Goal: Obtain resource: Download file/media

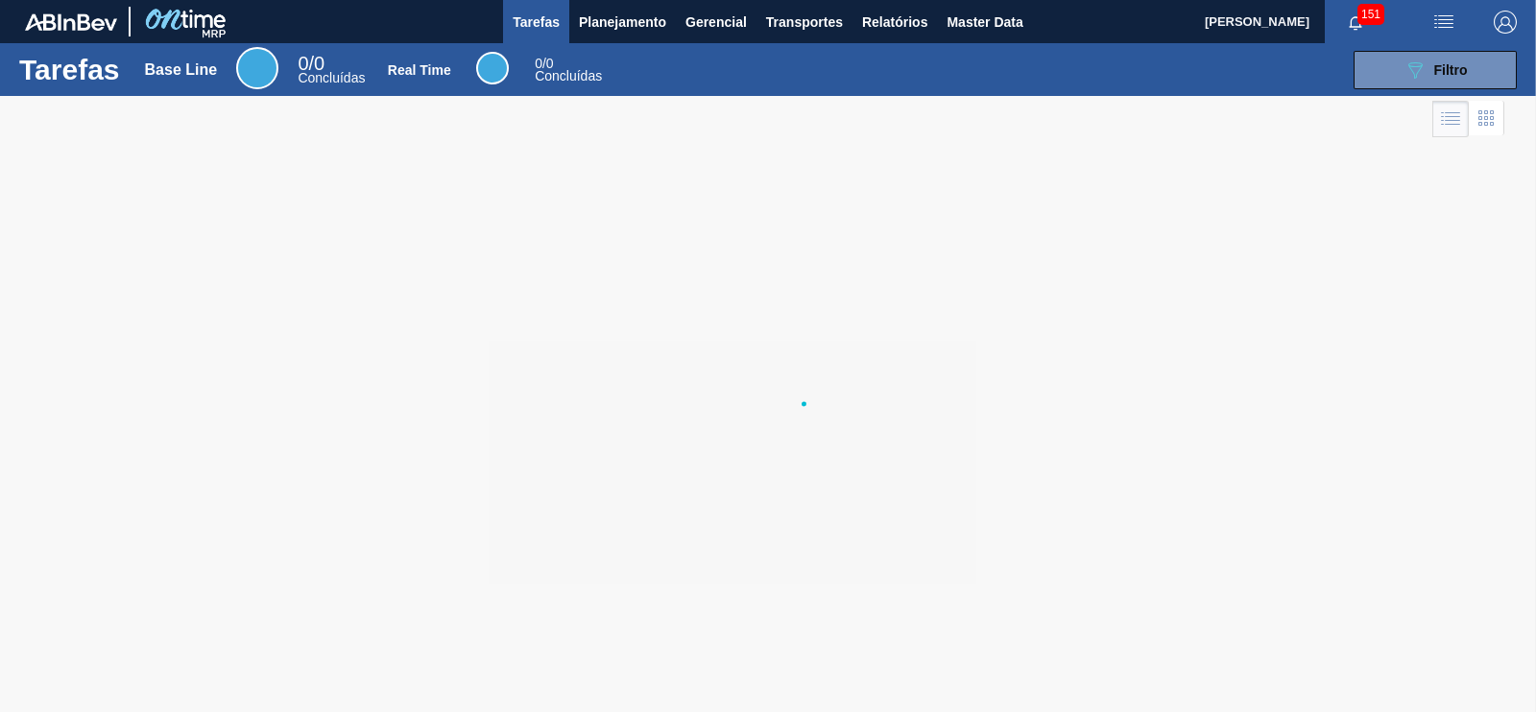
click at [872, 204] on div at bounding box center [768, 404] width 1536 height 616
click at [877, 29] on span "Relatórios" at bounding box center [894, 22] width 65 height 23
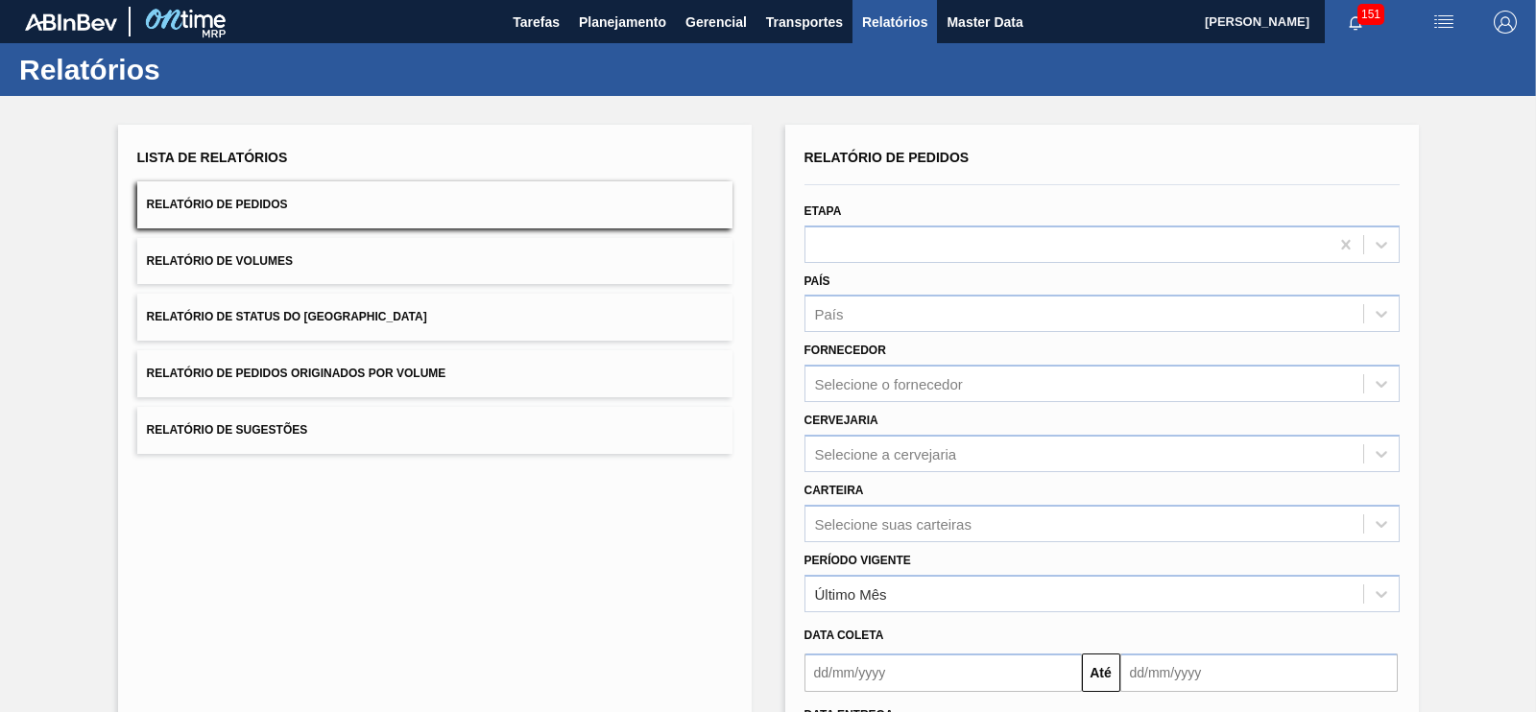
click at [378, 323] on button "Relatório de Status do [GEOGRAPHIC_DATA]" at bounding box center [434, 317] width 595 height 47
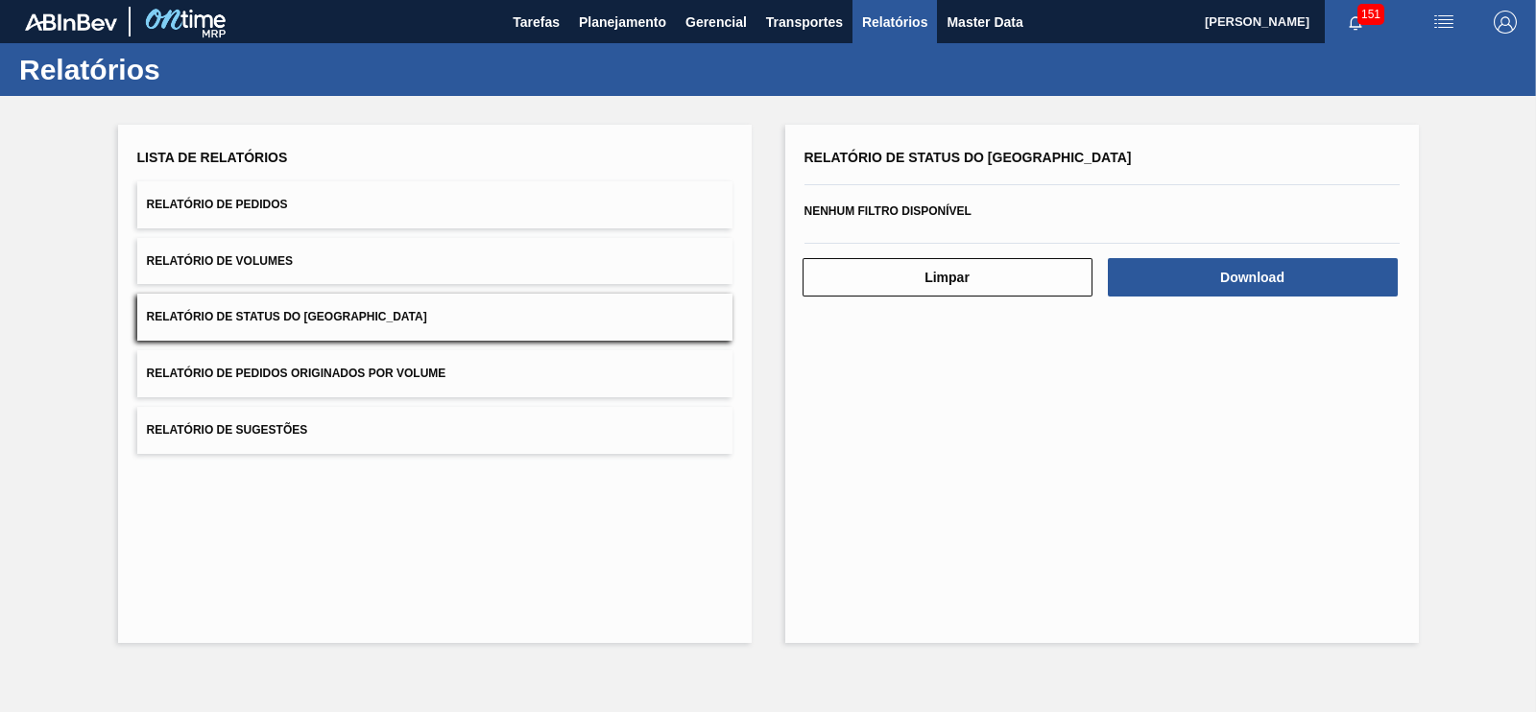
click at [321, 255] on button "Relatório de Volumes" at bounding box center [434, 261] width 595 height 47
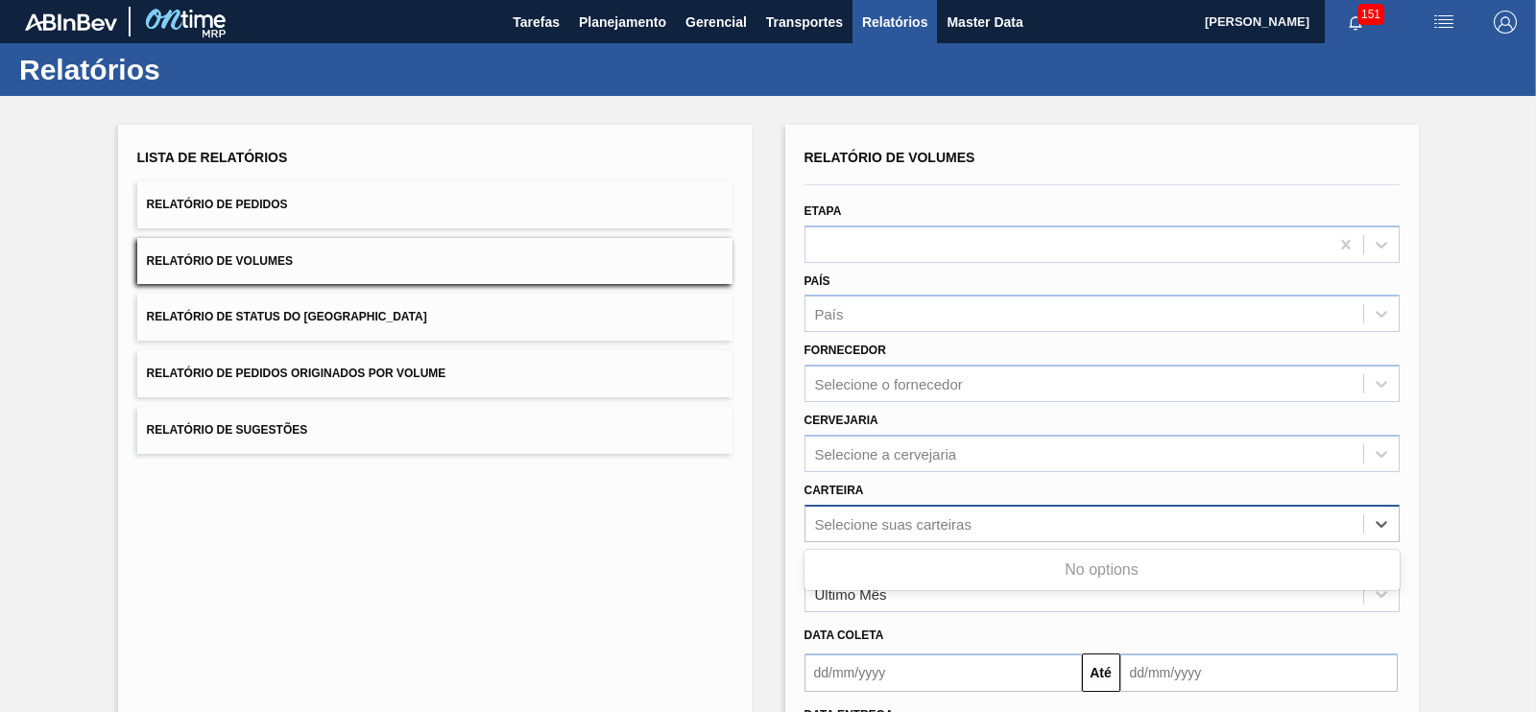
click at [861, 522] on div "Selecione suas carteiras" at bounding box center [893, 524] width 156 height 16
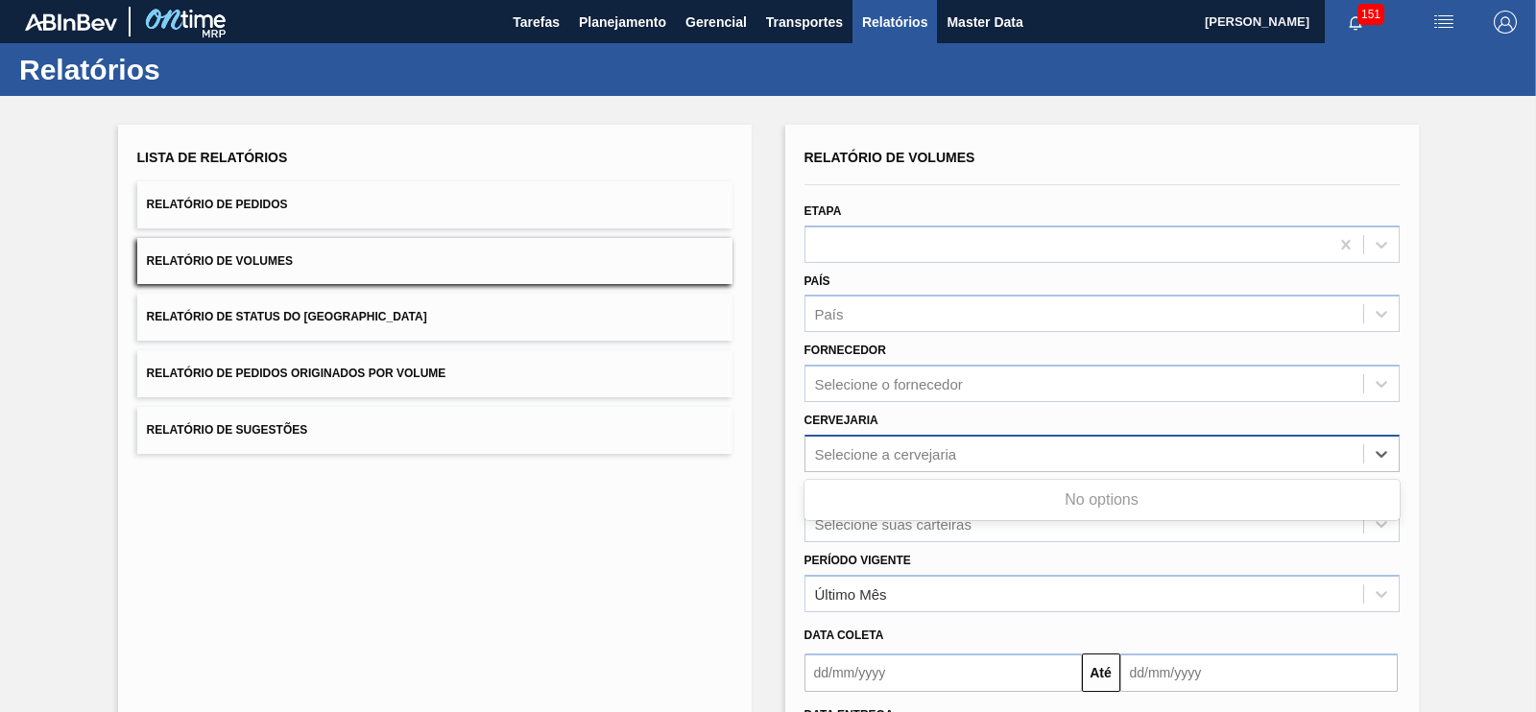
click at [858, 442] on div "Selecione a cervejaria" at bounding box center [1084, 454] width 558 height 28
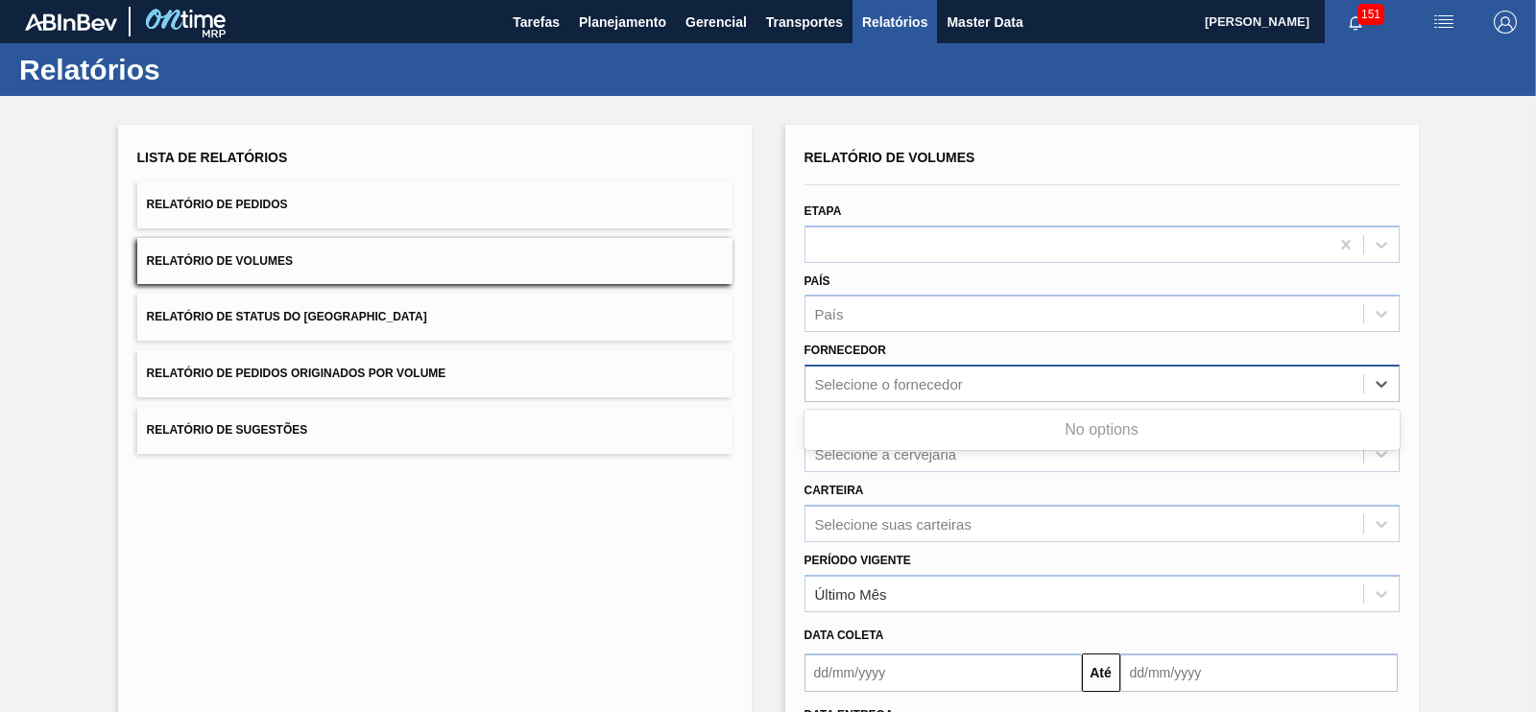
click at [846, 383] on div "Selecione o fornecedor" at bounding box center [889, 384] width 148 height 16
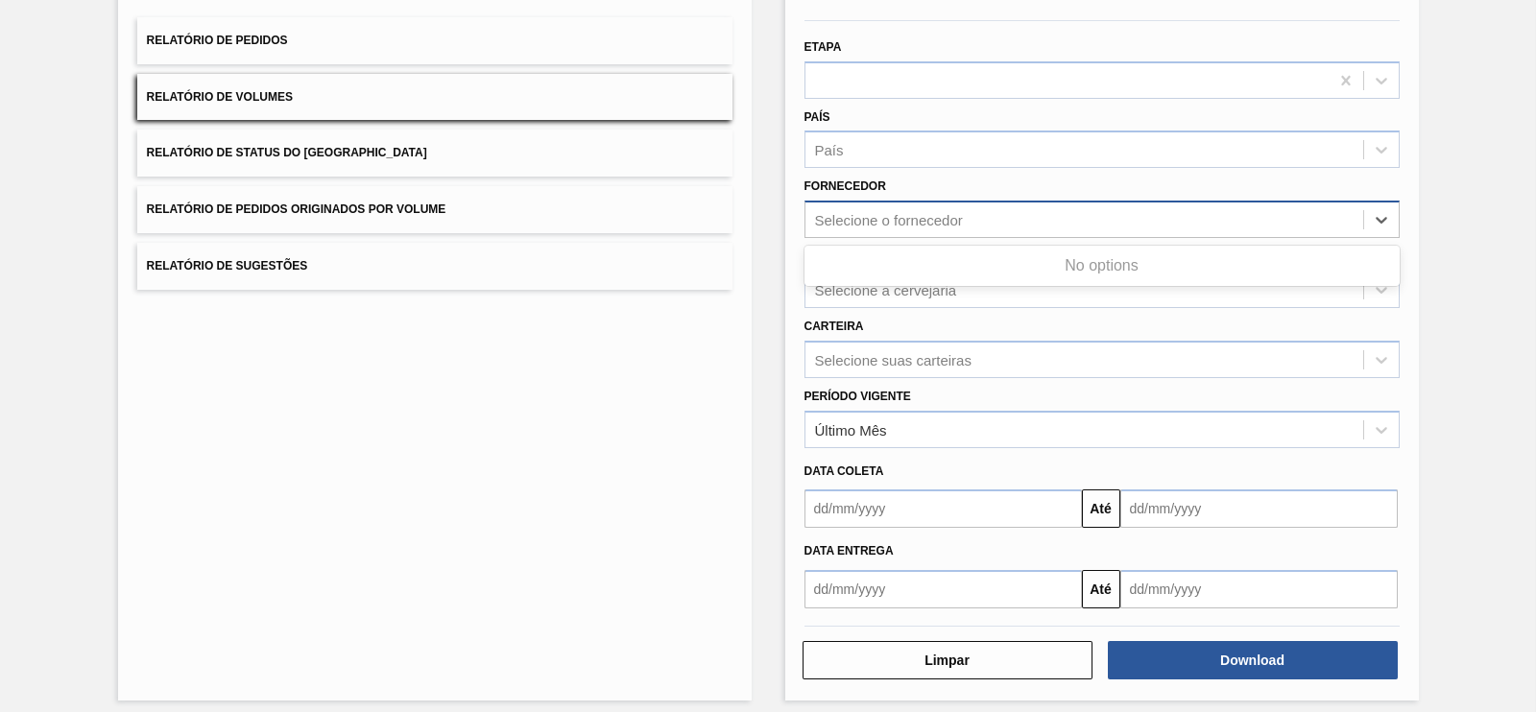
scroll to position [165, 0]
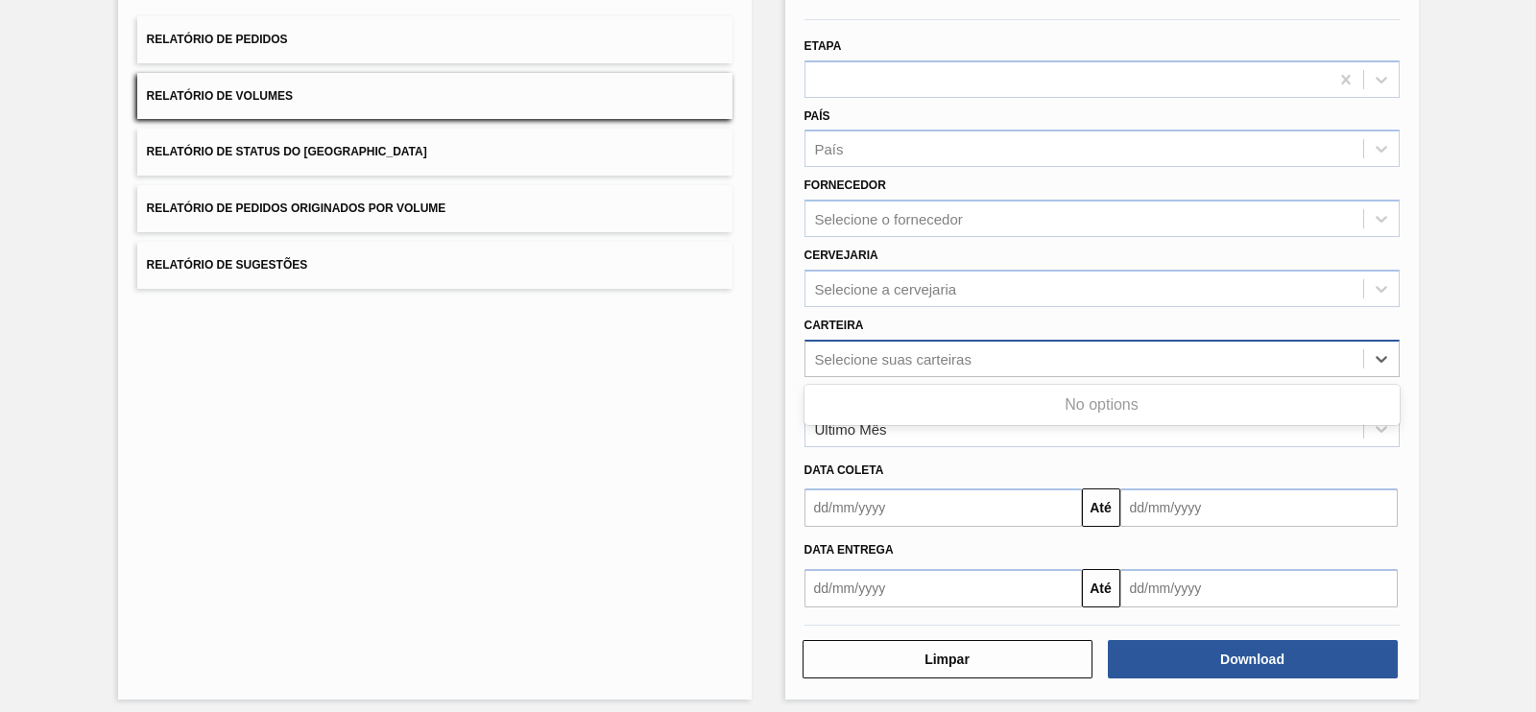
click at [874, 371] on div "Selecione suas carteiras" at bounding box center [1101, 358] width 595 height 37
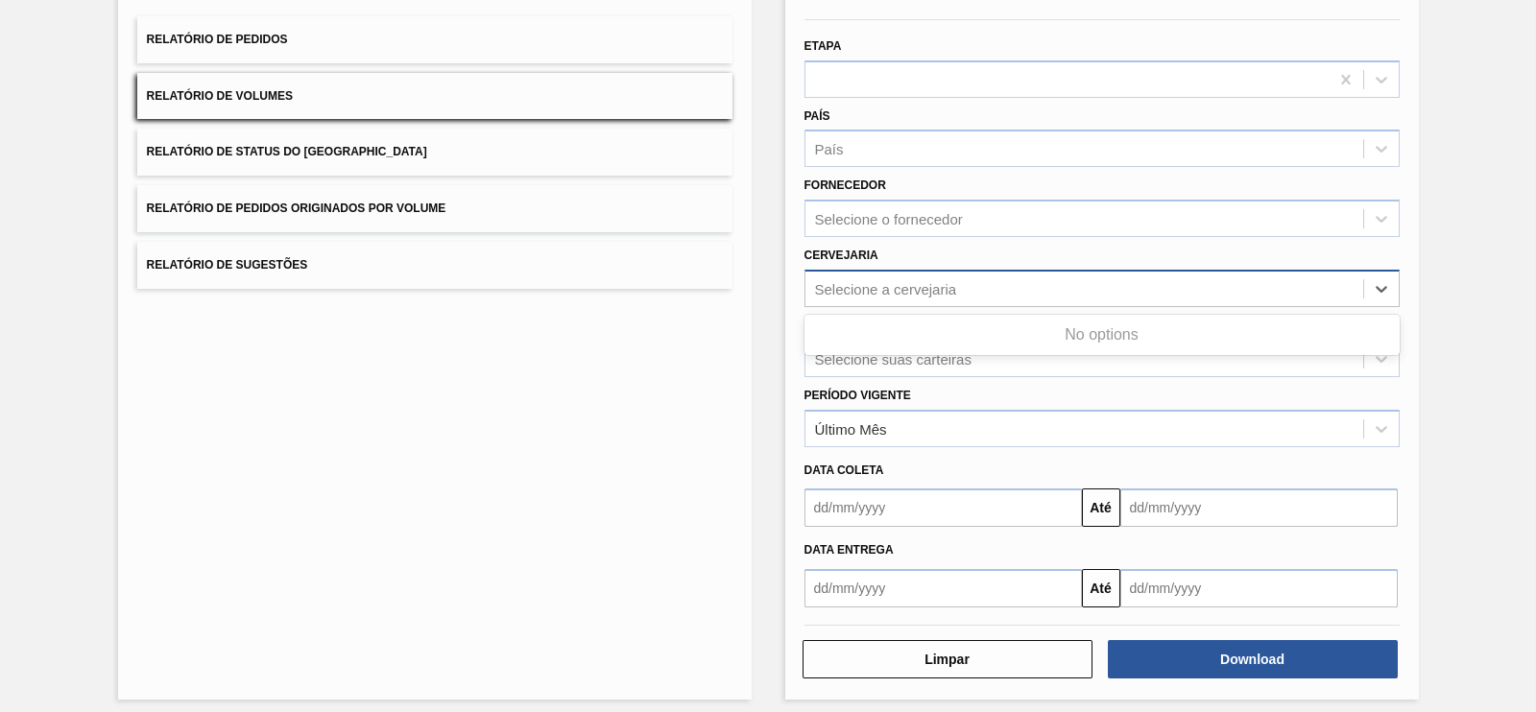
click at [870, 304] on div "Selecione a cervejaria" at bounding box center [1101, 288] width 595 height 37
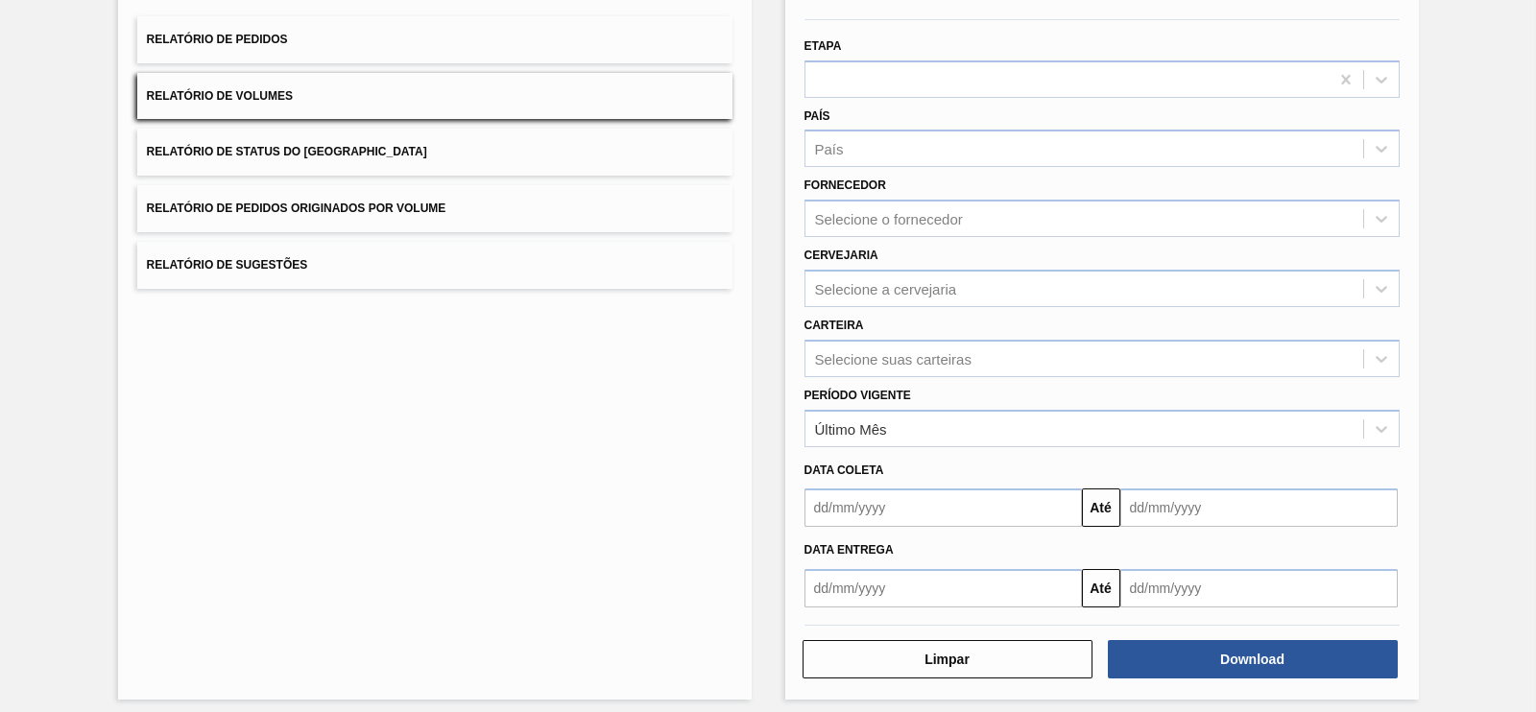
click at [1228, 353] on div "Lista de Relatórios Relatório de Pedidos Relatório de Volumes Relatório de Stat…" at bounding box center [768, 327] width 1536 height 793
click at [1228, 353] on icon at bounding box center [1381, 358] width 19 height 19
type input "xaro"
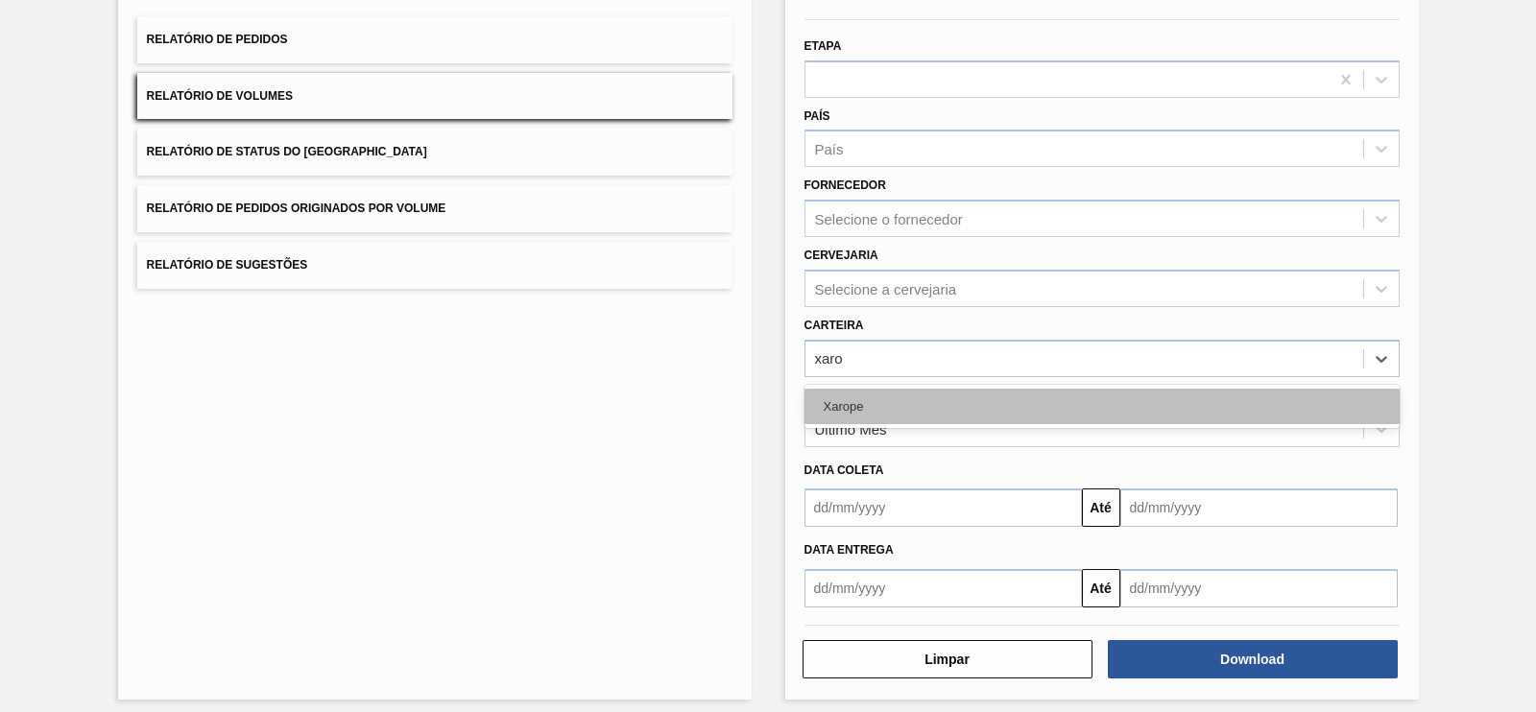
click at [895, 390] on div "Xarope" at bounding box center [1101, 407] width 595 height 36
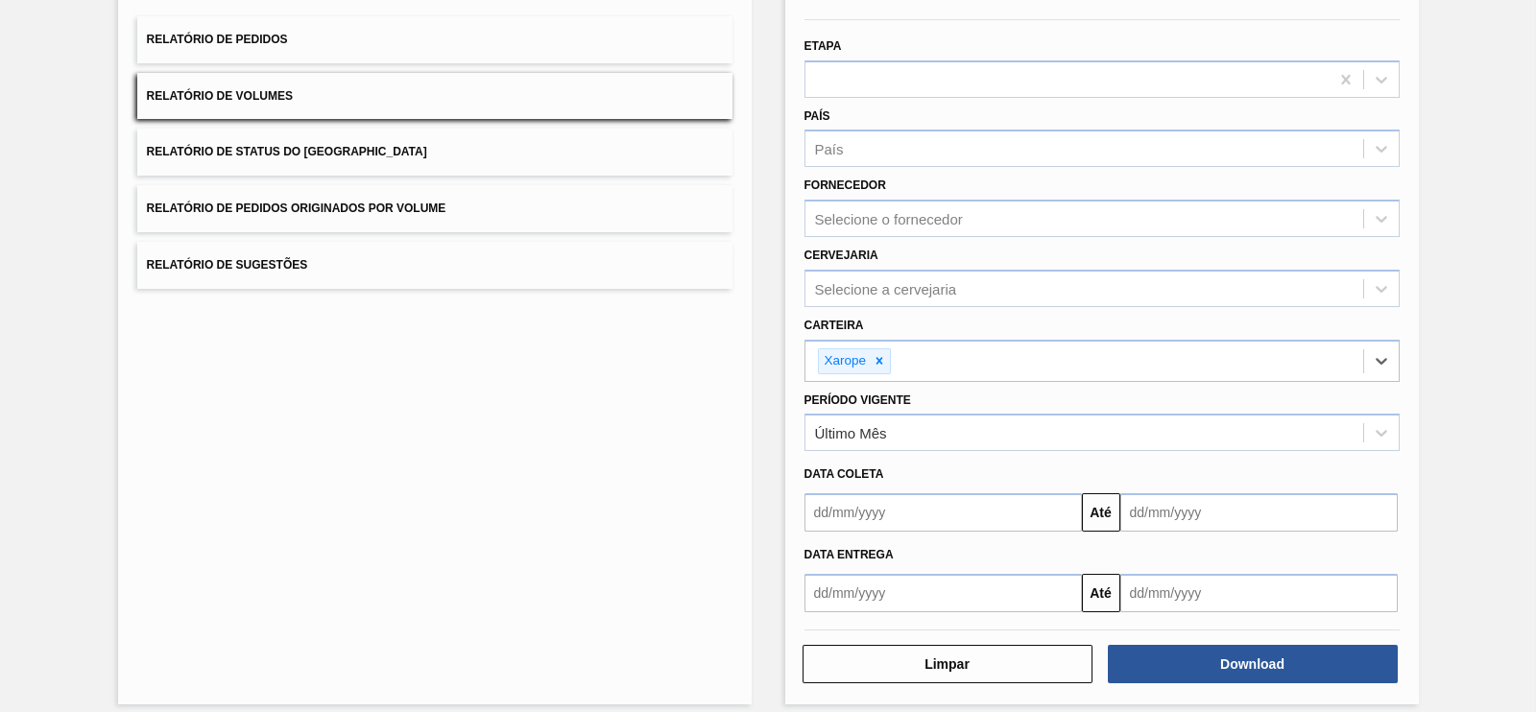
scroll to position [178, 0]
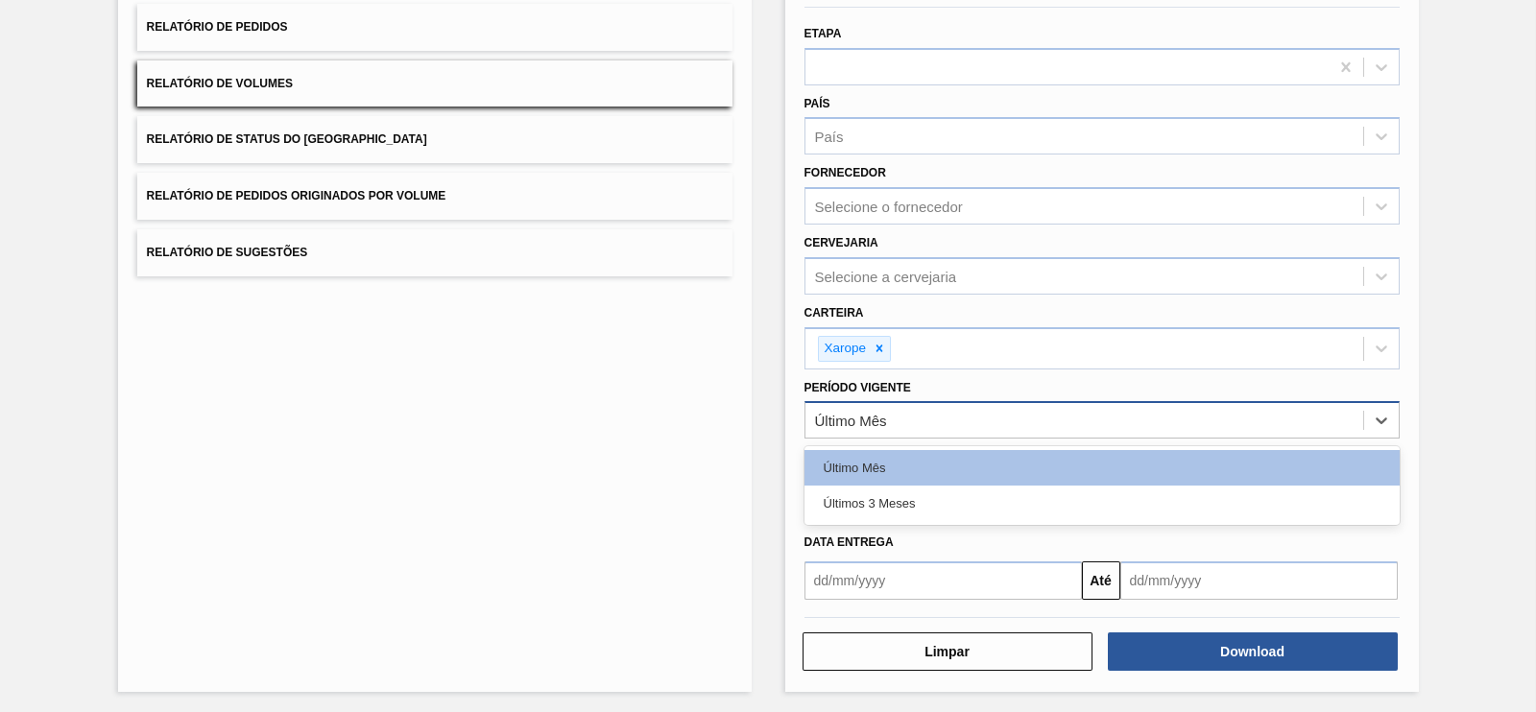
click at [894, 429] on div "Último Mês" at bounding box center [1084, 421] width 558 height 28
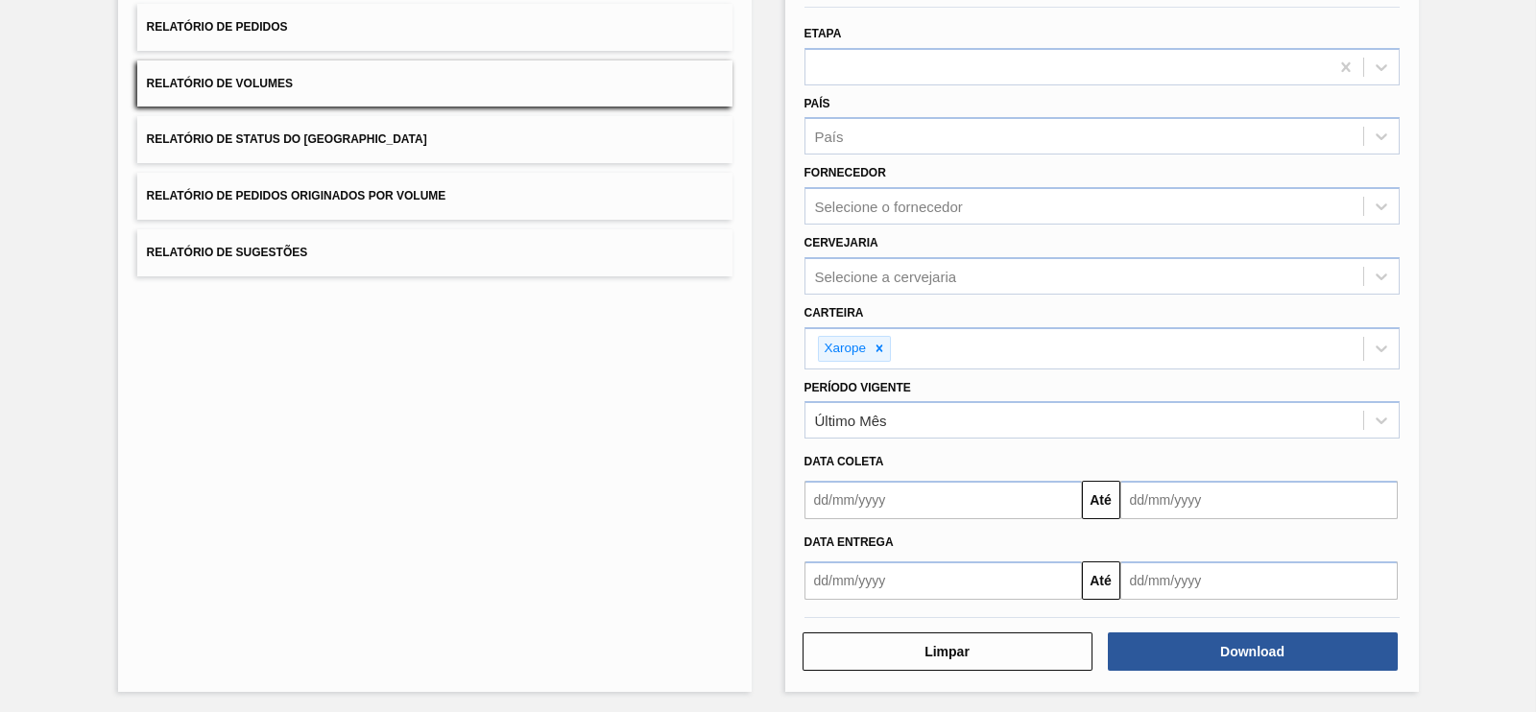
click at [744, 452] on div "Lista de Relatórios Relatório de Pedidos Relatório de Volumes Relatório de Stat…" at bounding box center [435, 319] width 634 height 745
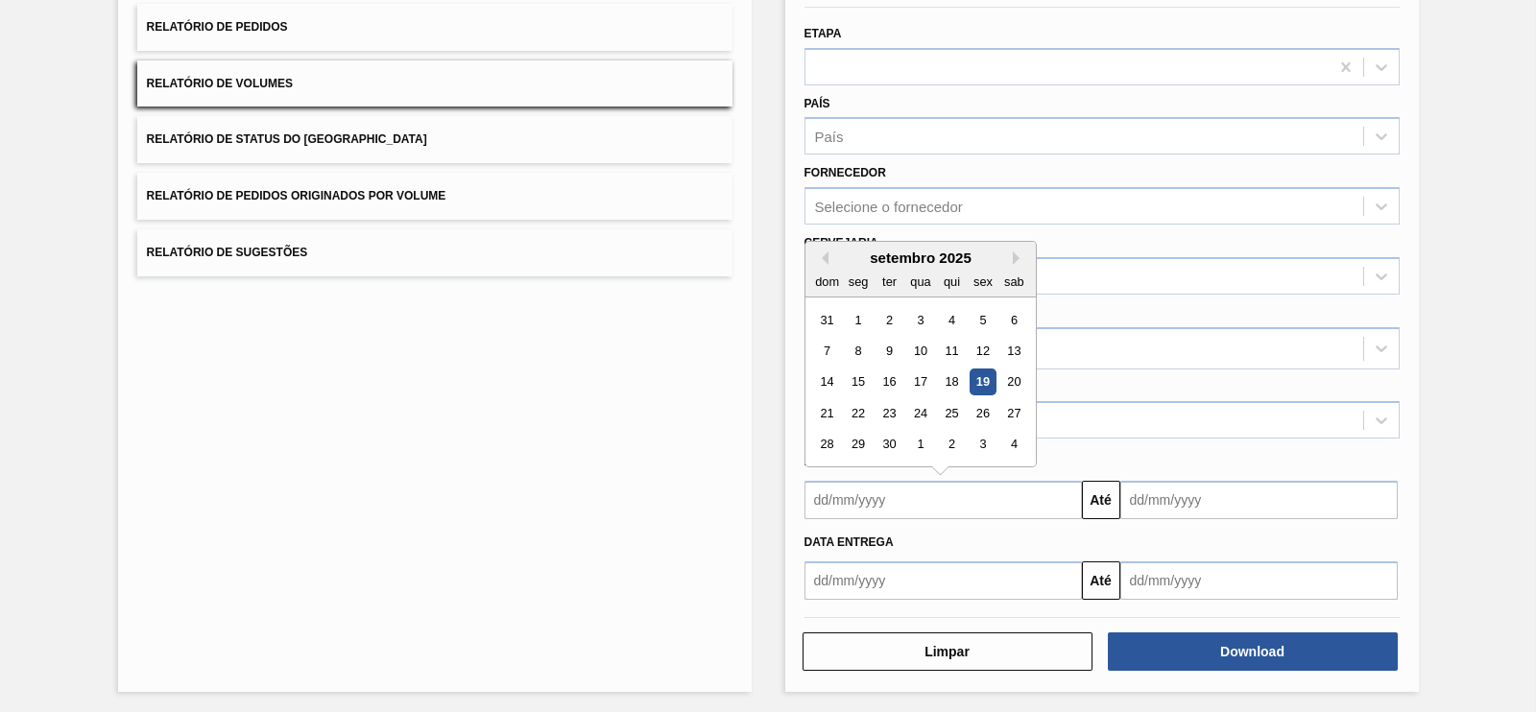
click at [889, 499] on input "text" at bounding box center [942, 500] width 277 height 38
click at [851, 315] on div "1" at bounding box center [858, 320] width 26 height 26
type input "[DATE]"
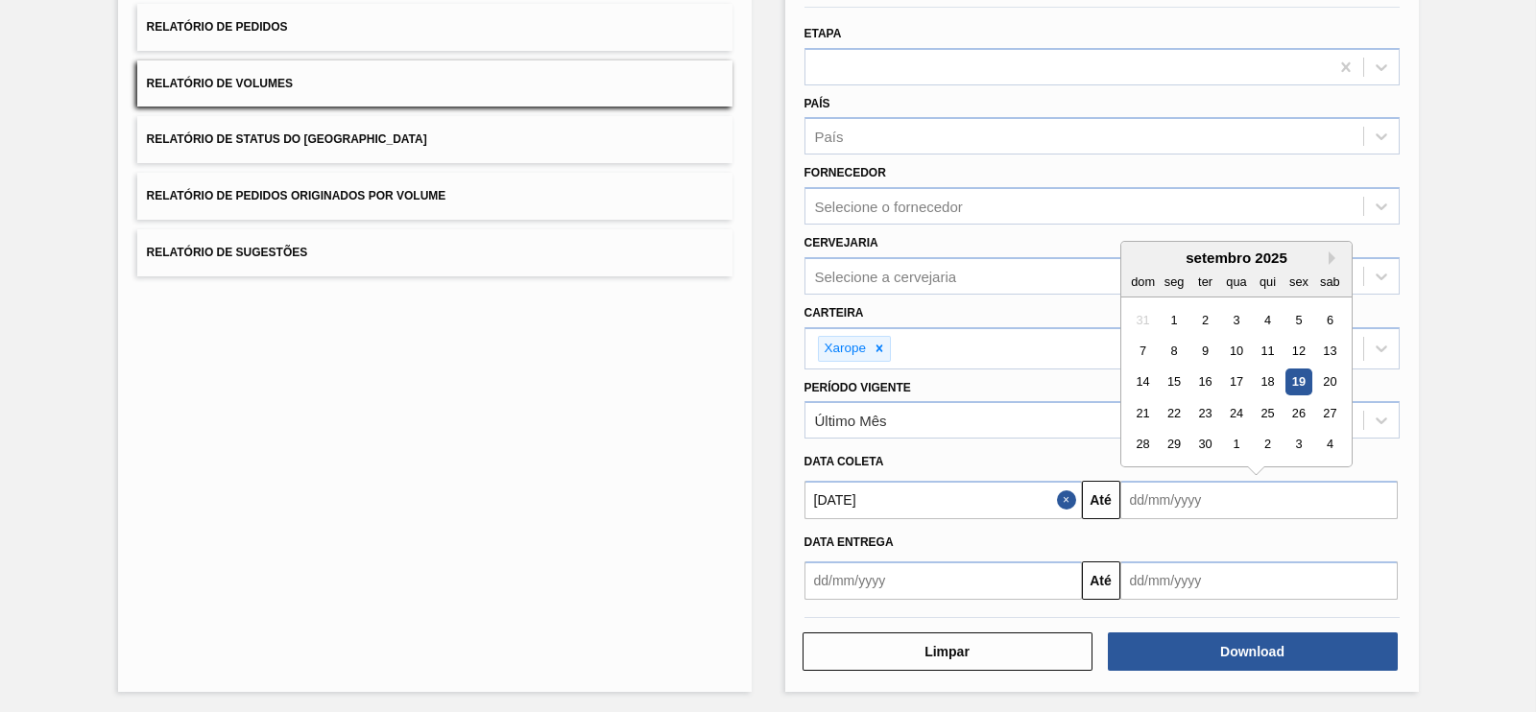
click at [1163, 499] on input "text" at bounding box center [1258, 500] width 277 height 38
click at [1207, 435] on div "30" at bounding box center [1204, 445] width 26 height 26
type input "[DATE]"
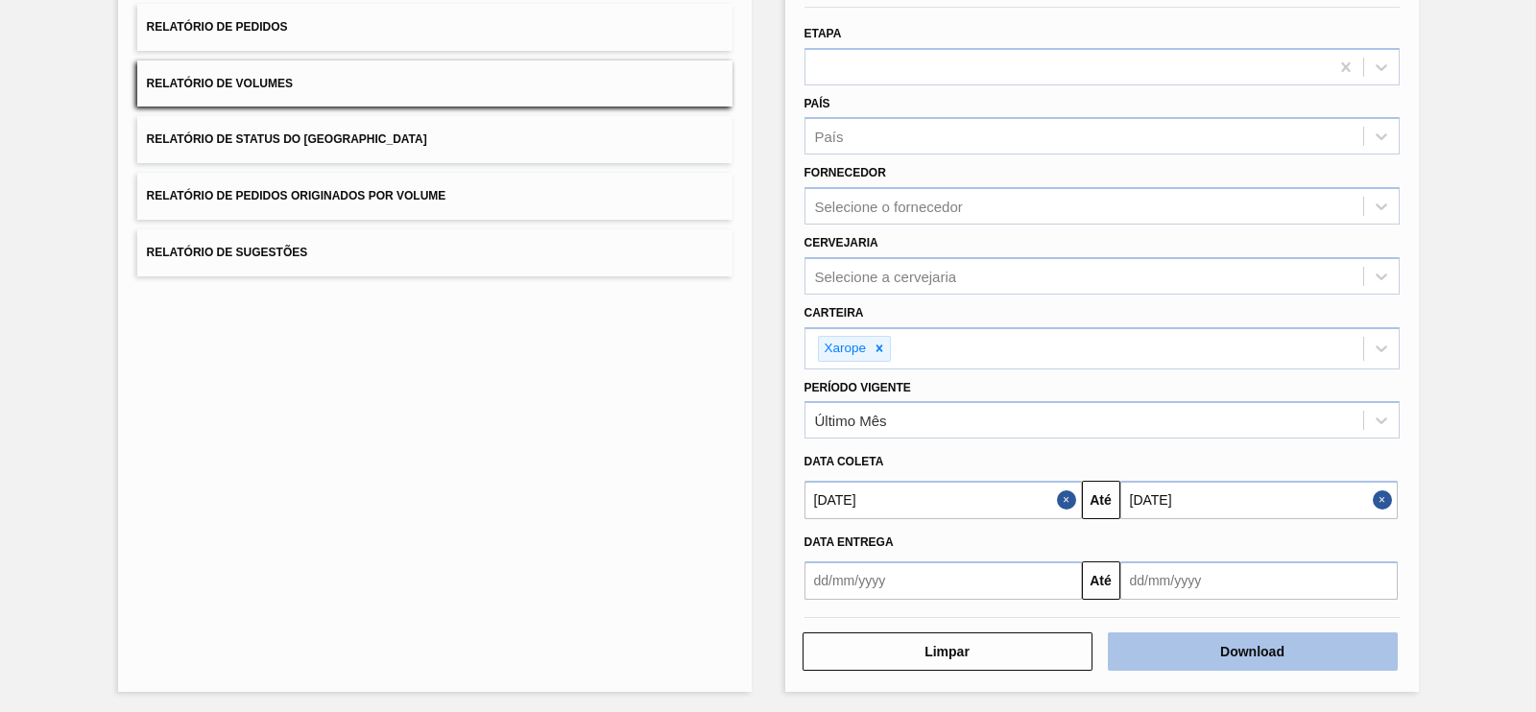
click at [1228, 568] on button "Download" at bounding box center [1253, 652] width 290 height 38
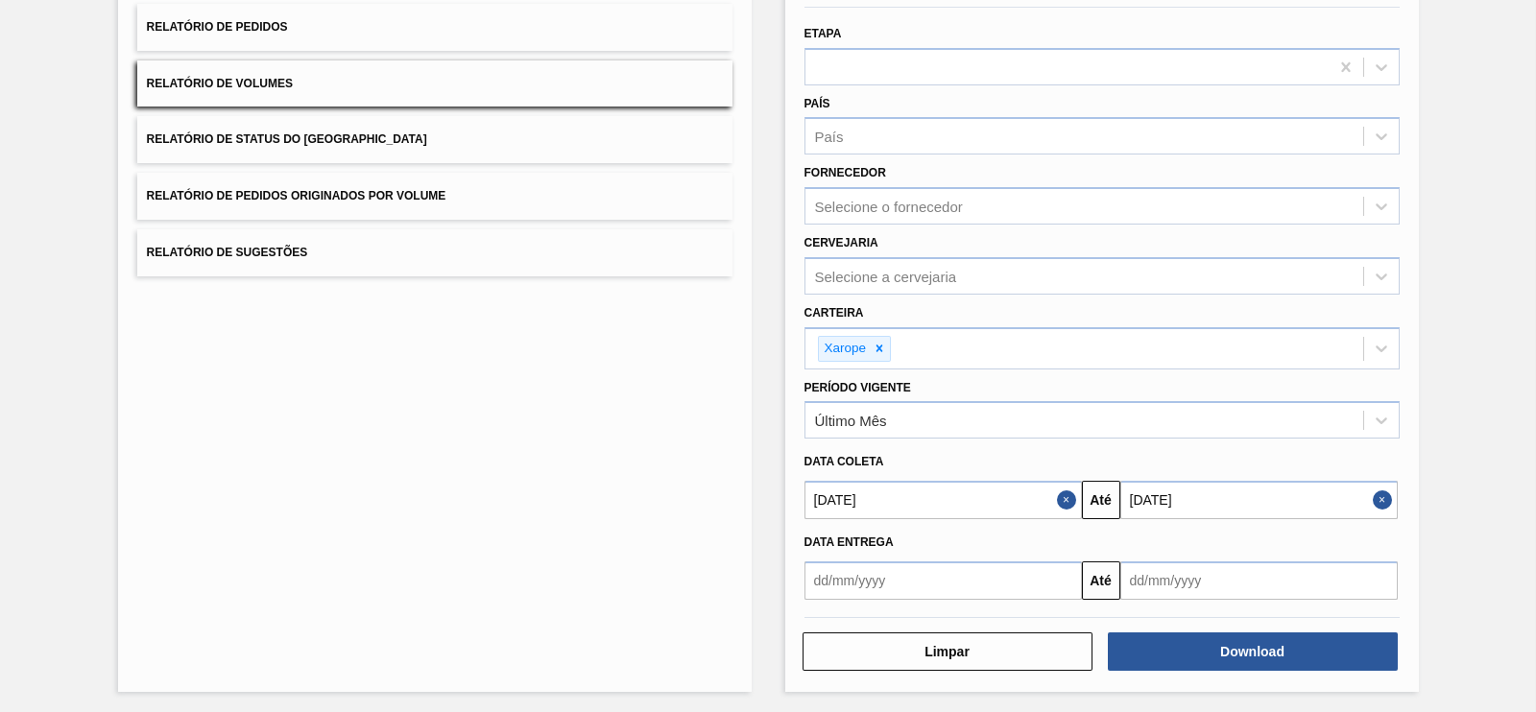
scroll to position [29, 0]
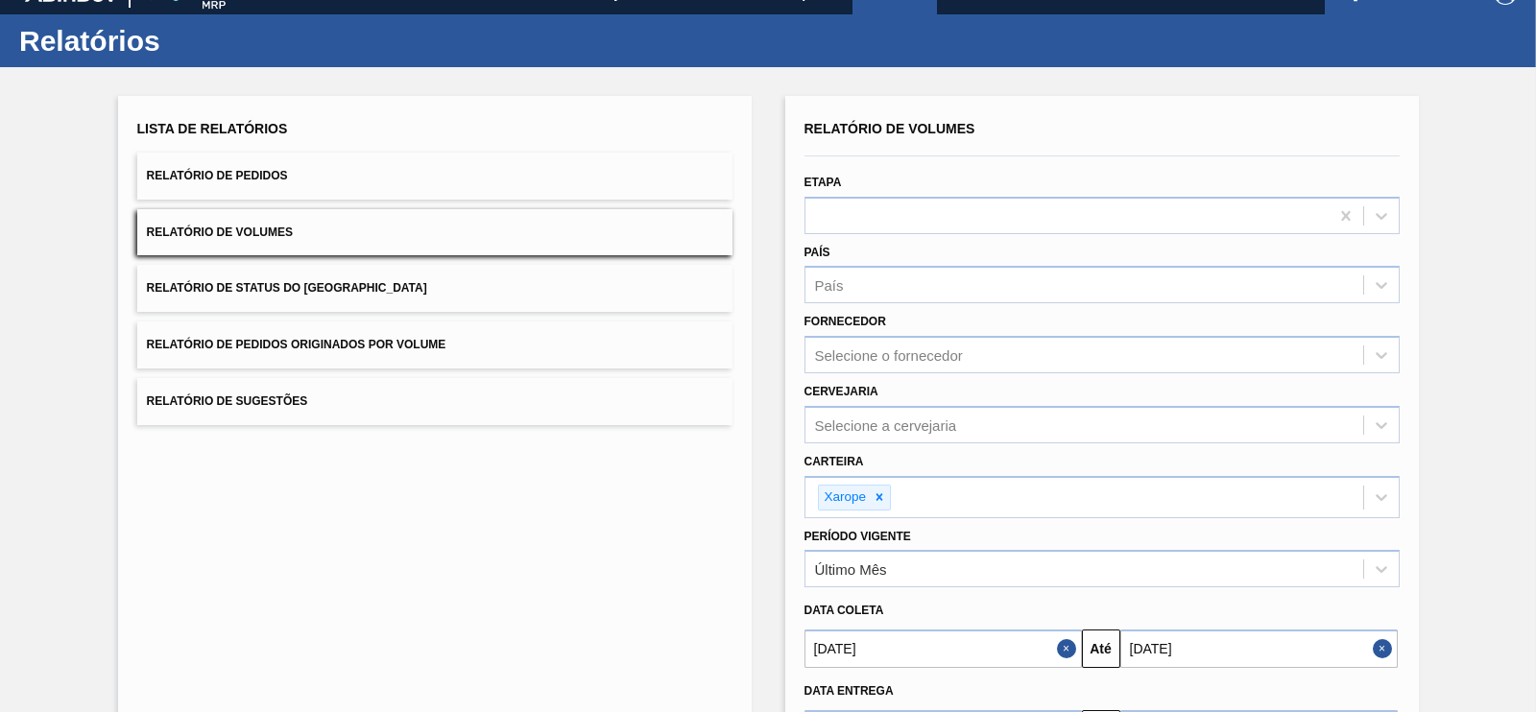
click at [283, 188] on button "Relatório de Pedidos" at bounding box center [434, 176] width 595 height 47
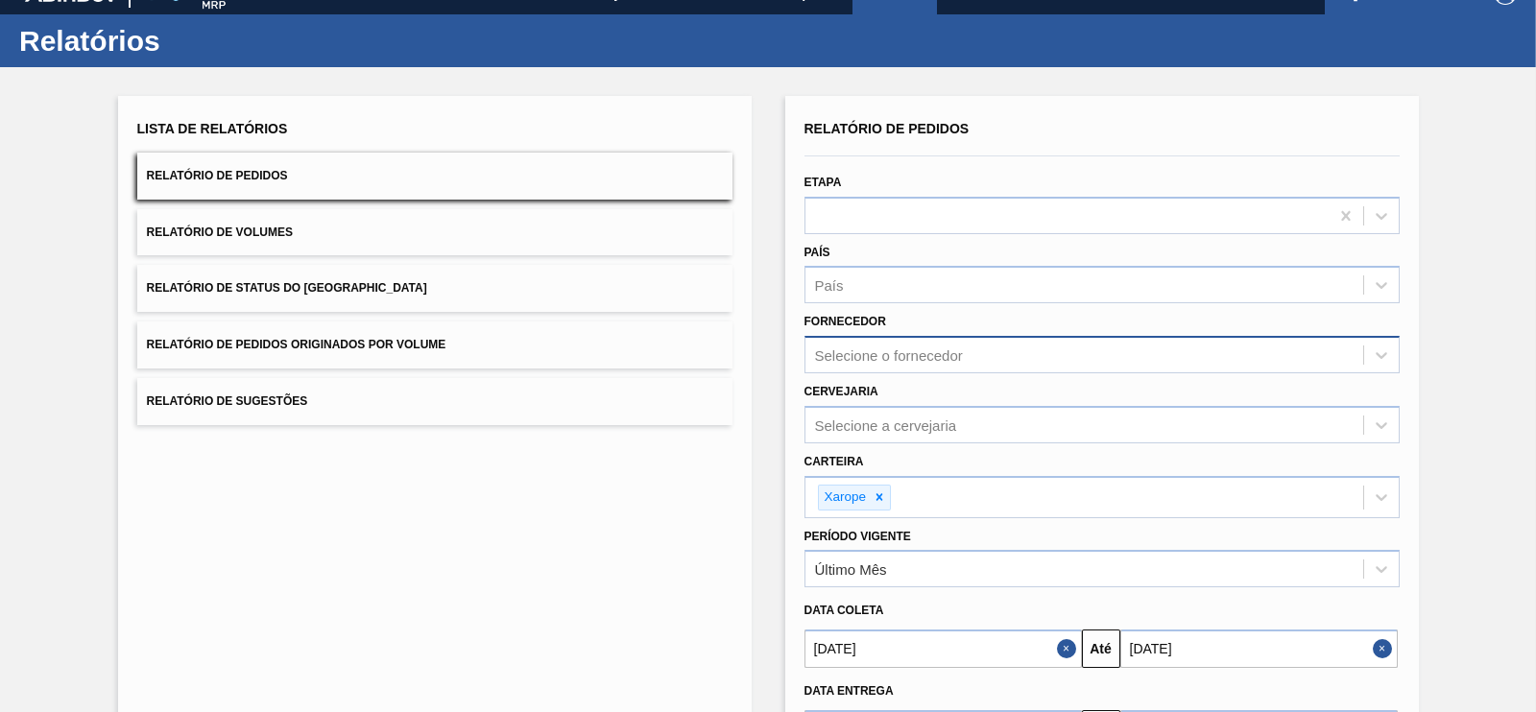
scroll to position [178, 0]
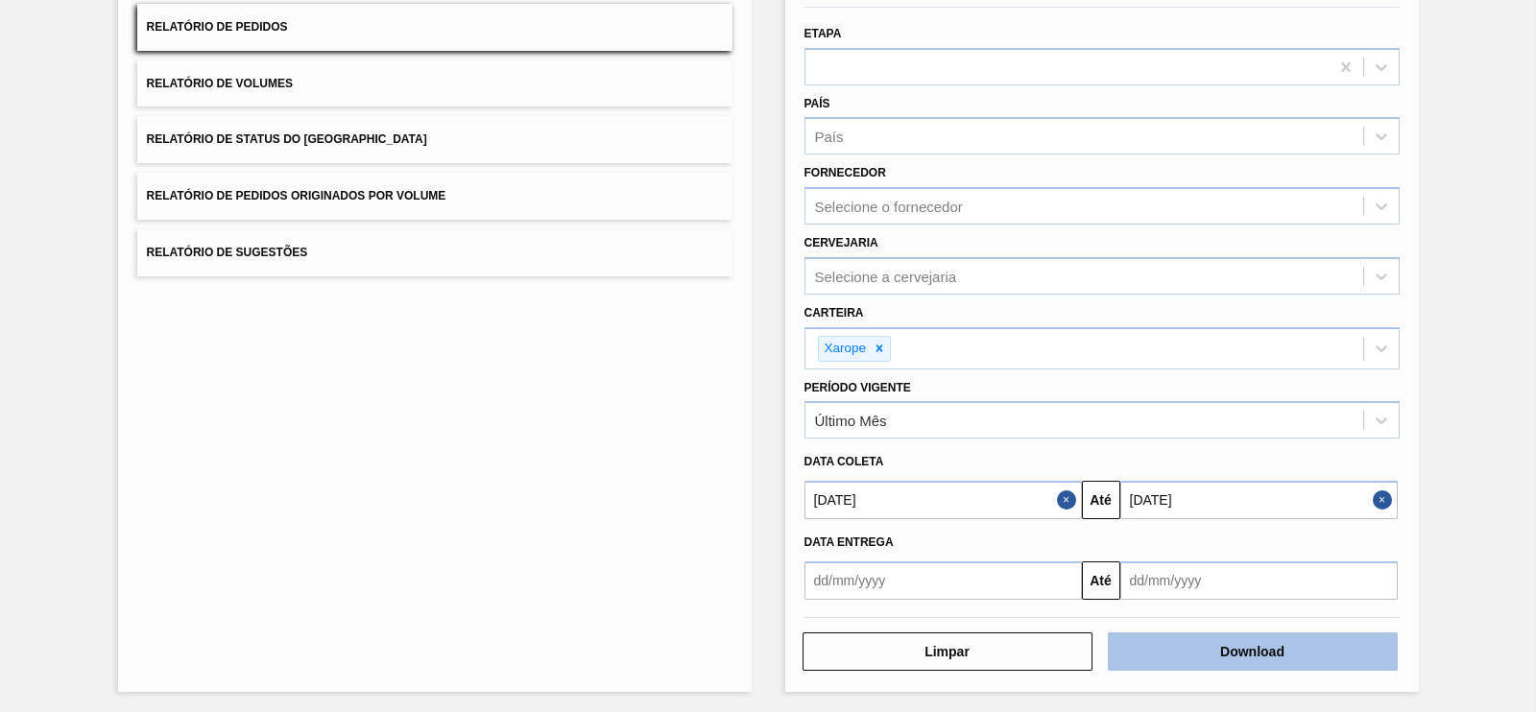
click at [1228, 568] on button "Download" at bounding box center [1253, 652] width 290 height 38
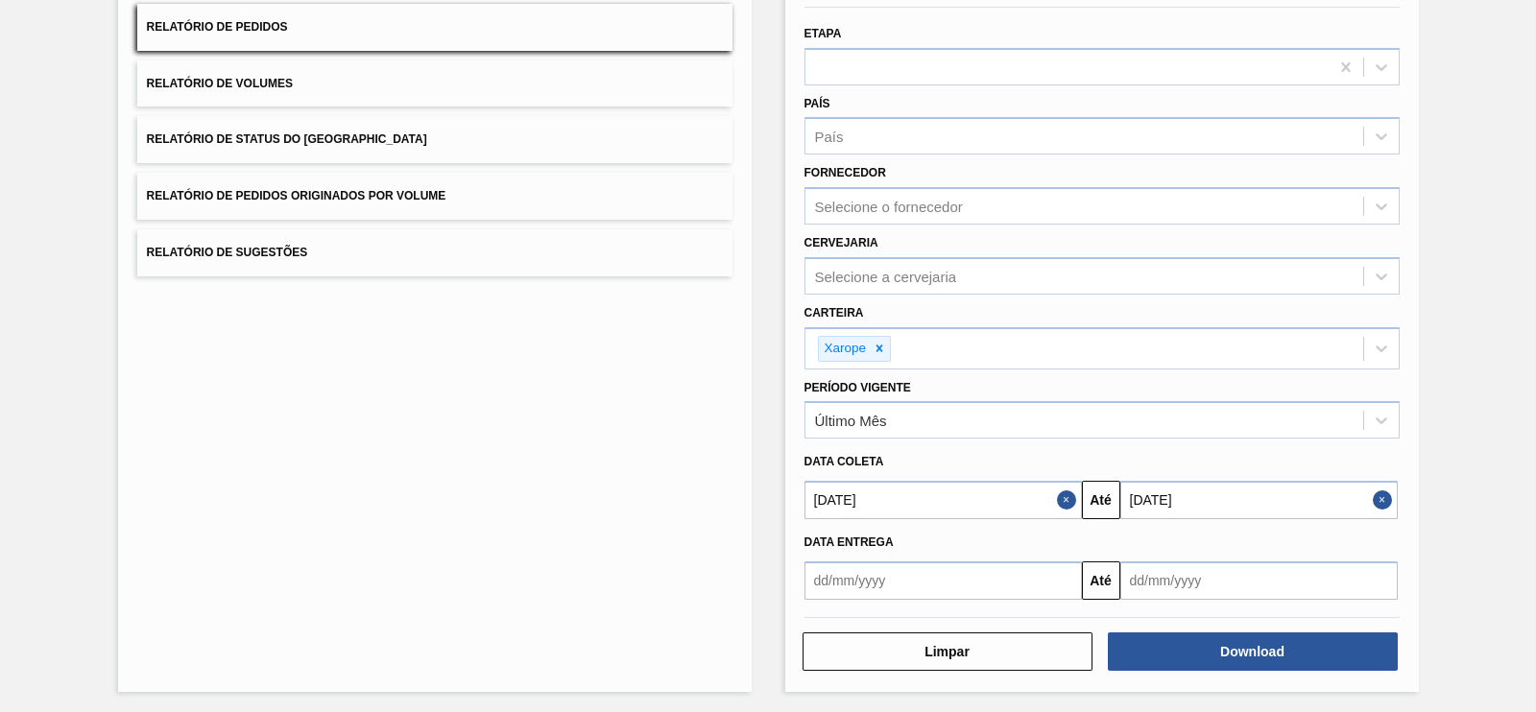
scroll to position [0, 0]
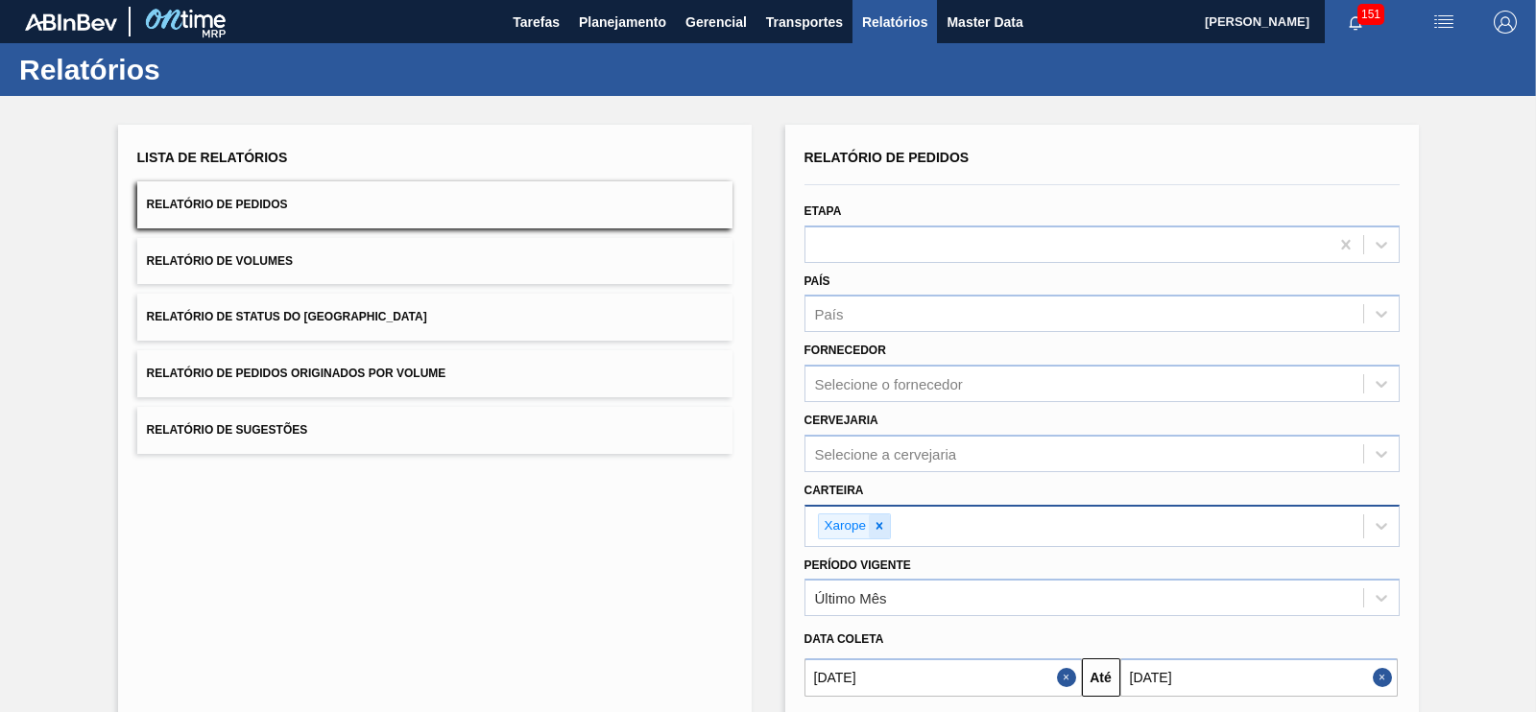
click at [873, 523] on icon at bounding box center [879, 525] width 13 height 13
click at [1228, 25] on span "button" at bounding box center [1444, 22] width 46 height 23
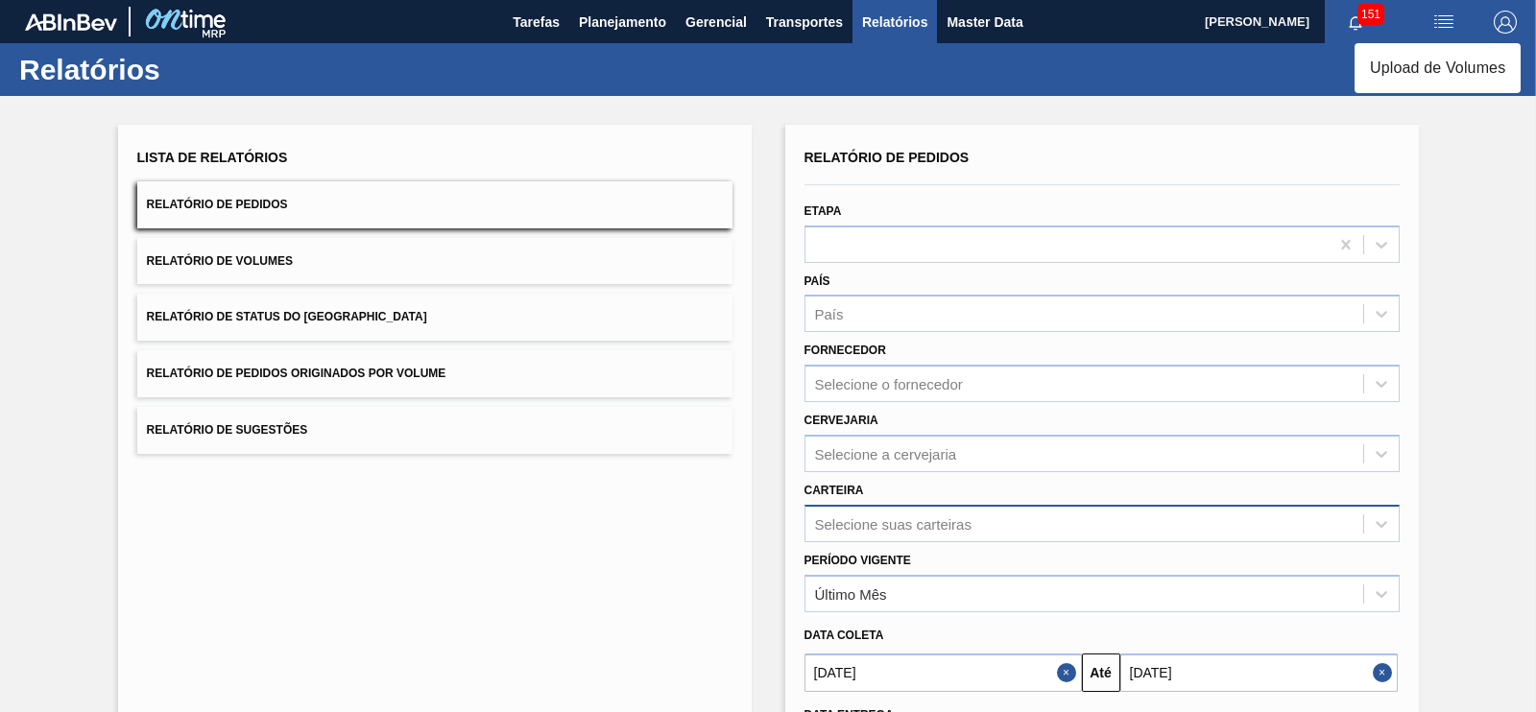
click at [767, 36] on div at bounding box center [768, 356] width 1536 height 712
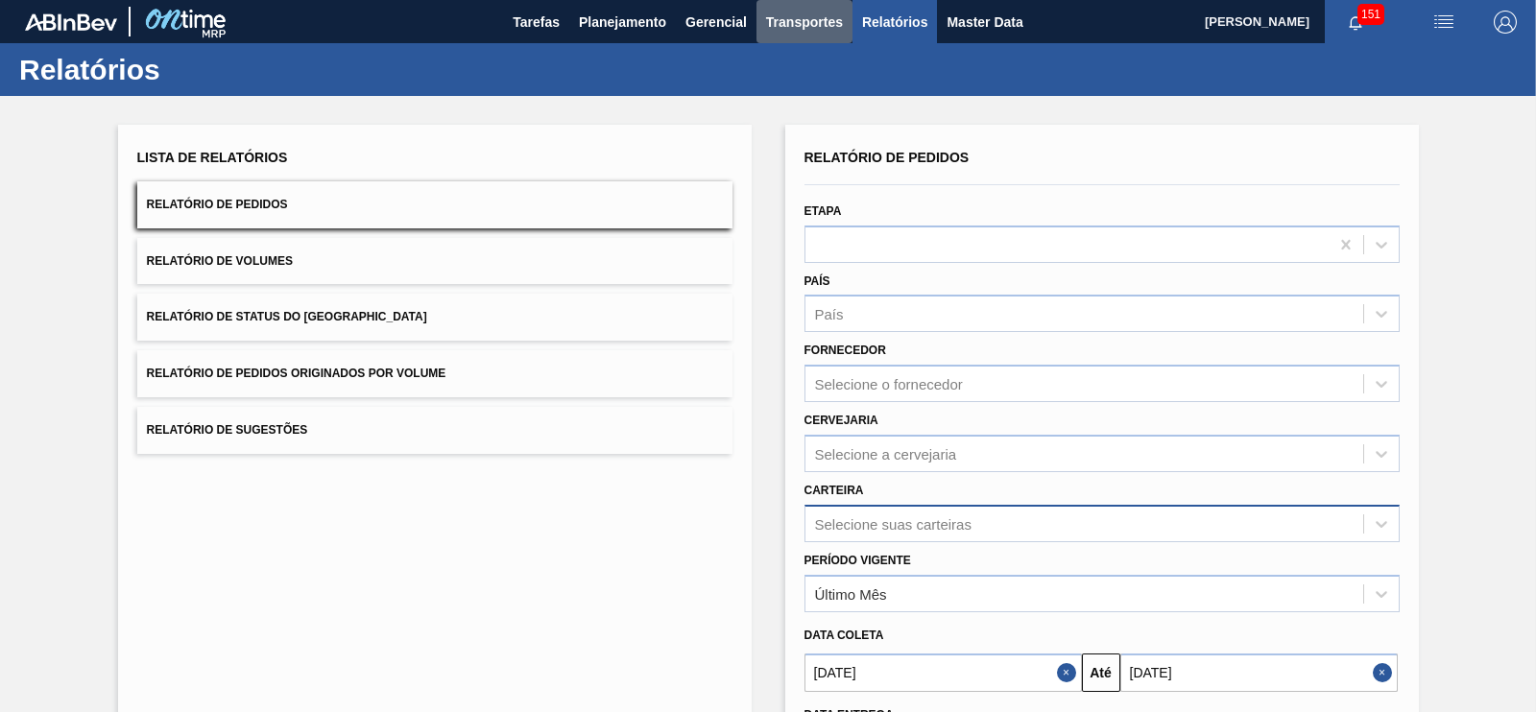
click at [813, 28] on span "Transportes" at bounding box center [804, 22] width 77 height 23
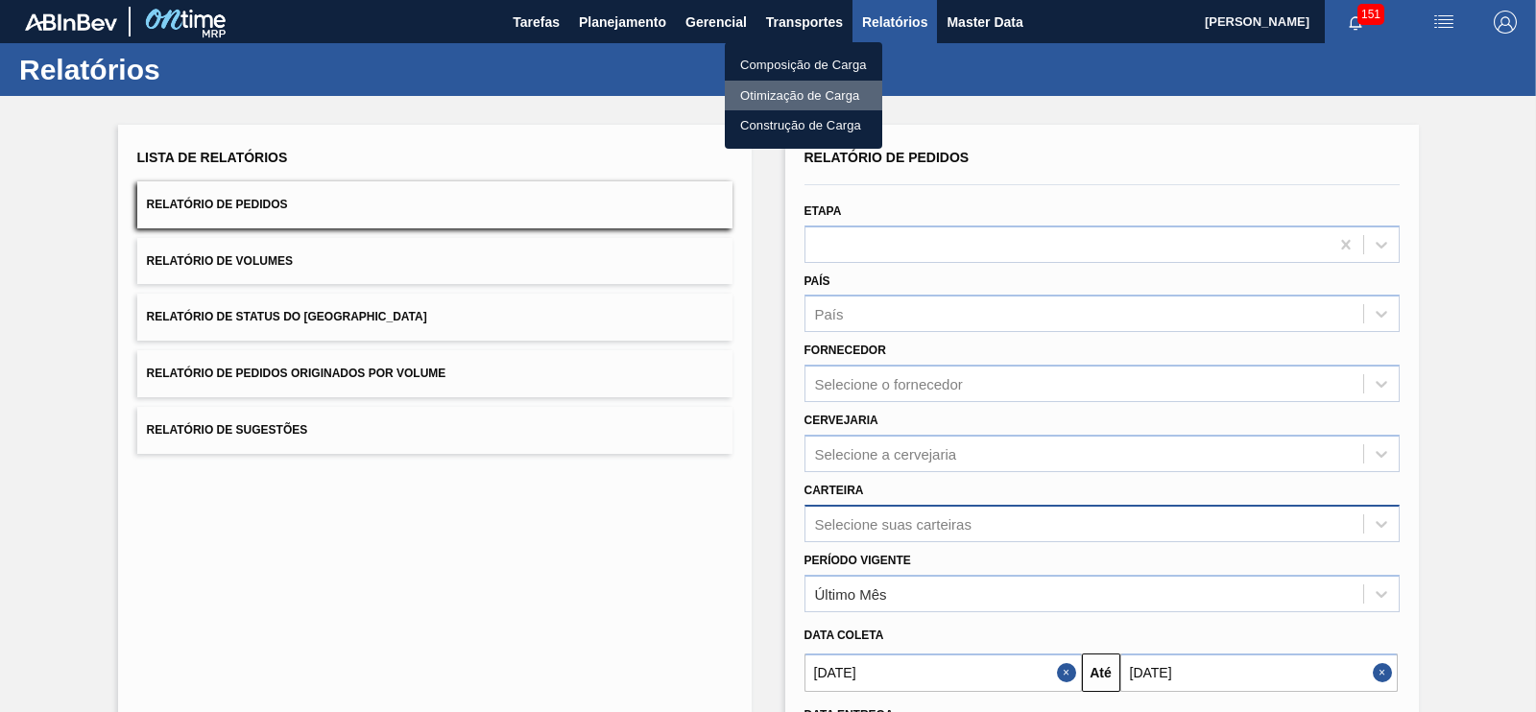
click at [806, 84] on li "Otimização de Carga" at bounding box center [803, 96] width 157 height 31
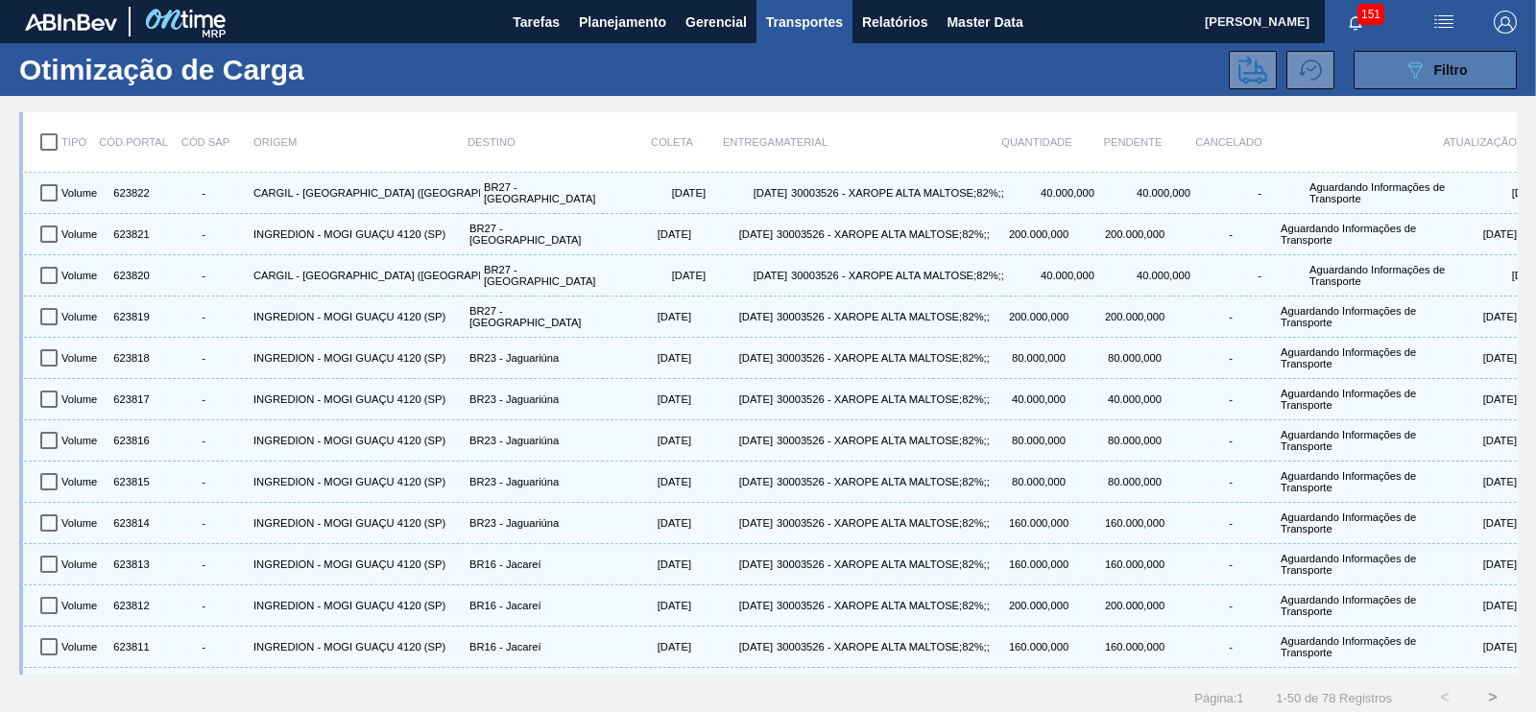
click at [1228, 63] on icon "089F7B8B-B2A5-4AFE-B5C0-19BA573D28AC" at bounding box center [1415, 70] width 23 height 23
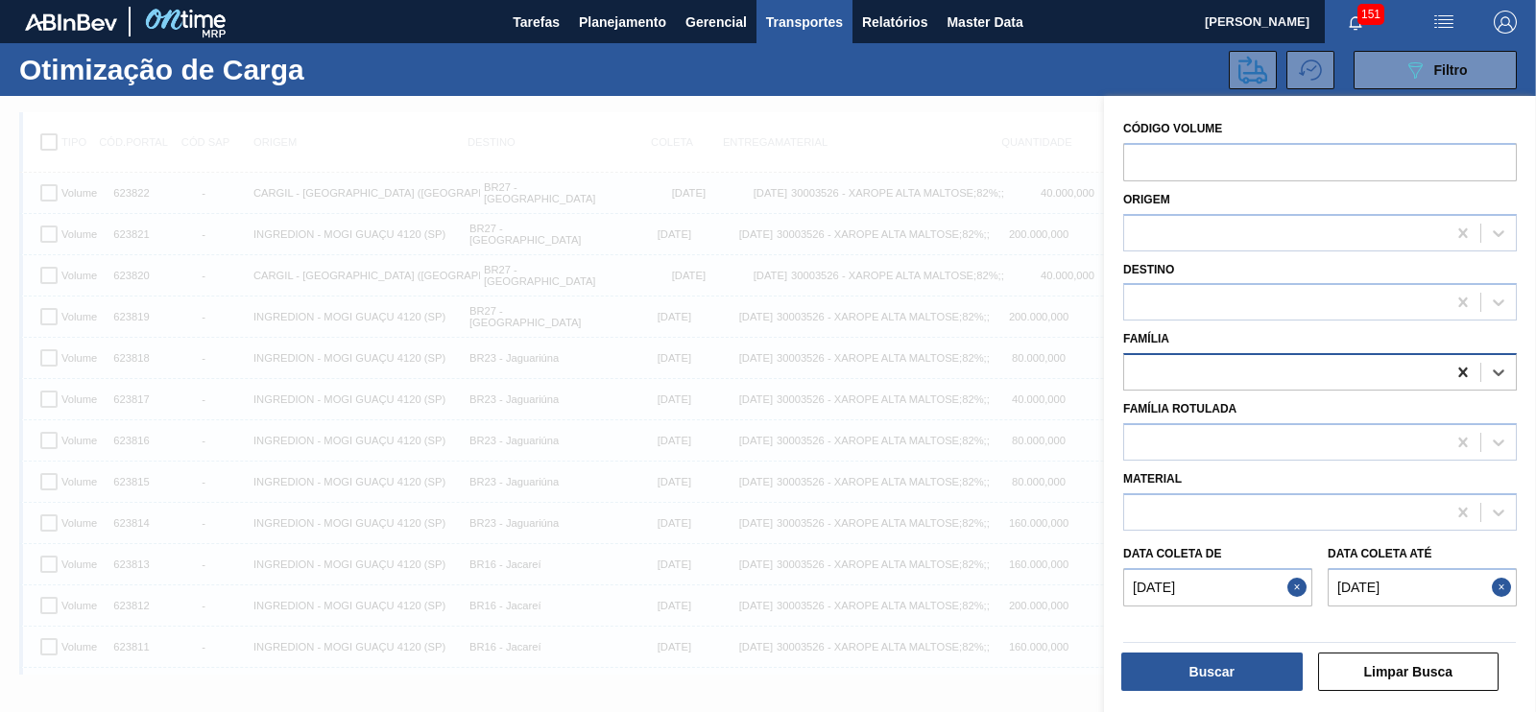
click at [1228, 372] on icon at bounding box center [1462, 372] width 19 height 19
click at [1171, 152] on input "text" at bounding box center [1320, 162] width 394 height 38
paste input "6237956237866237946238006238036238086238136237856237916237996238186238026238126…"
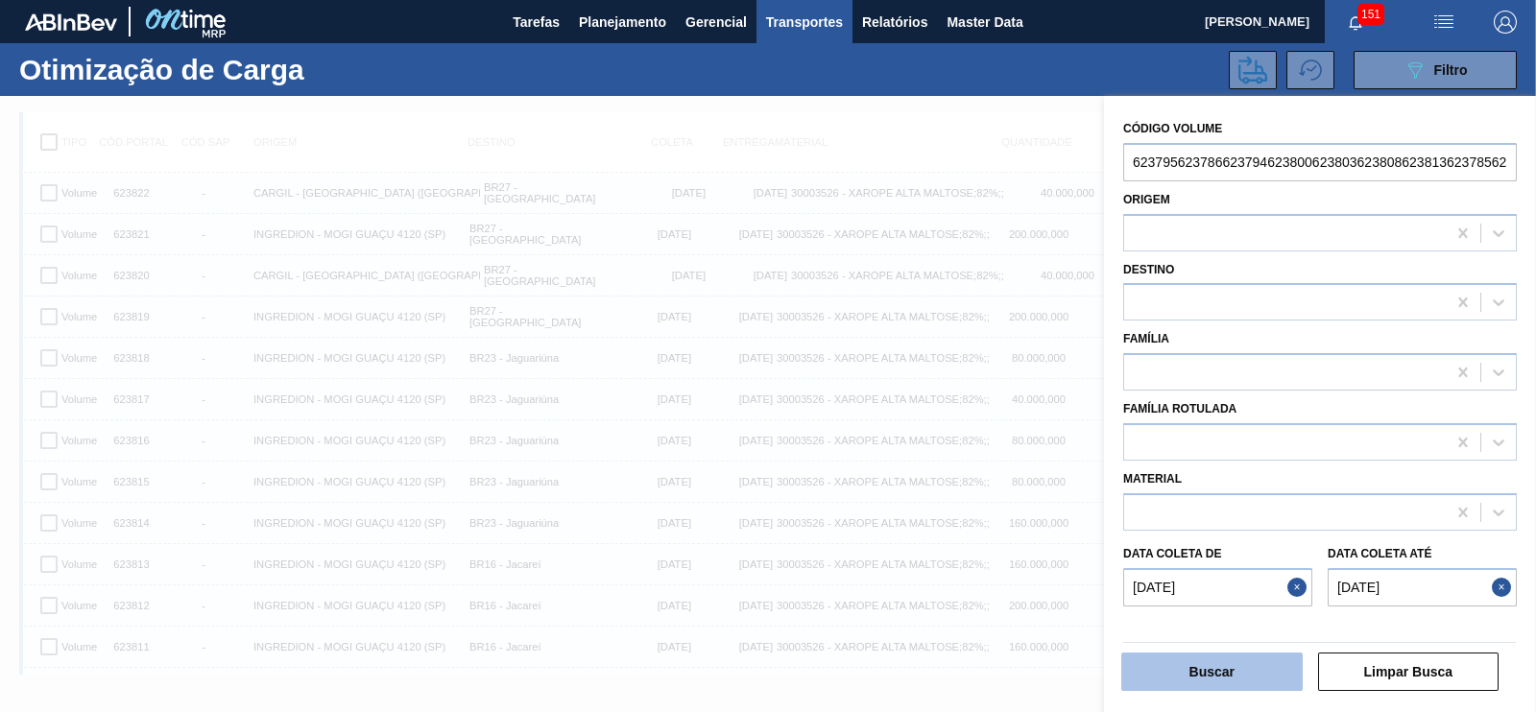
click at [1228, 568] on button "Buscar" at bounding box center [1211, 672] width 181 height 38
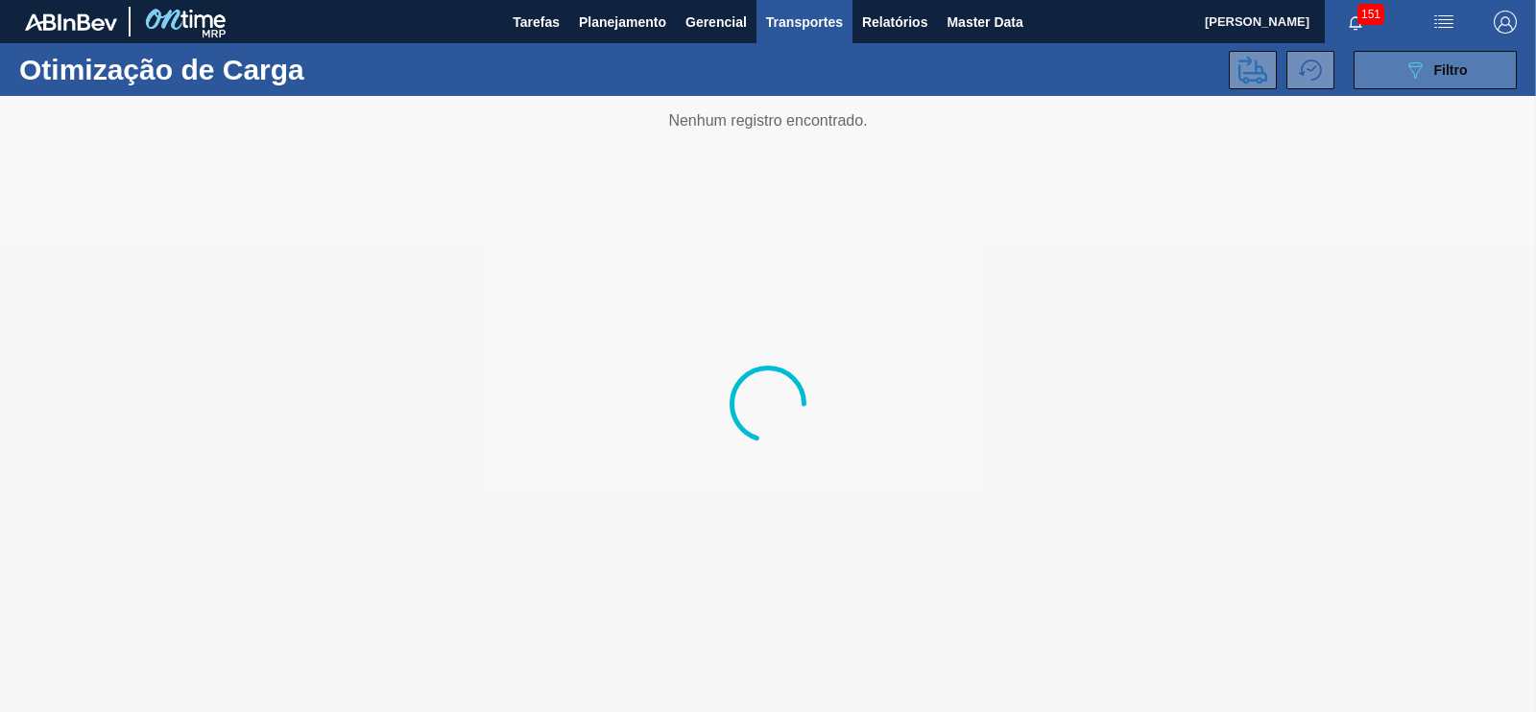
click at [1228, 75] on icon "089F7B8B-B2A5-4AFE-B5C0-19BA573D28AC" at bounding box center [1415, 70] width 23 height 23
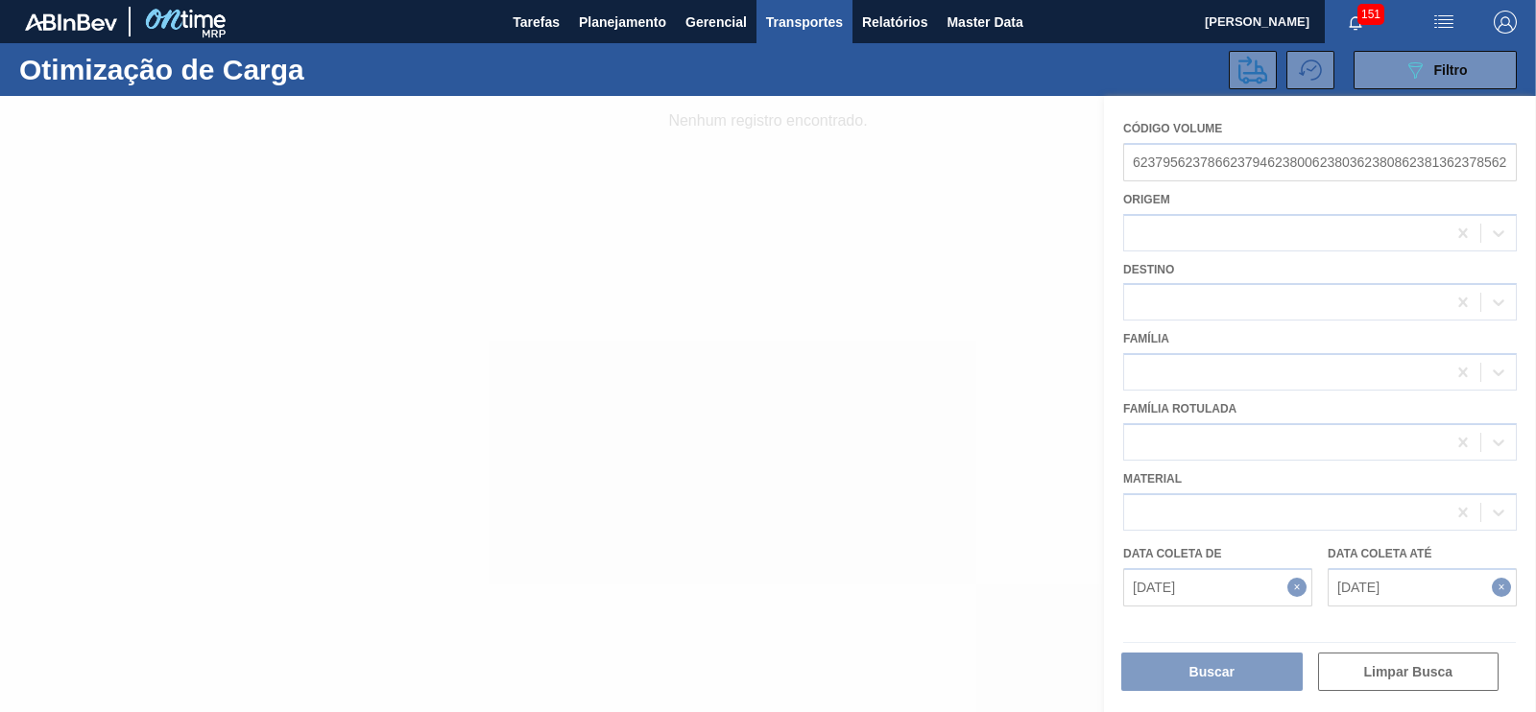
click at [1184, 168] on div at bounding box center [768, 404] width 1536 height 616
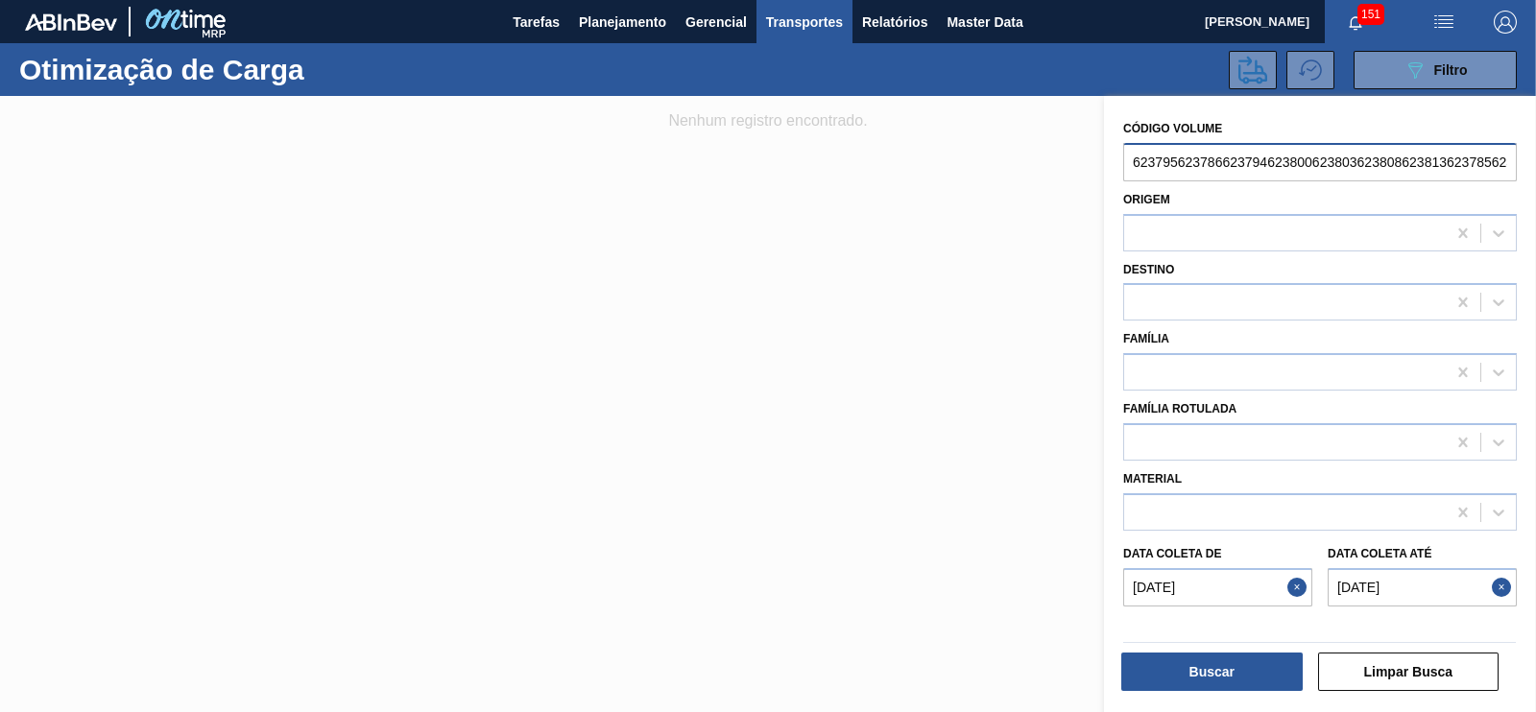
click at [1228, 162] on input "6237956237866237946238006238036238086238136237856237916237996238186238026238126…" at bounding box center [1320, 162] width 394 height 38
click at [1228, 162] on input "5623791623799623818623802623812623807623817623811623806623798623793623790623784…" at bounding box center [1320, 162] width 394 height 38
drag, startPoint x: 1130, startPoint y: 160, endPoint x: 1535, endPoint y: 180, distance: 405.6
click at [1228, 180] on div "Código Volume 81162380662379862379362379062378462382262382162381662381062380562…" at bounding box center [1320, 406] width 432 height 621
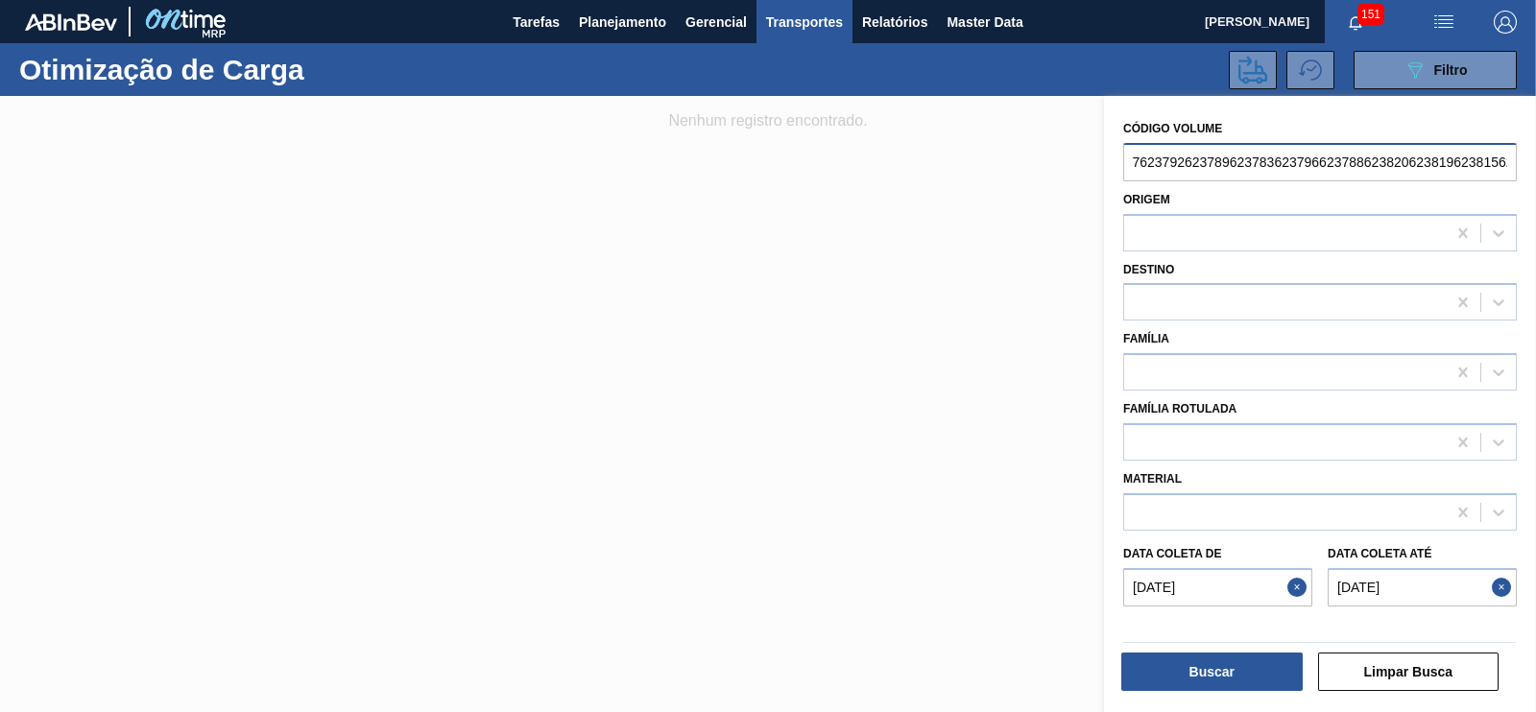
type input "5623809623804623801623814623787"
drag, startPoint x: 1397, startPoint y: 166, endPoint x: 1056, endPoint y: 154, distance: 341.0
click at [1104, 154] on div "089F7B8B-B2A5-4AFE-B5C0-19BA573D28AC Created with sketchtool. Código Volume 562…" at bounding box center [1320, 452] width 432 height 712
click at [1152, 166] on input "text" at bounding box center [1320, 162] width 394 height 38
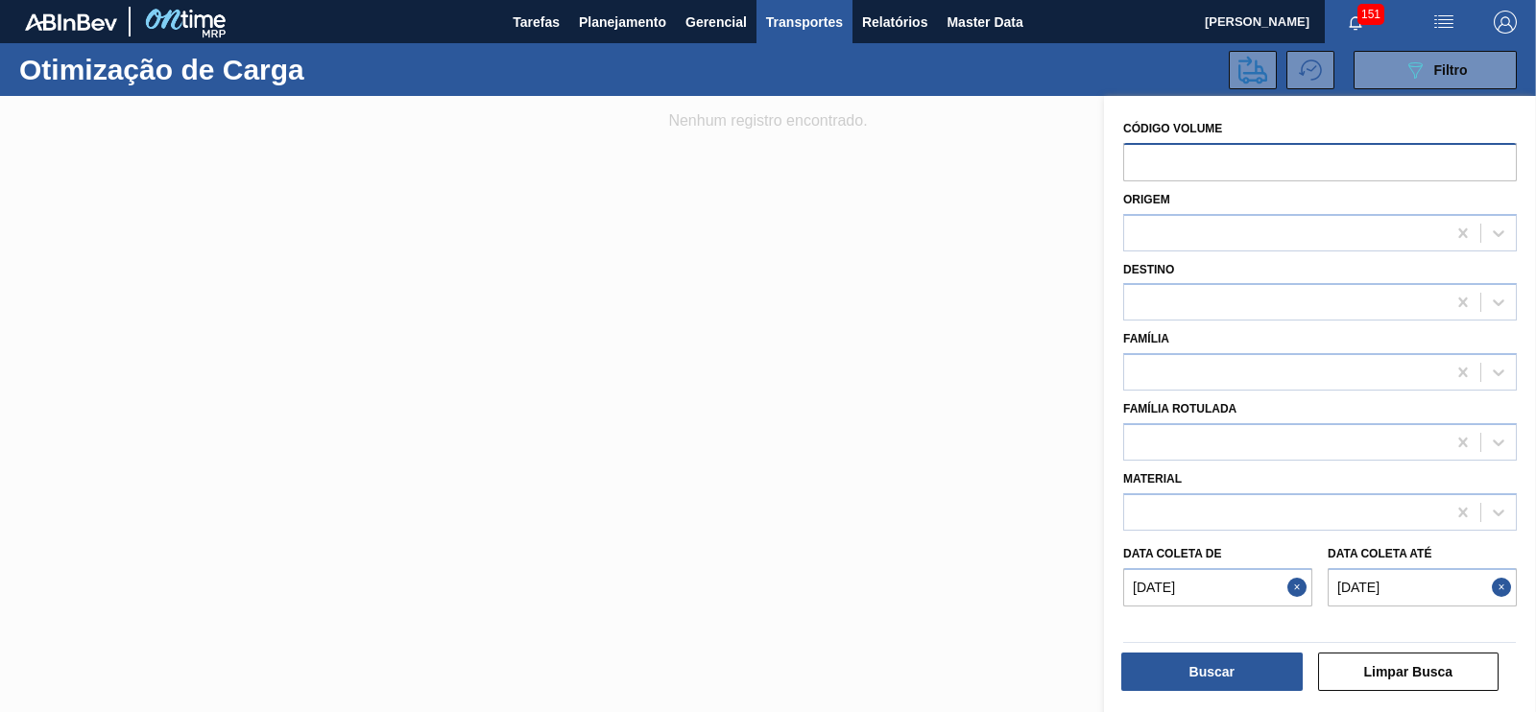
click at [1163, 150] on input "text" at bounding box center [1320, 162] width 394 height 38
paste input "6237956237866237946238006238036238086238136237856237916237996238186238026238126…"
click at [1228, 156] on input "6237956237866237946238006238036238086238136237856237916237996238186238026238126…" at bounding box center [1320, 162] width 394 height 38
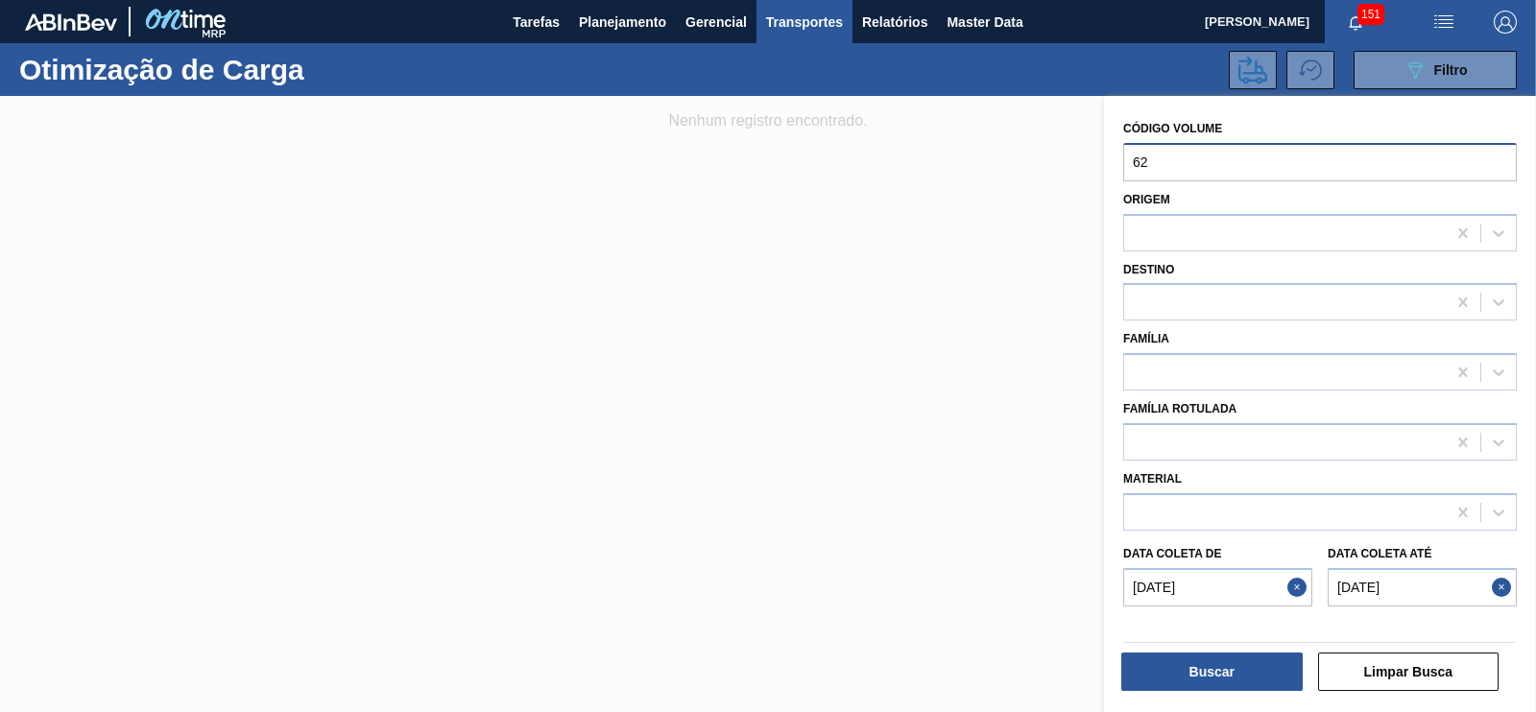
type input "6"
paste input "623795"
click at [1134, 166] on input "text" at bounding box center [1320, 162] width 394 height 38
type input "623795"
click at [1190, 568] on button "Buscar" at bounding box center [1211, 672] width 181 height 38
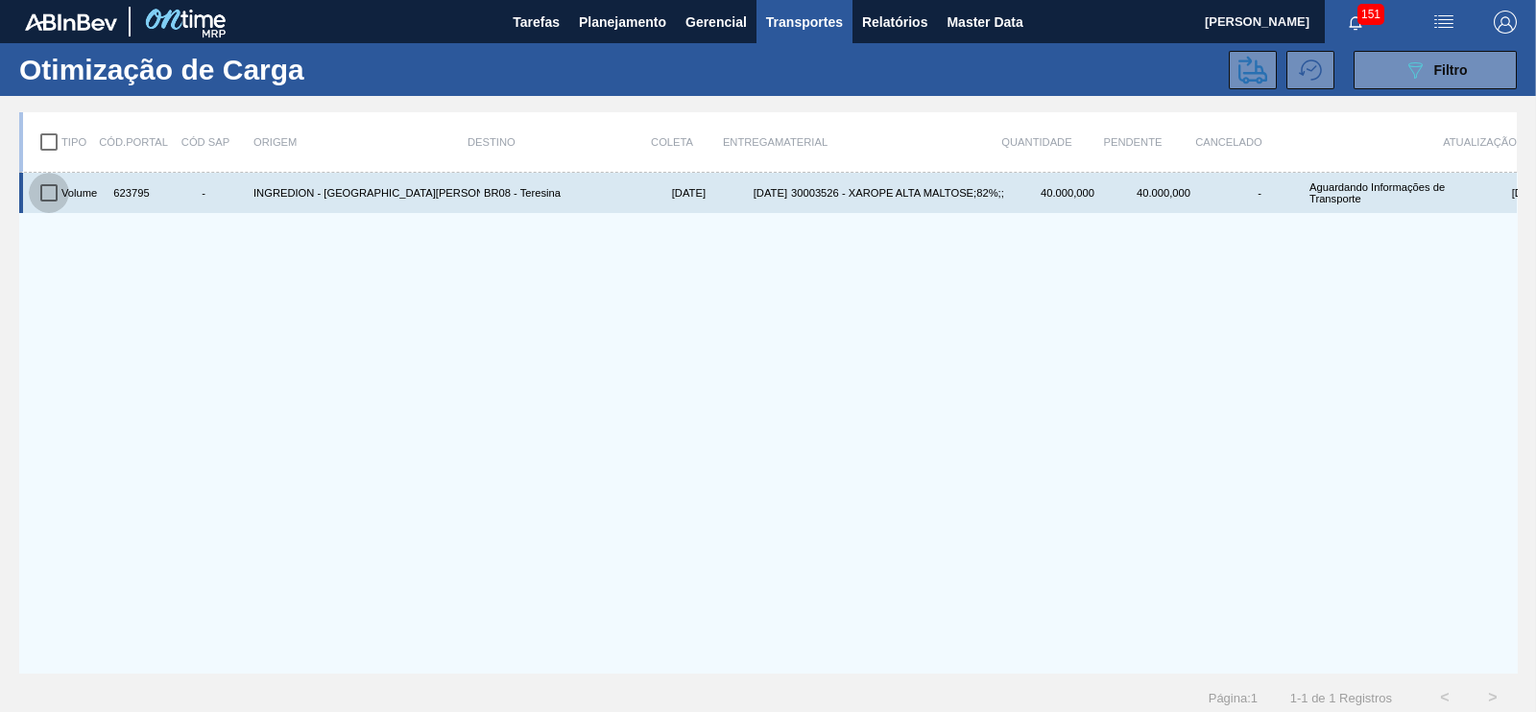
click at [47, 191] on input "checkbox" at bounding box center [49, 193] width 40 height 40
checkbox input "true"
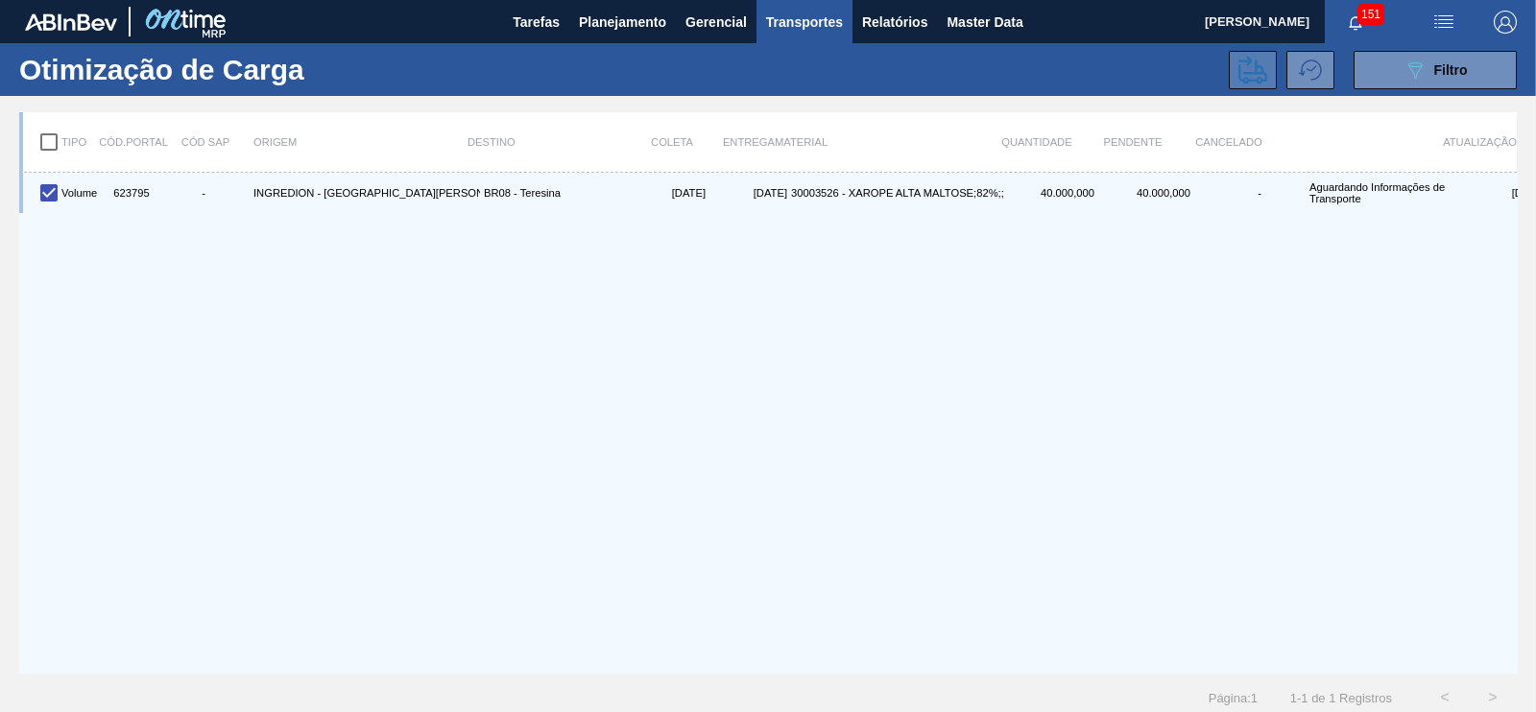
click at [1228, 68] on icon at bounding box center [1252, 70] width 29 height 29
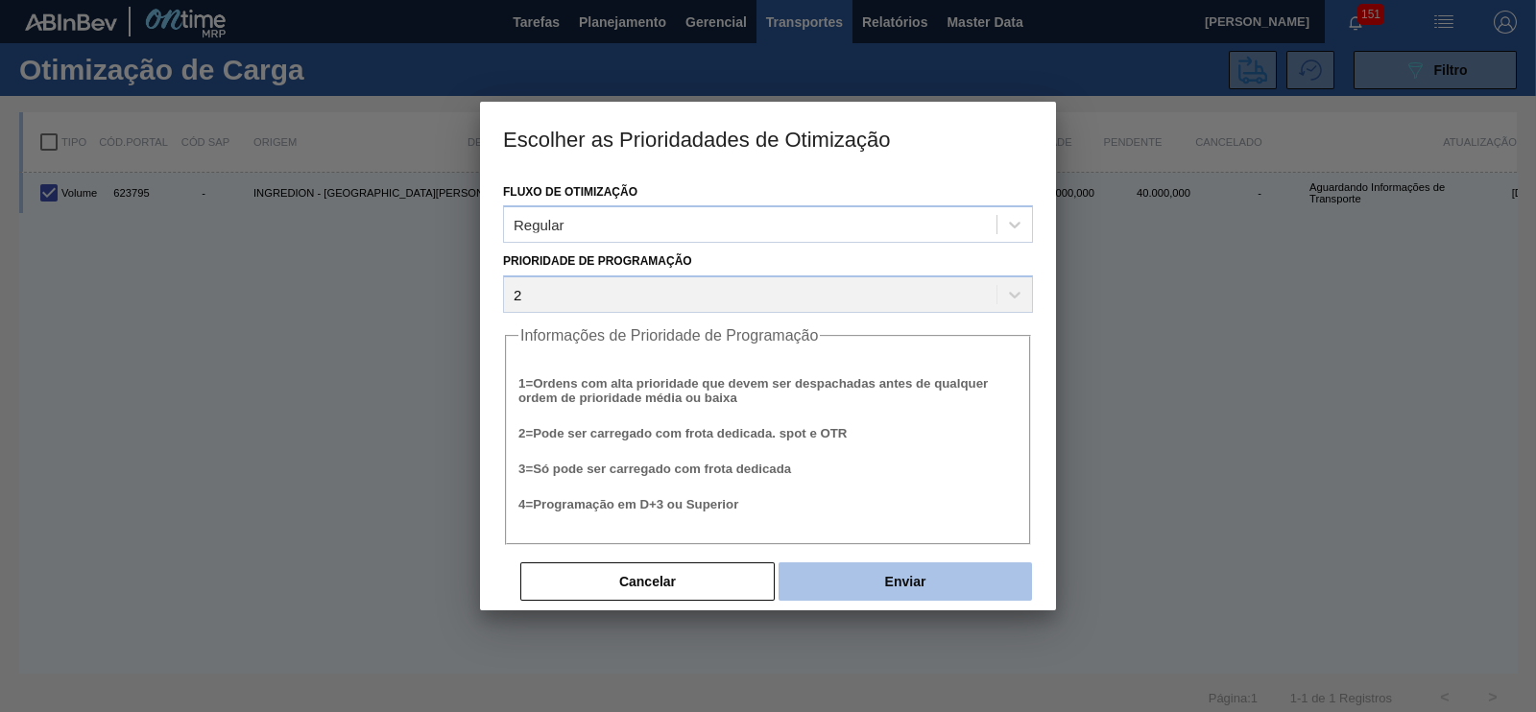
click at [863, 568] on button "Enviar" at bounding box center [905, 582] width 253 height 38
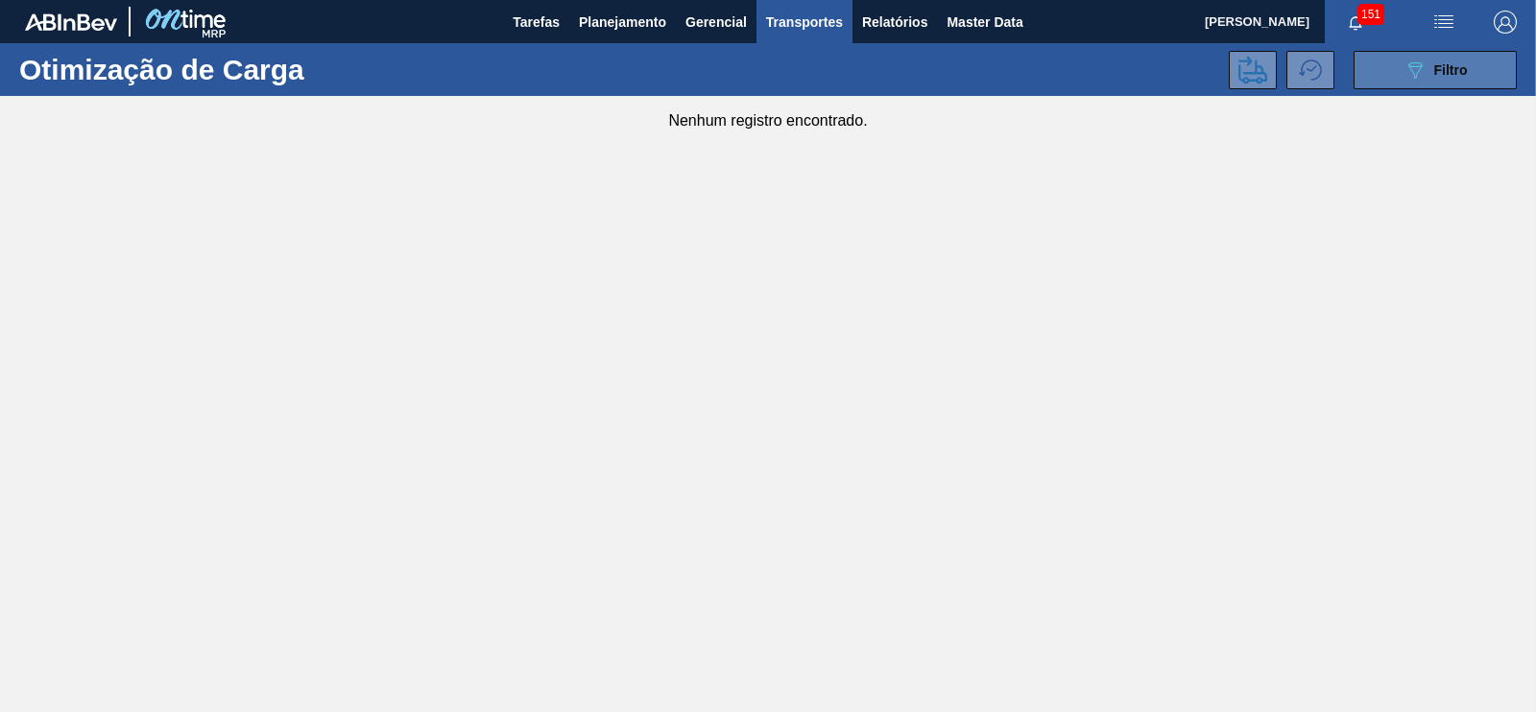
click at [1228, 70] on button "089F7B8B-B2A5-4AFE-B5C0-19BA573D28AC Filtro" at bounding box center [1435, 70] width 163 height 38
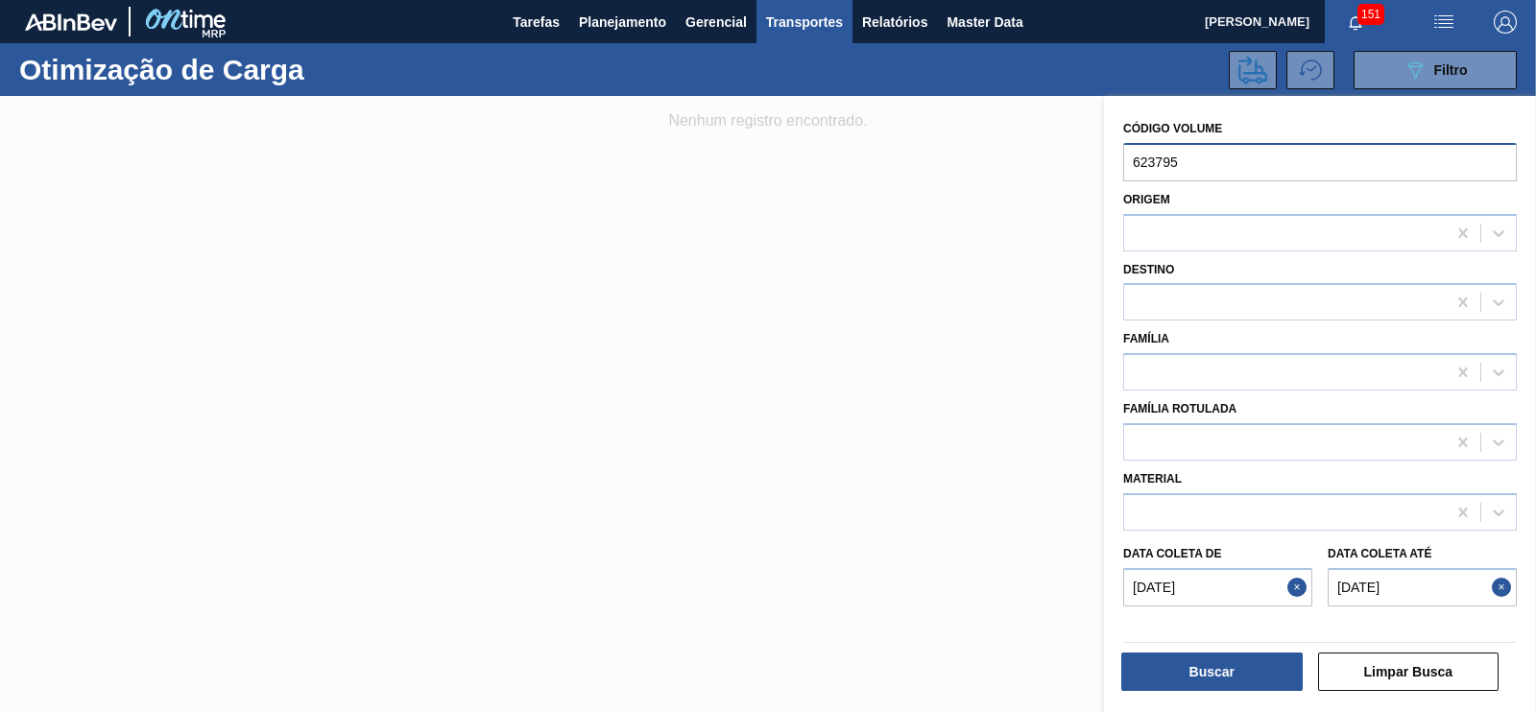
click at [1211, 159] on input "623795" at bounding box center [1320, 162] width 394 height 38
type input "6"
paste input "623786"
click at [1228, 165] on input "623786" at bounding box center [1320, 162] width 394 height 38
type input "6"
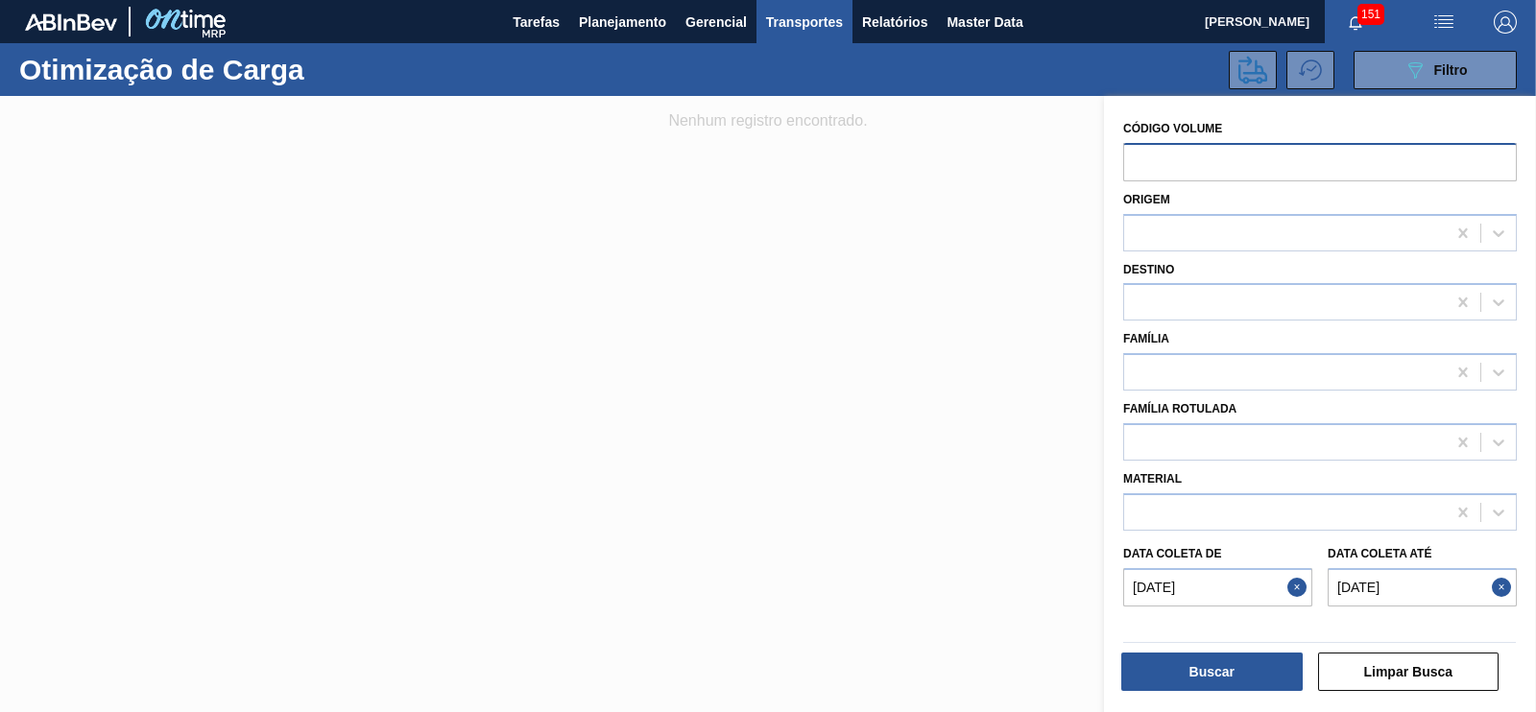
paste input "623786623794623800"
click at [1218, 568] on button "Buscar" at bounding box center [1211, 672] width 181 height 38
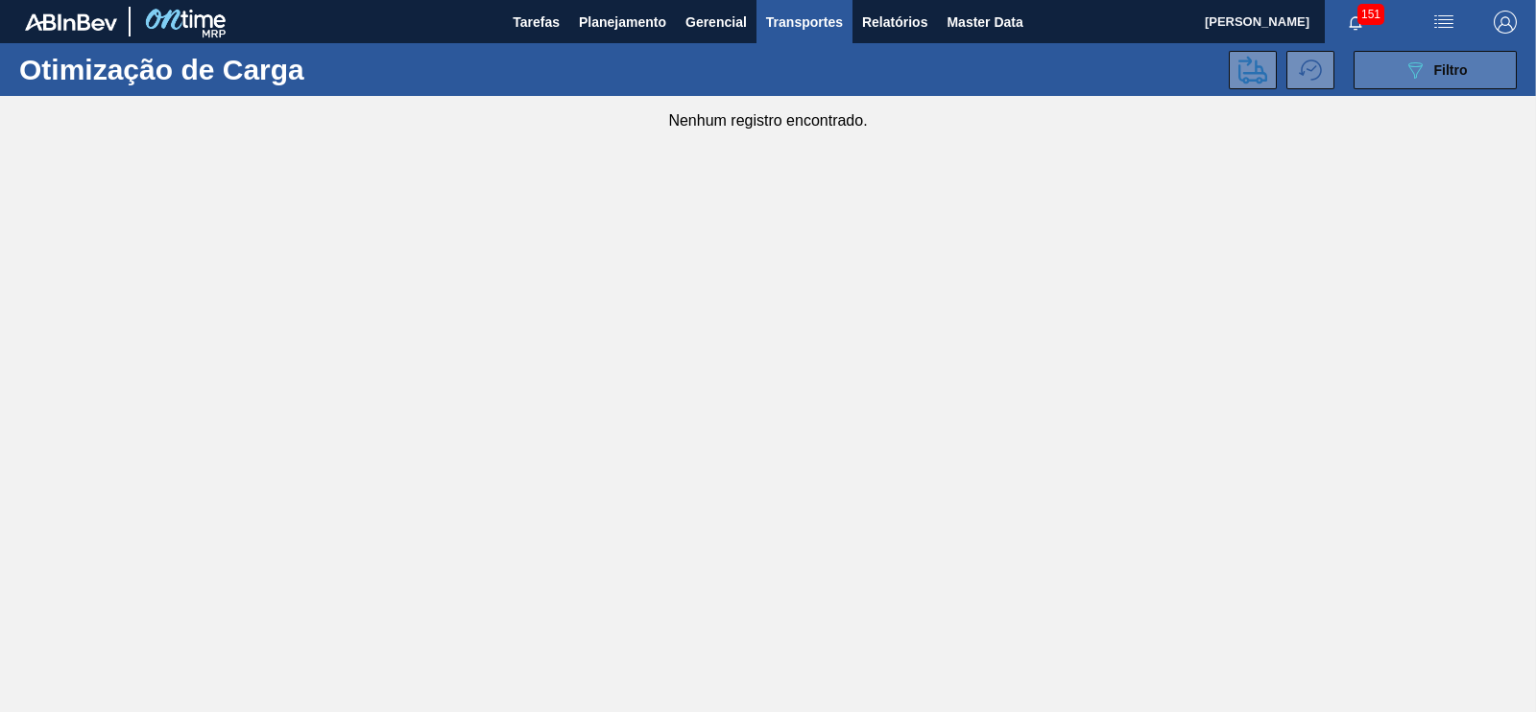
click at [1228, 81] on button "089F7B8B-B2A5-4AFE-B5C0-19BA573D28AC Filtro" at bounding box center [1435, 70] width 163 height 38
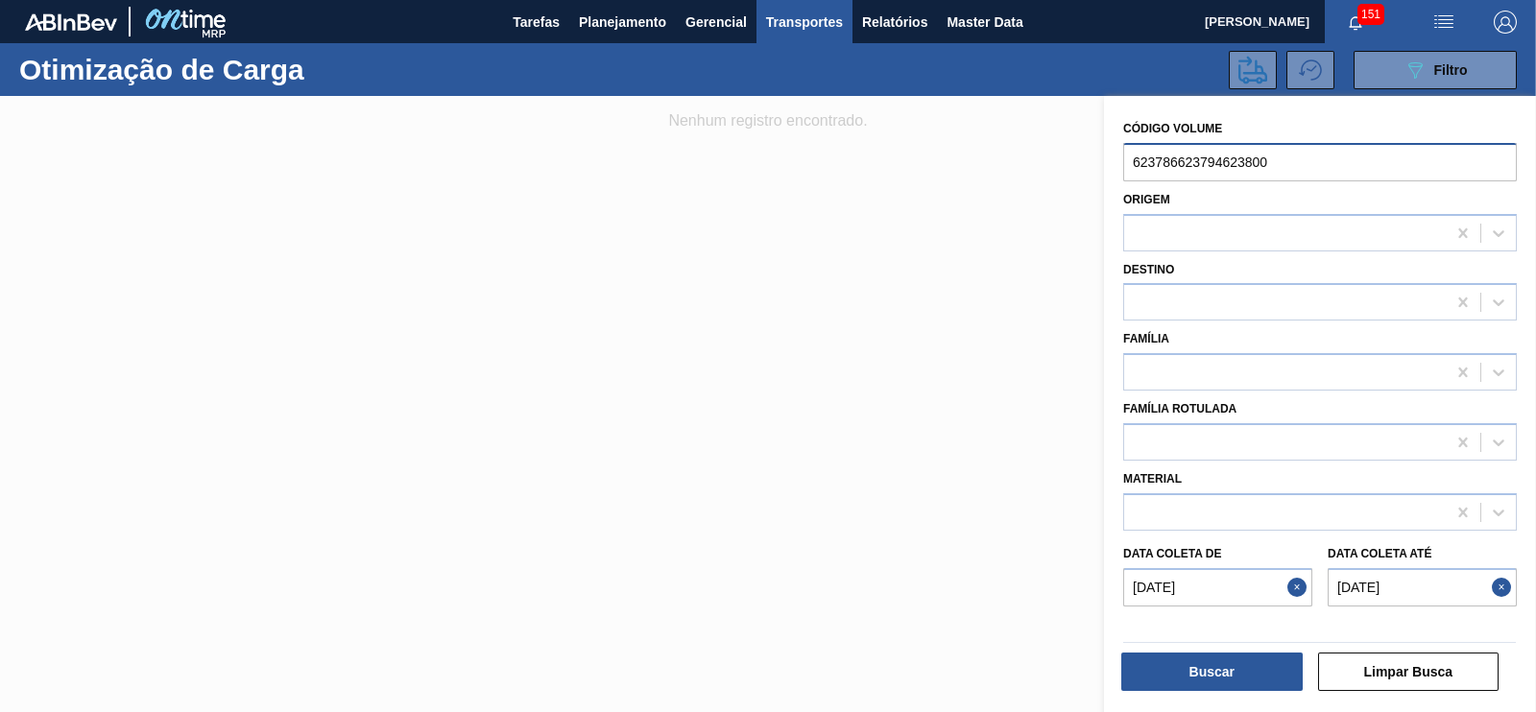
click at [1159, 160] on input "623786623794623800" at bounding box center [1320, 162] width 394 height 38
type input "6"
click at [1169, 174] on input "text" at bounding box center [1320, 162] width 394 height 38
paste input "6237866237946238006238036238086238136237856237916237996238186238026238126238076…"
type input "6"
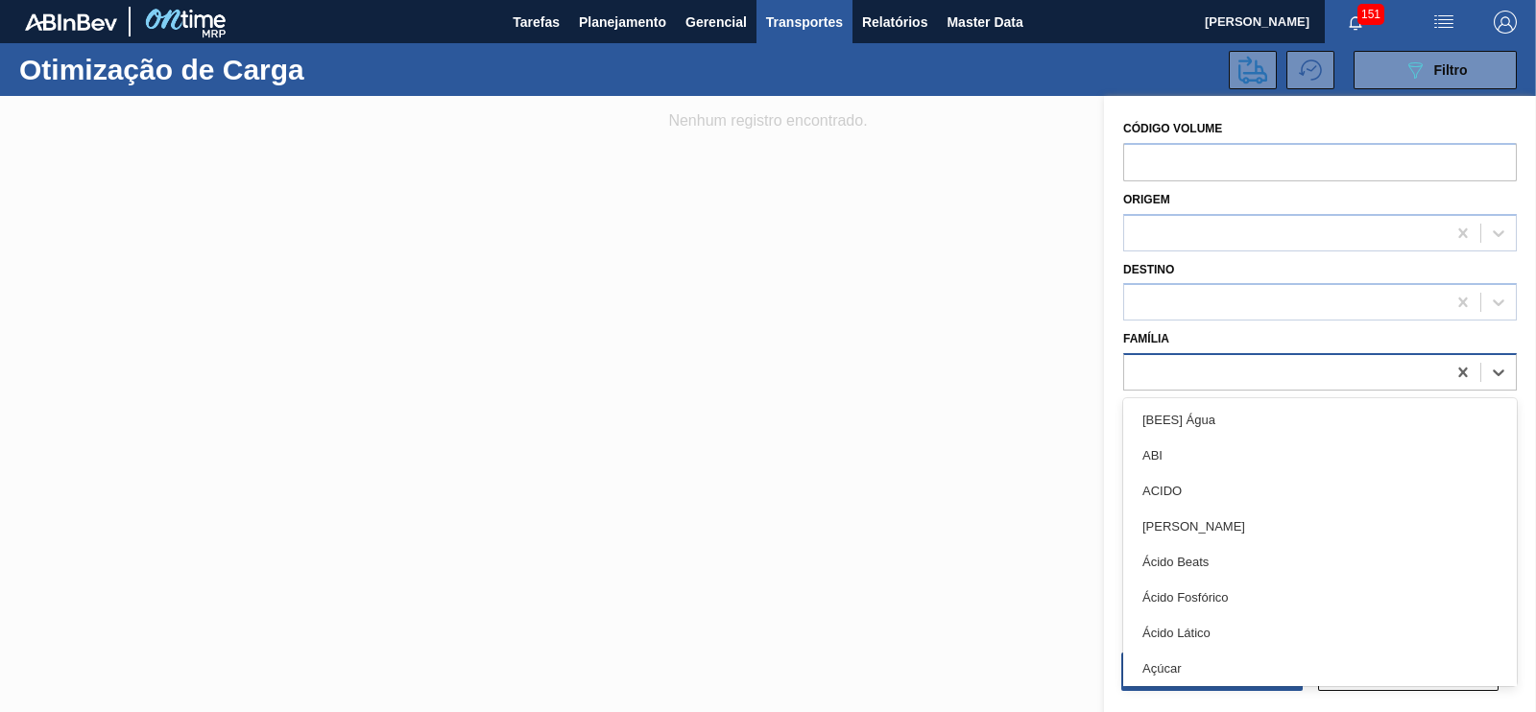
click at [1170, 366] on div at bounding box center [1285, 373] width 322 height 28
type input "c"
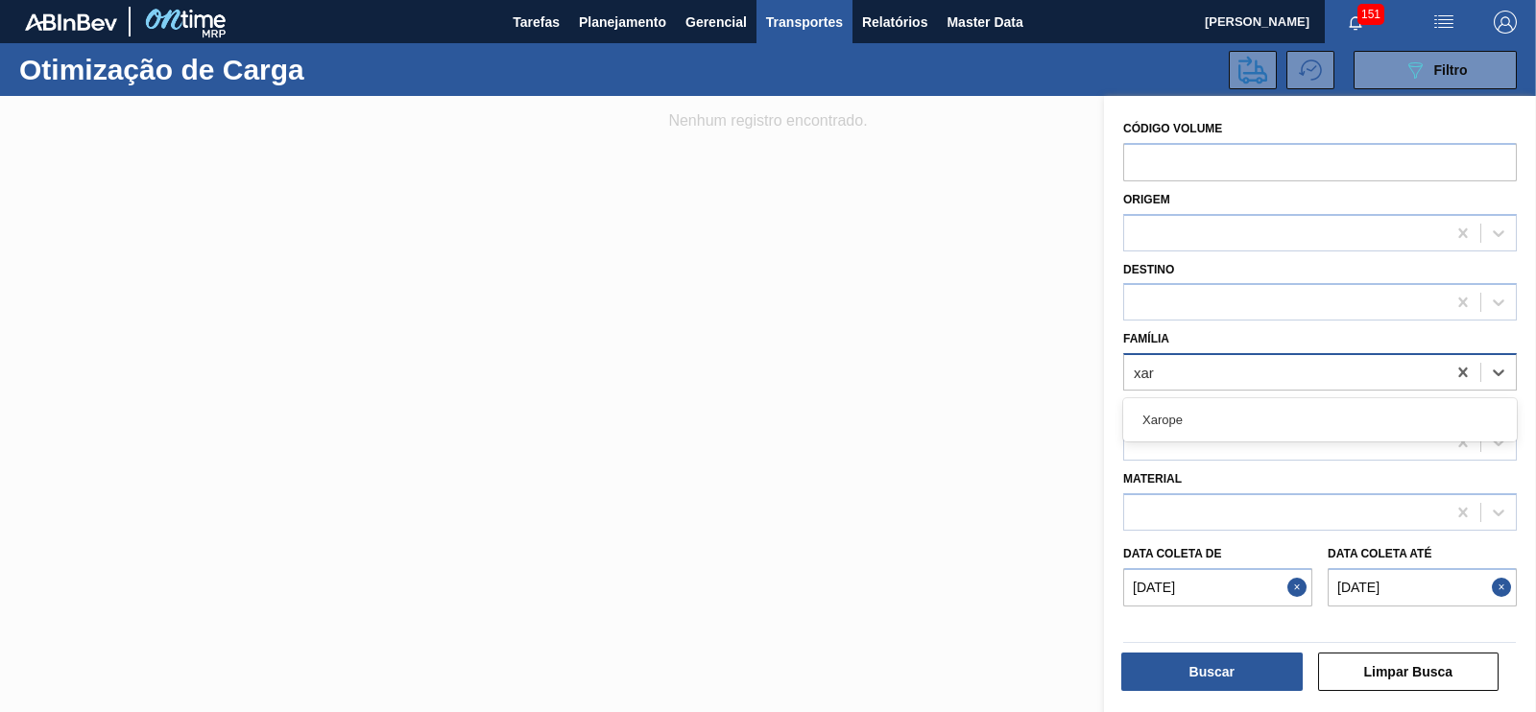
type input "xaro"
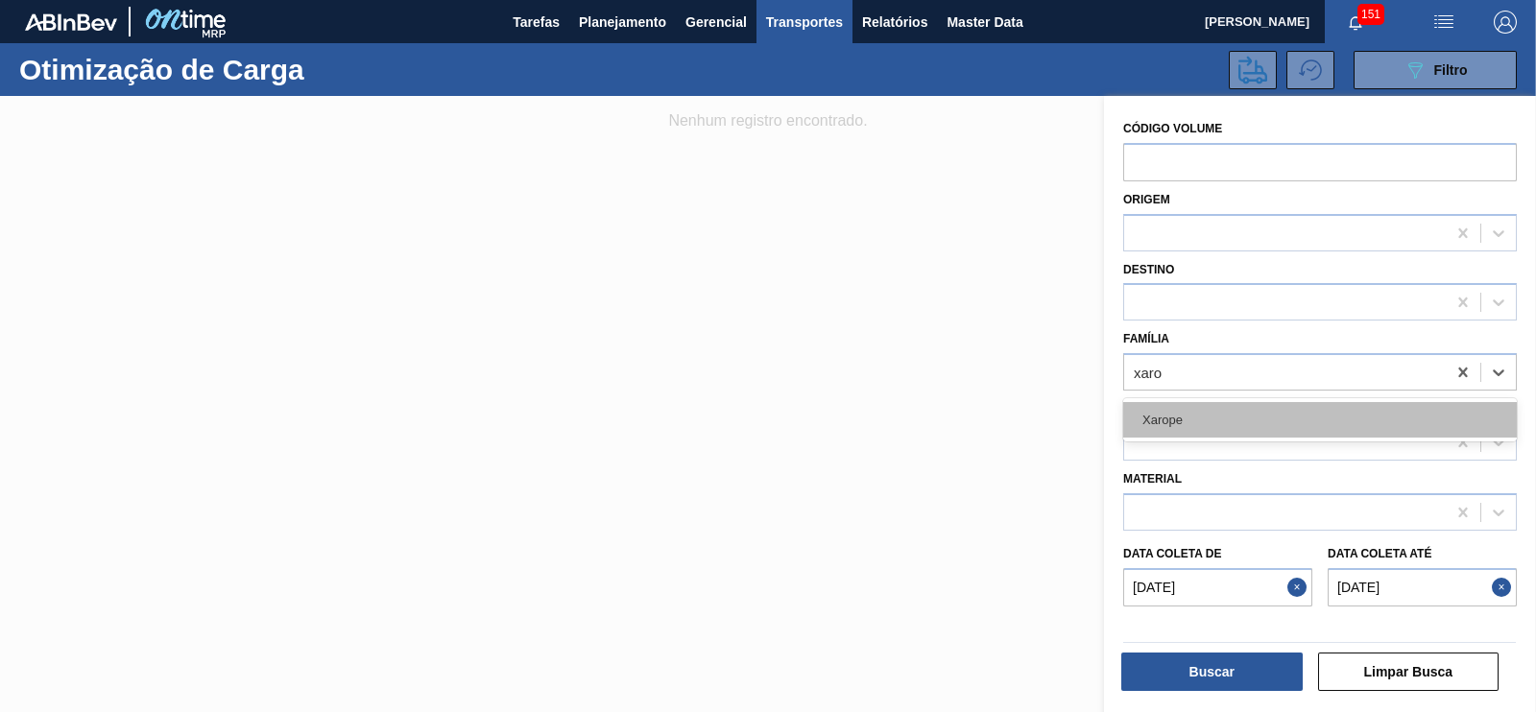
click at [1157, 420] on div "Xarope" at bounding box center [1320, 420] width 394 height 36
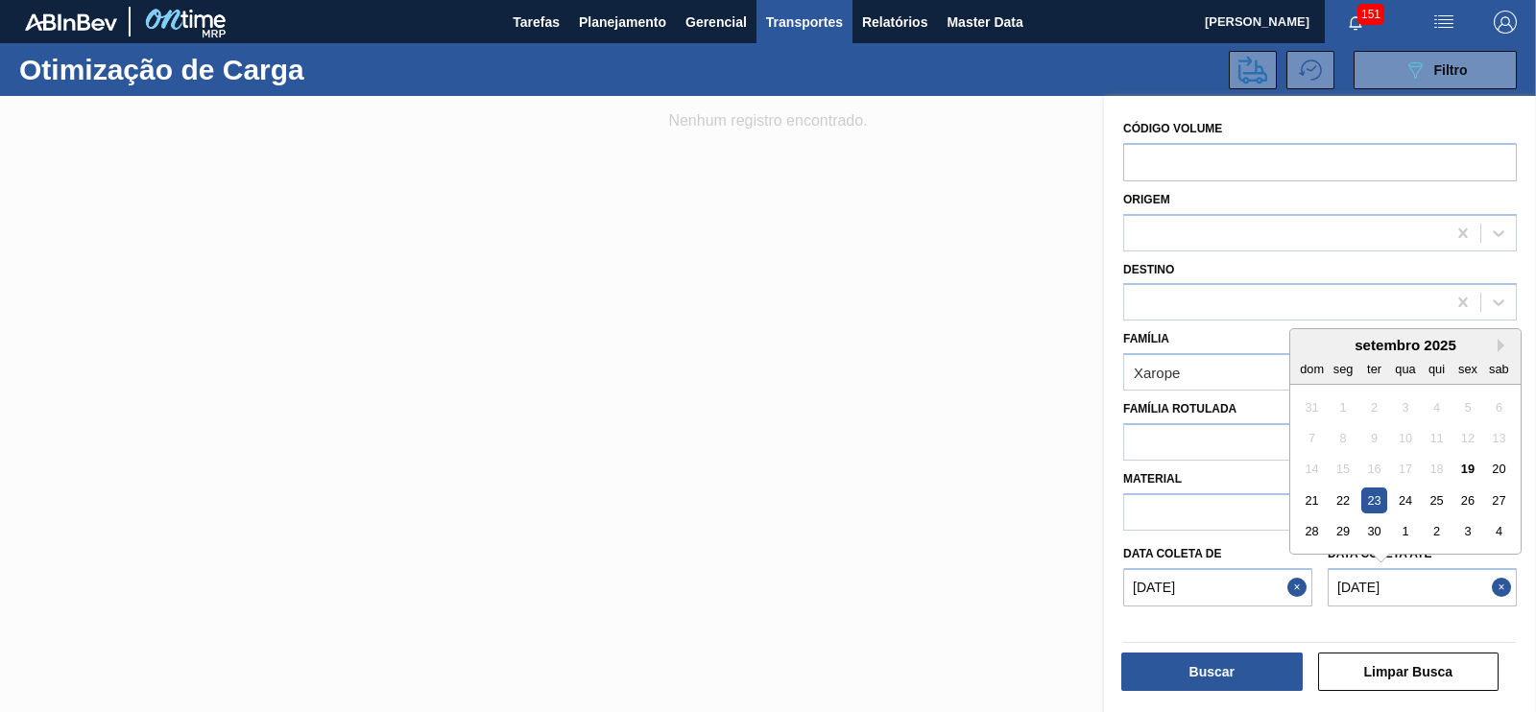
click at [1228, 568] on até "[DATE]" at bounding box center [1422, 587] width 189 height 38
click at [1228, 501] on div "24" at bounding box center [1405, 501] width 26 height 26
type até "[DATE]"
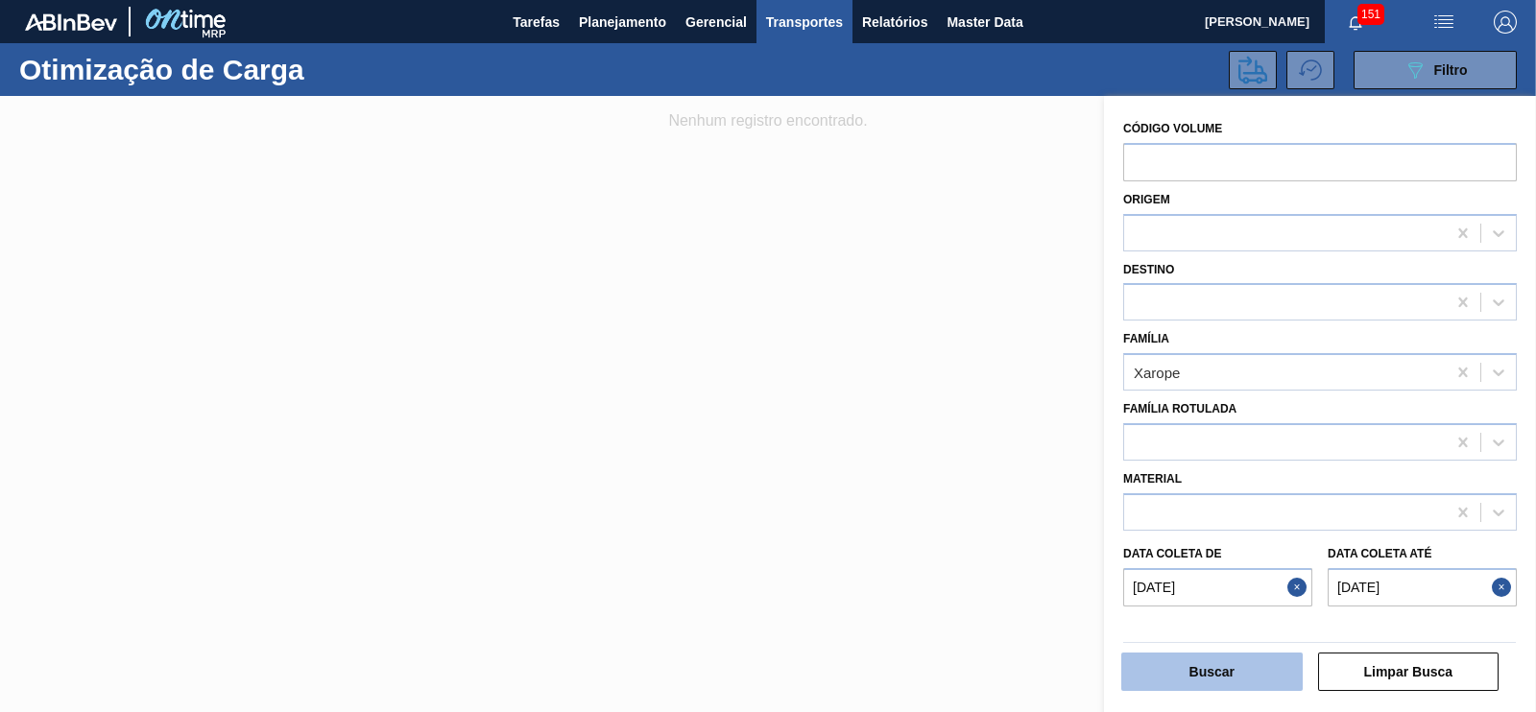
click at [1196, 568] on button "Buscar" at bounding box center [1211, 672] width 181 height 38
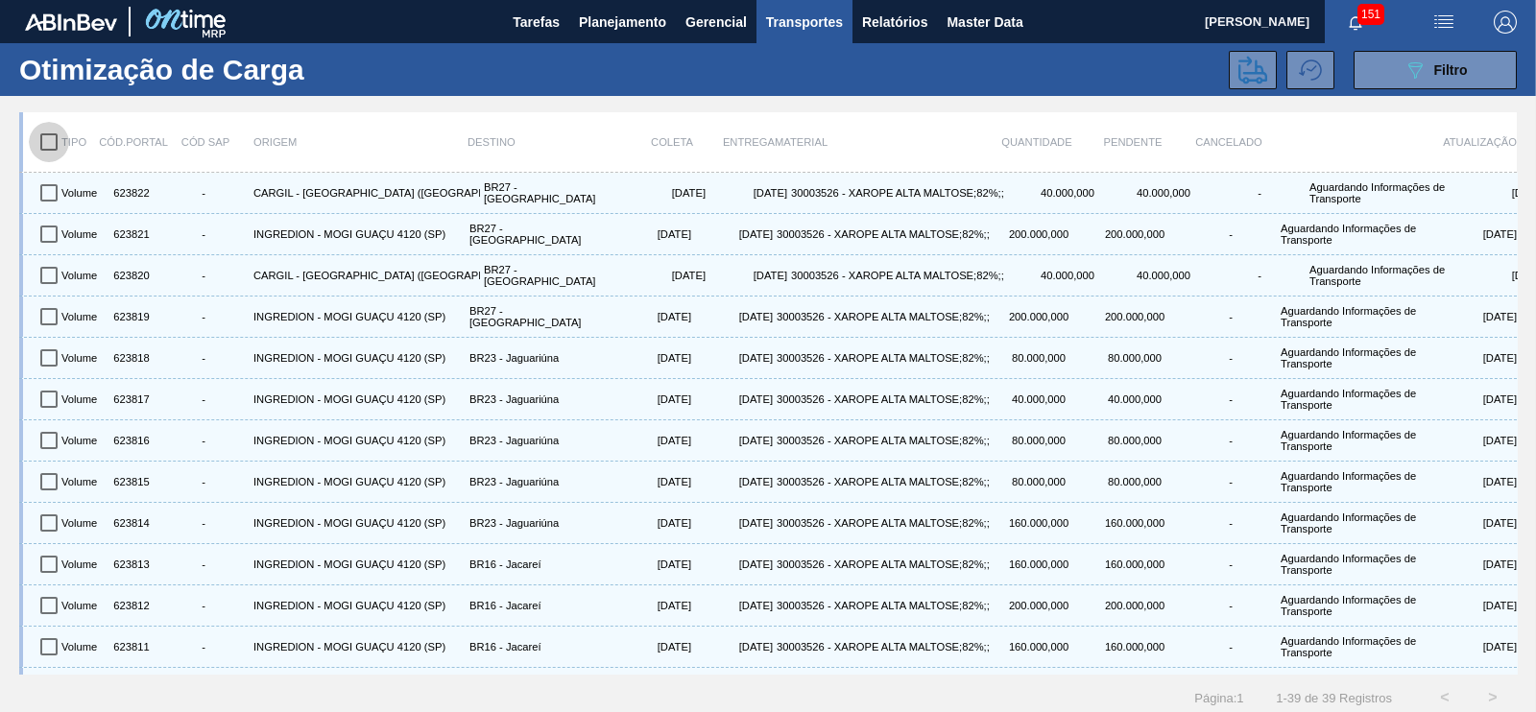
click at [49, 146] on input "checkbox" at bounding box center [49, 142] width 40 height 40
checkbox input "true"
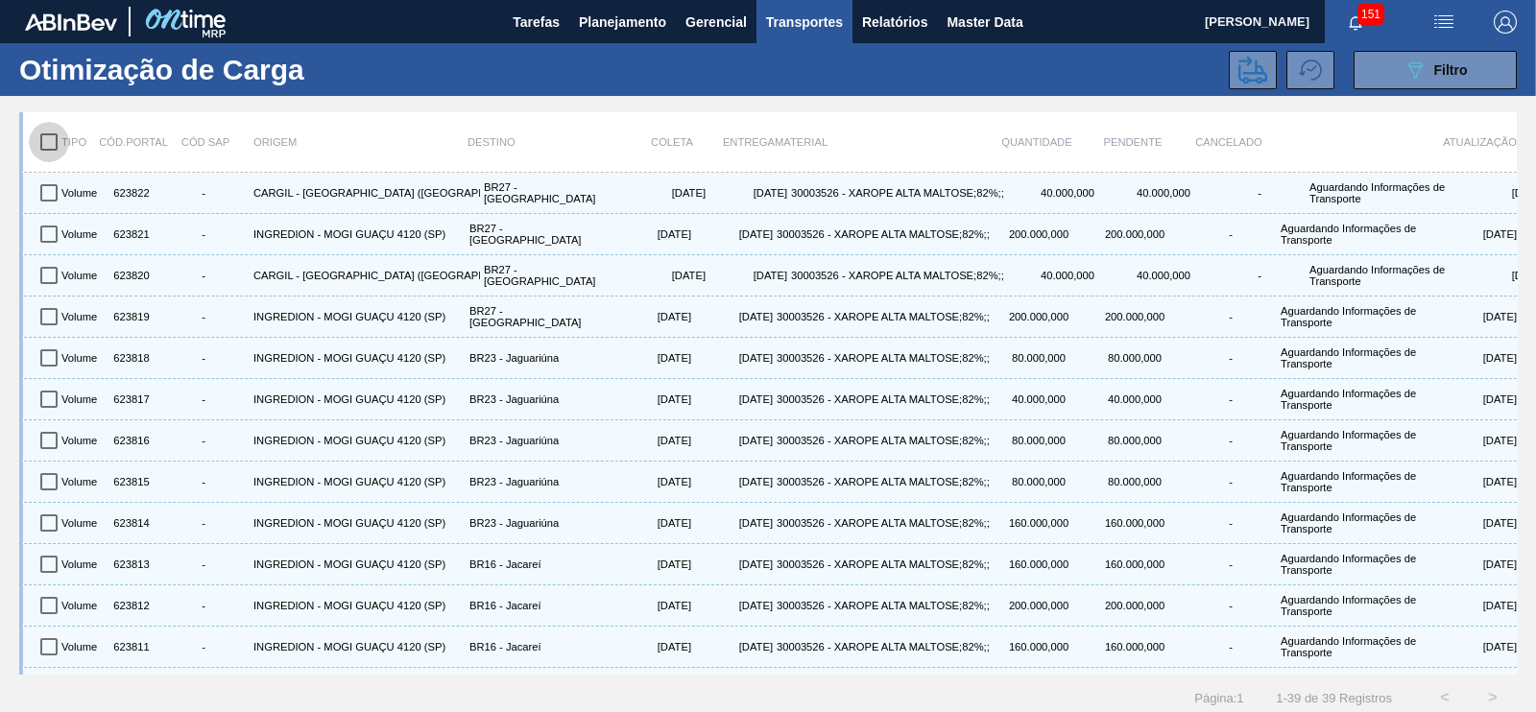
checkbox input "true"
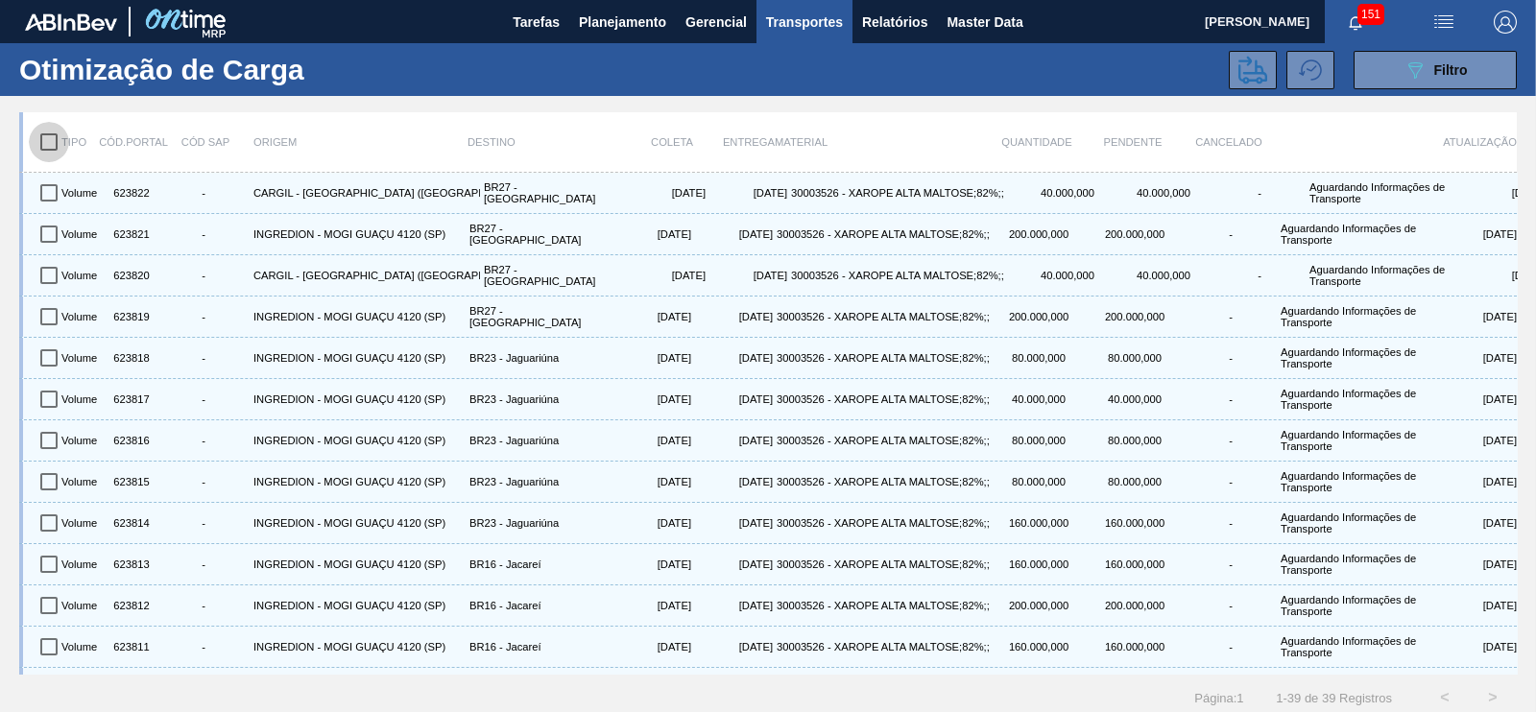
checkbox input "true"
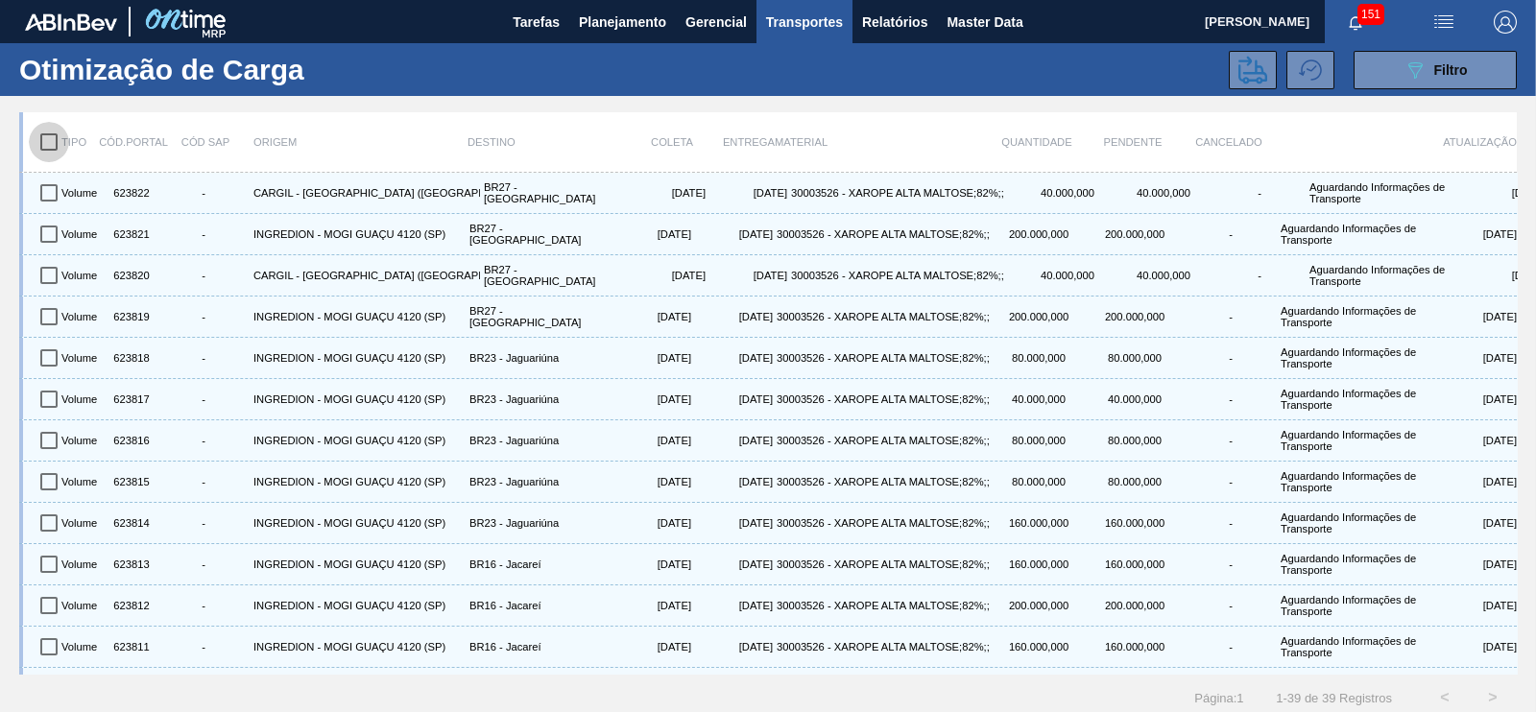
checkbox input "true"
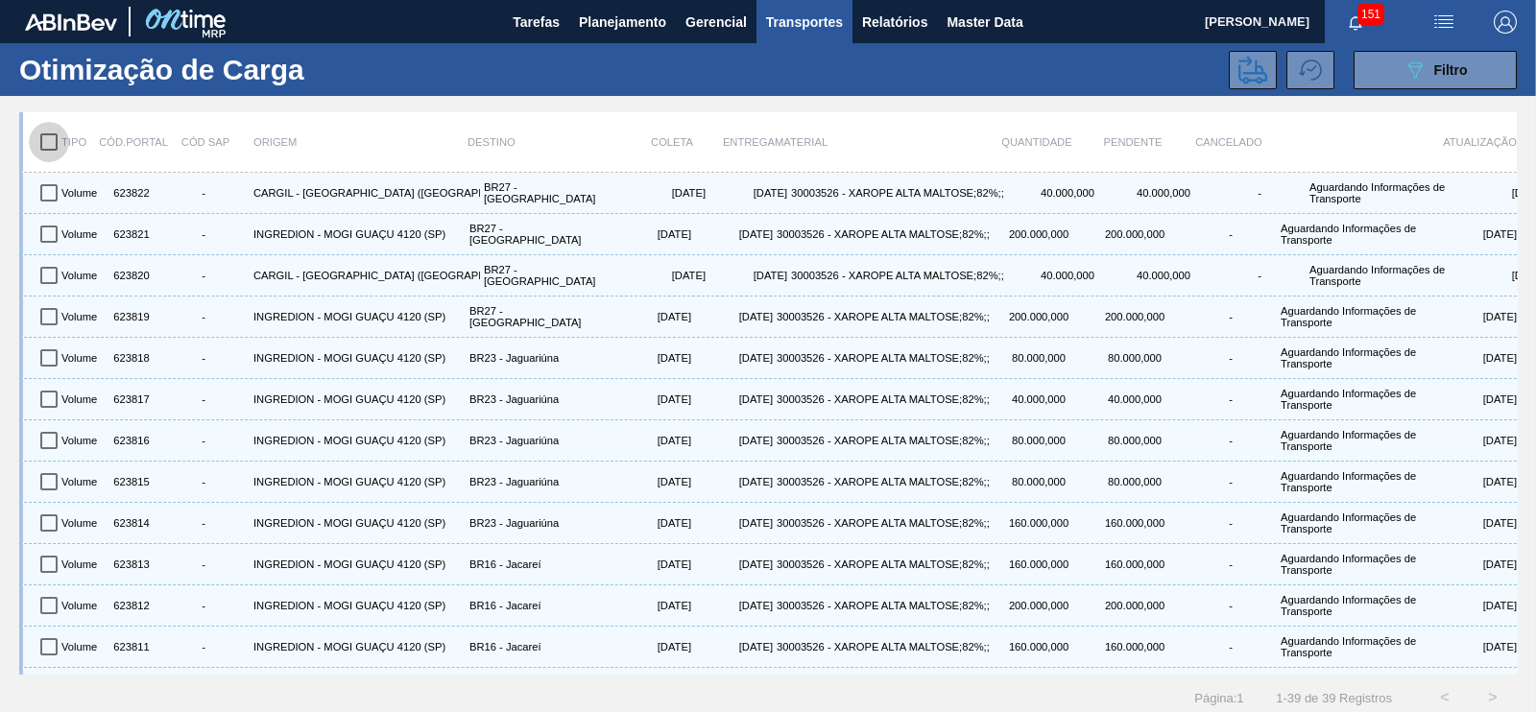
checkbox input "true"
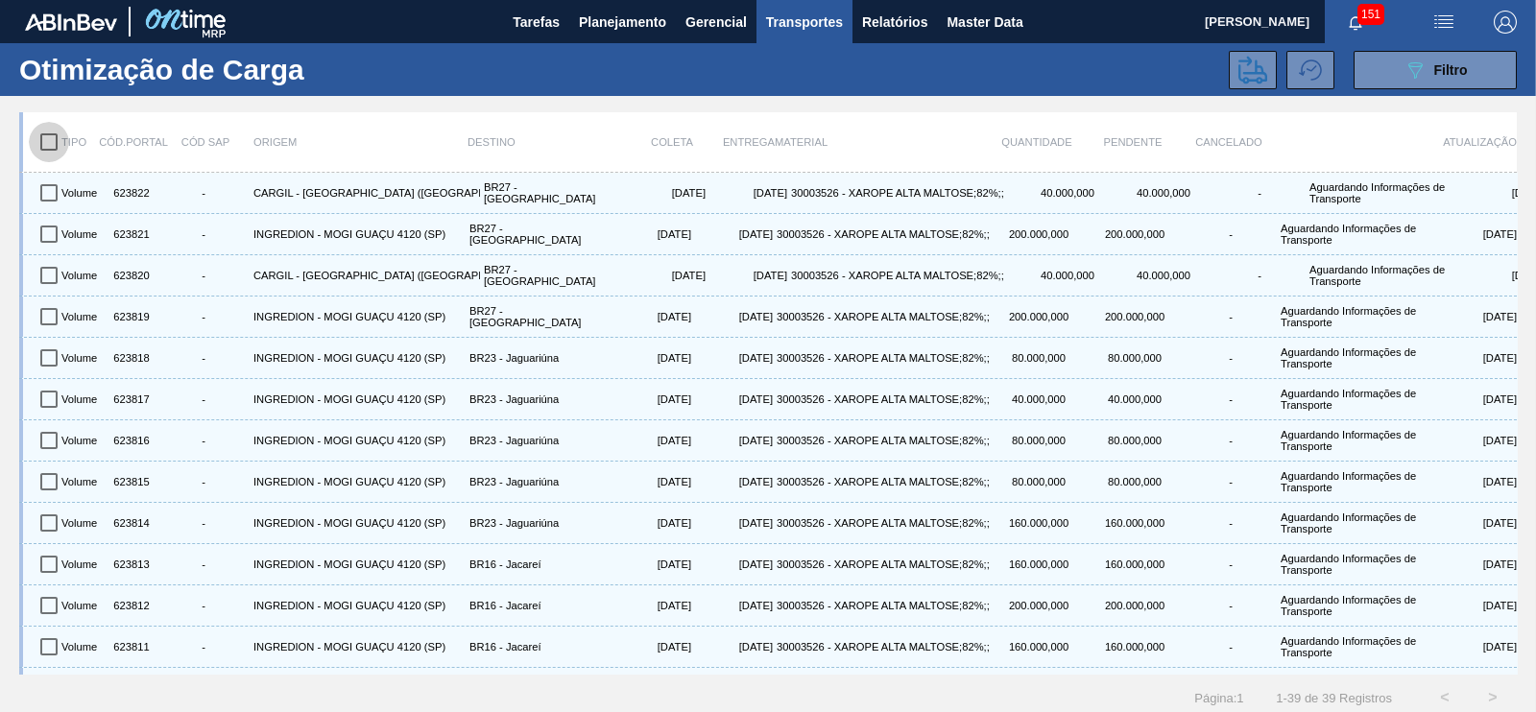
checkbox input "true"
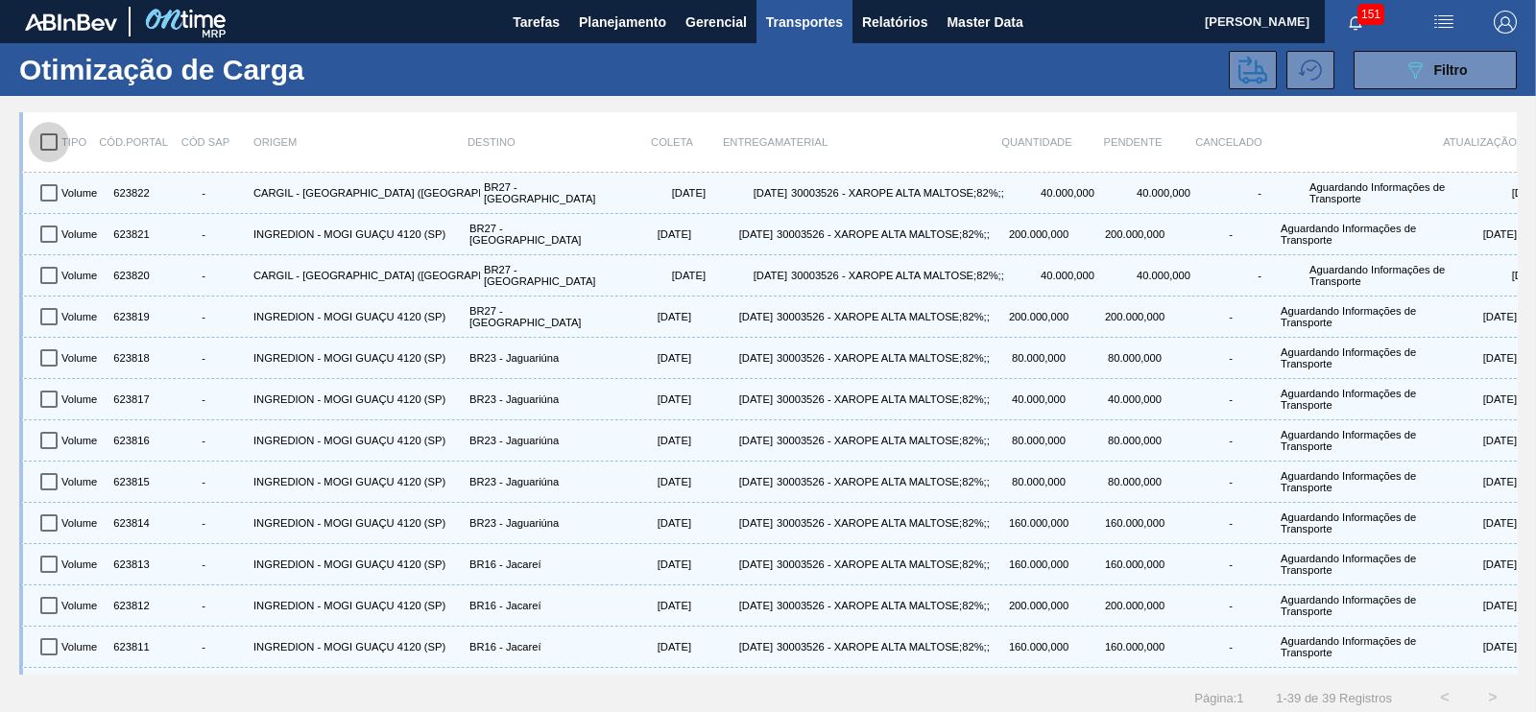
checkbox input "true"
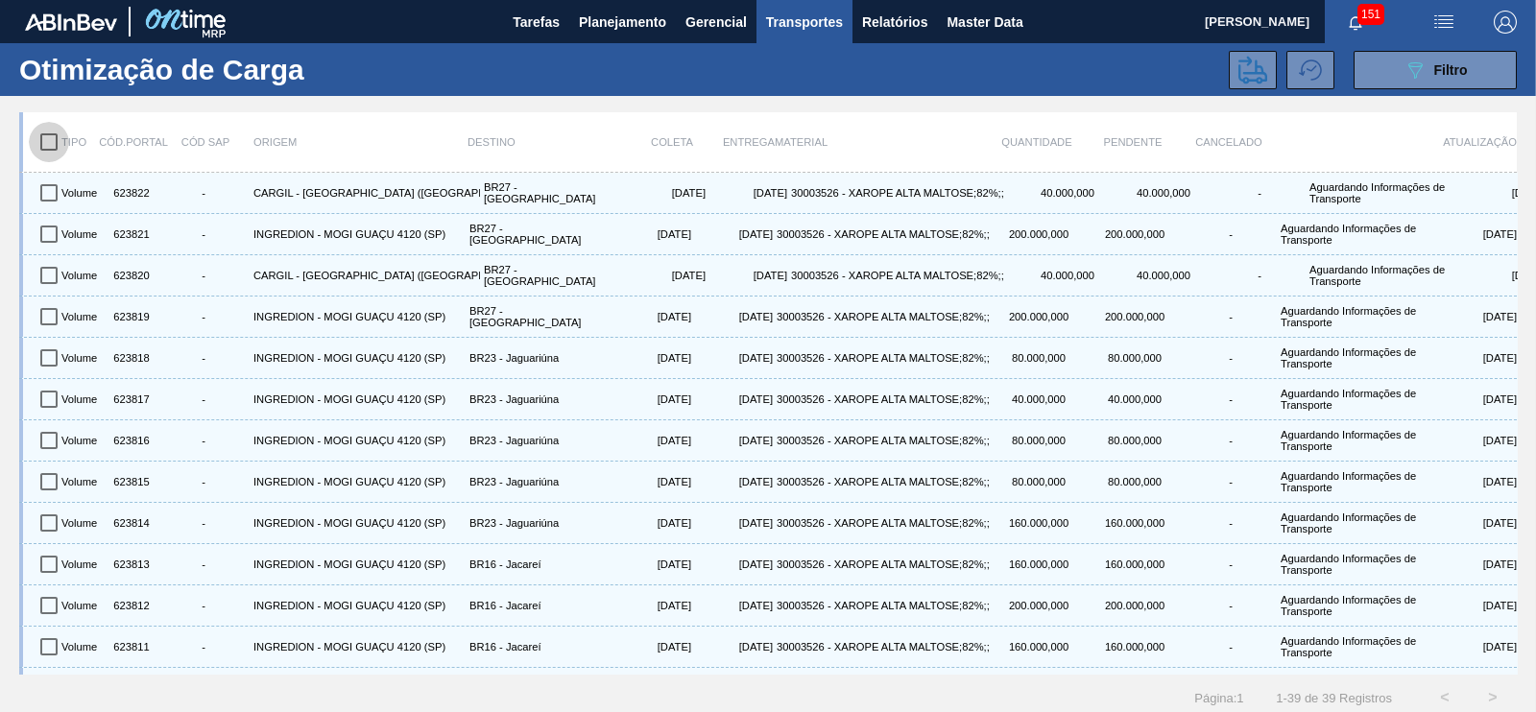
checkbox input "true"
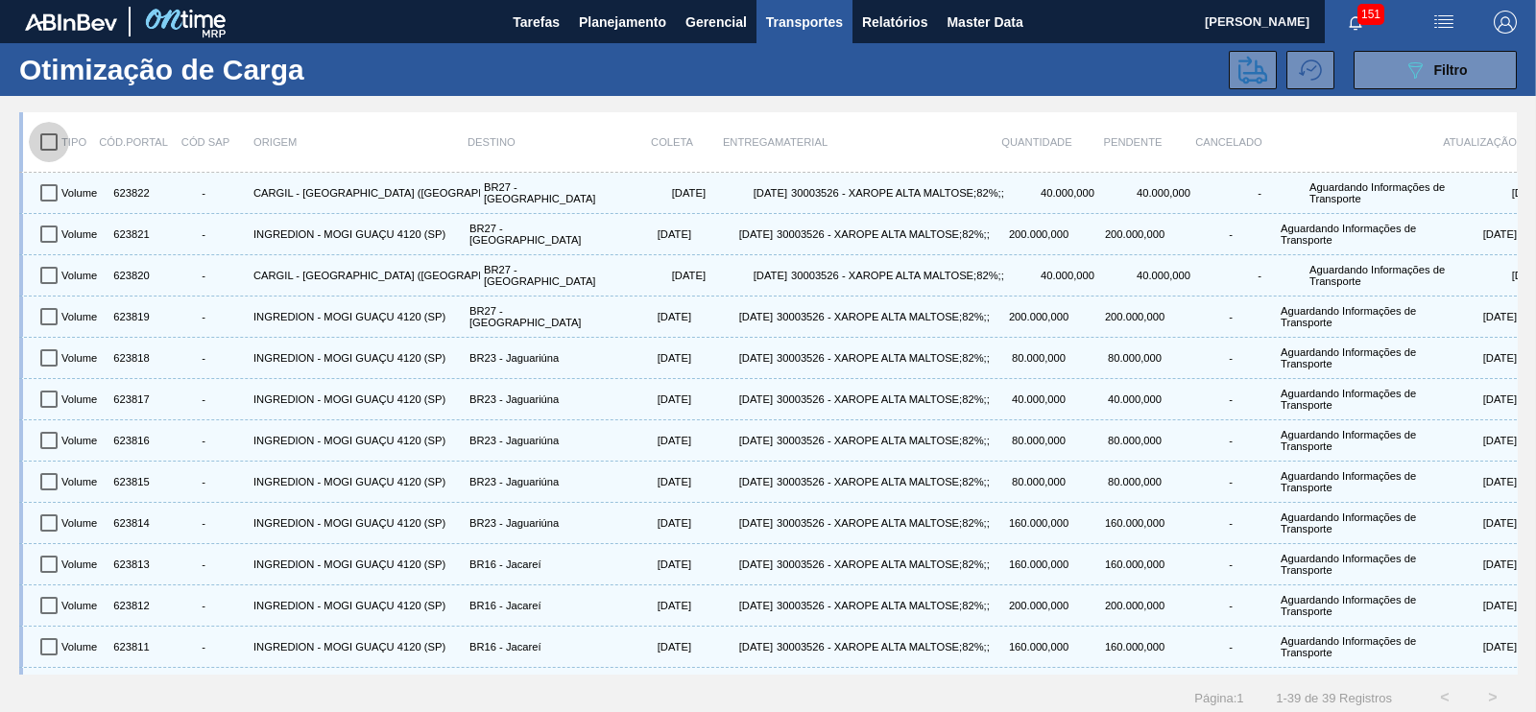
checkbox input "true"
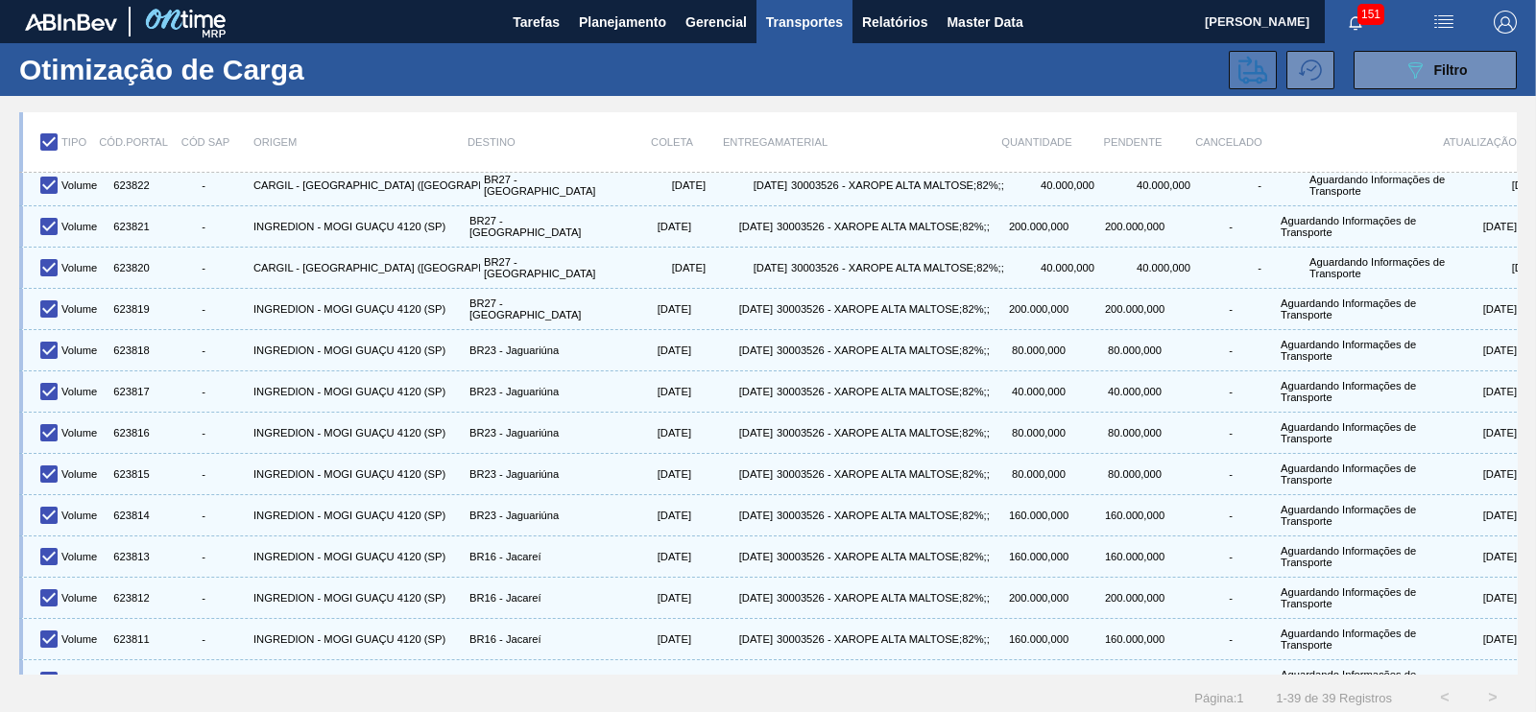
click at [1228, 73] on icon at bounding box center [1252, 70] width 29 height 28
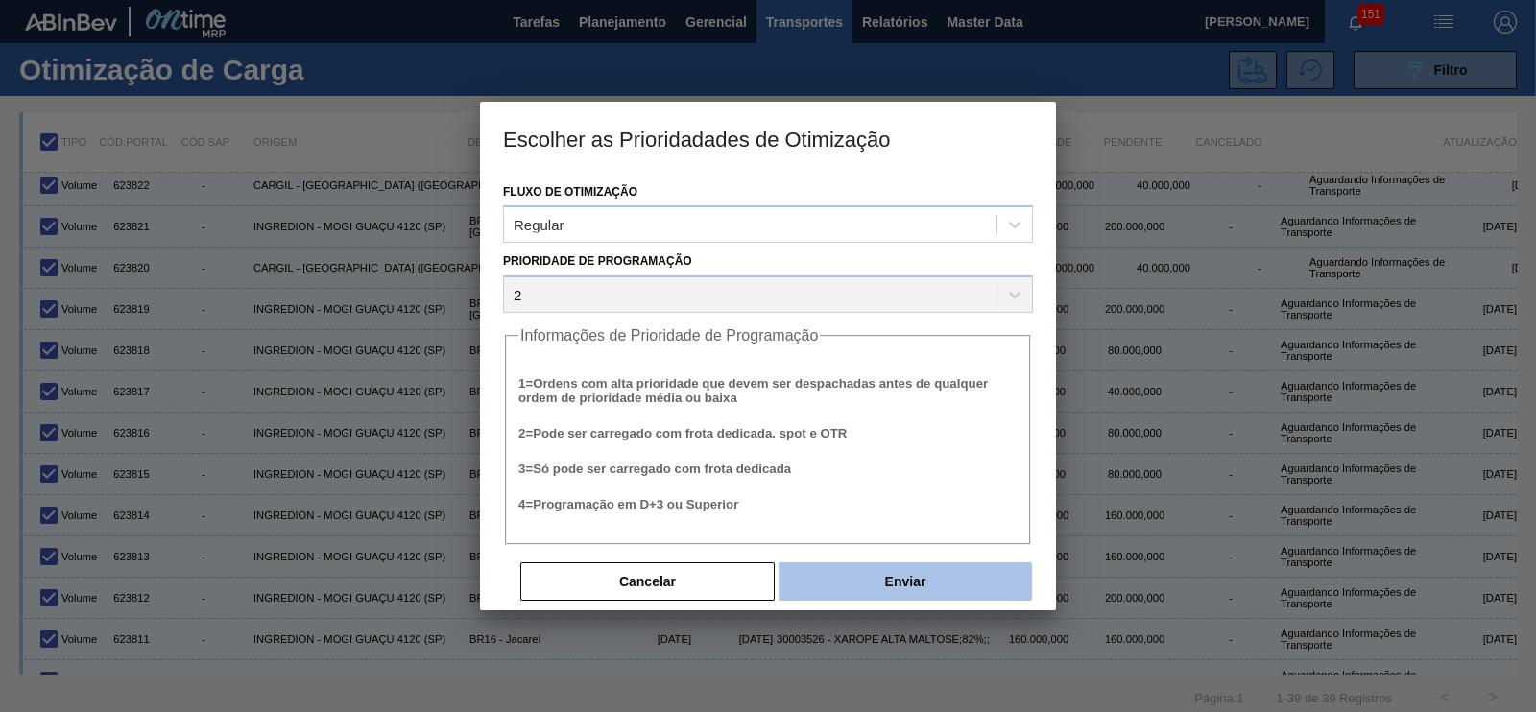
click at [903, 568] on button "Enviar" at bounding box center [905, 582] width 253 height 38
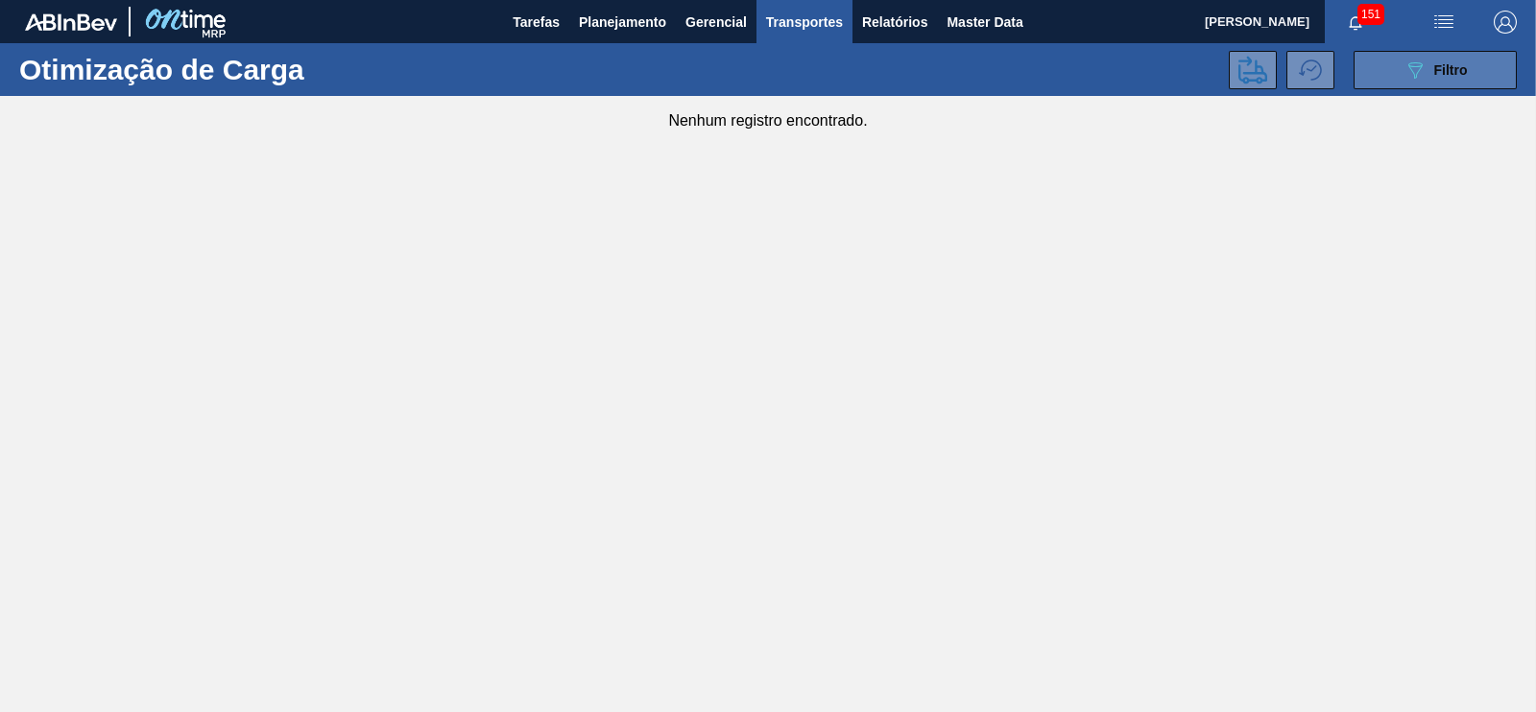
click at [1228, 73] on icon "089F7B8B-B2A5-4AFE-B5C0-19BA573D28AC" at bounding box center [1415, 70] width 23 height 23
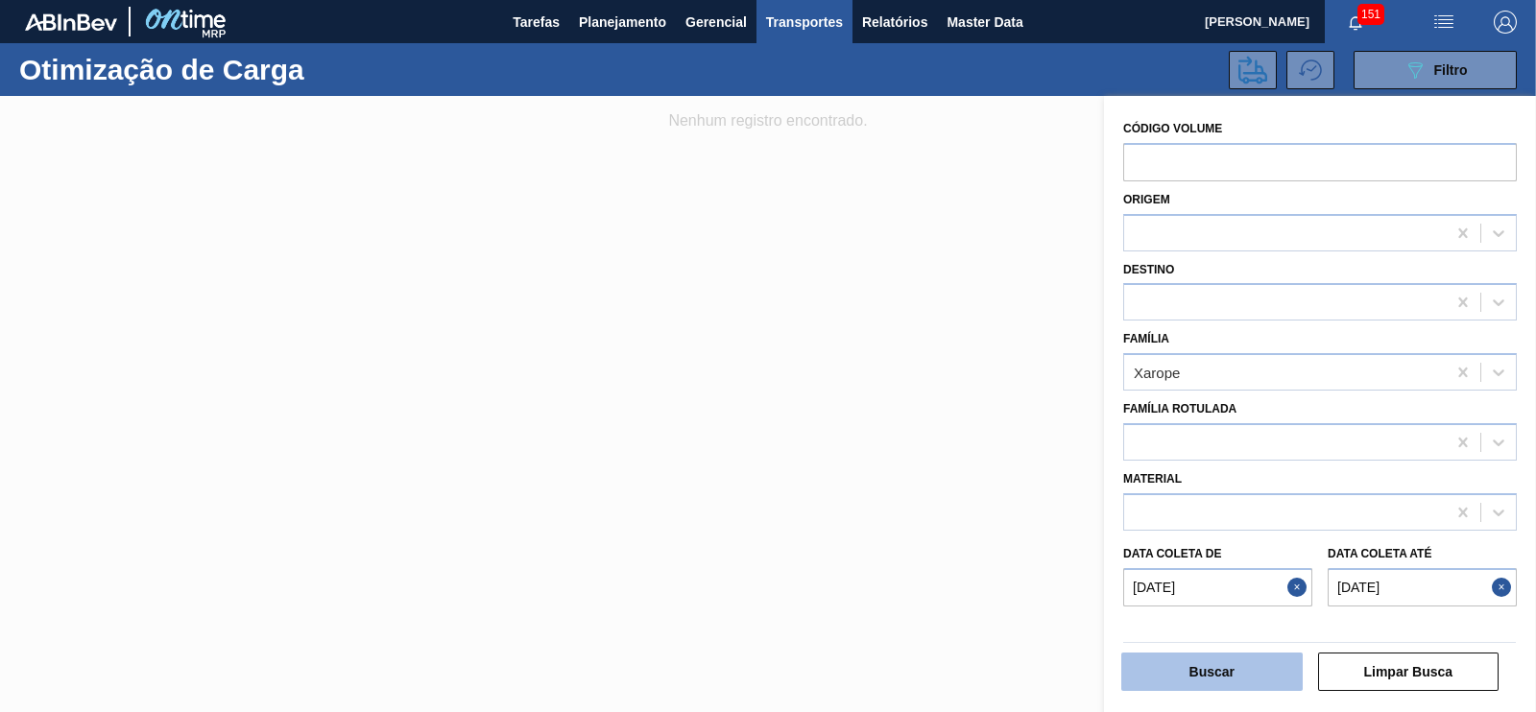
click at [1208, 568] on button "Buscar" at bounding box center [1211, 672] width 181 height 38
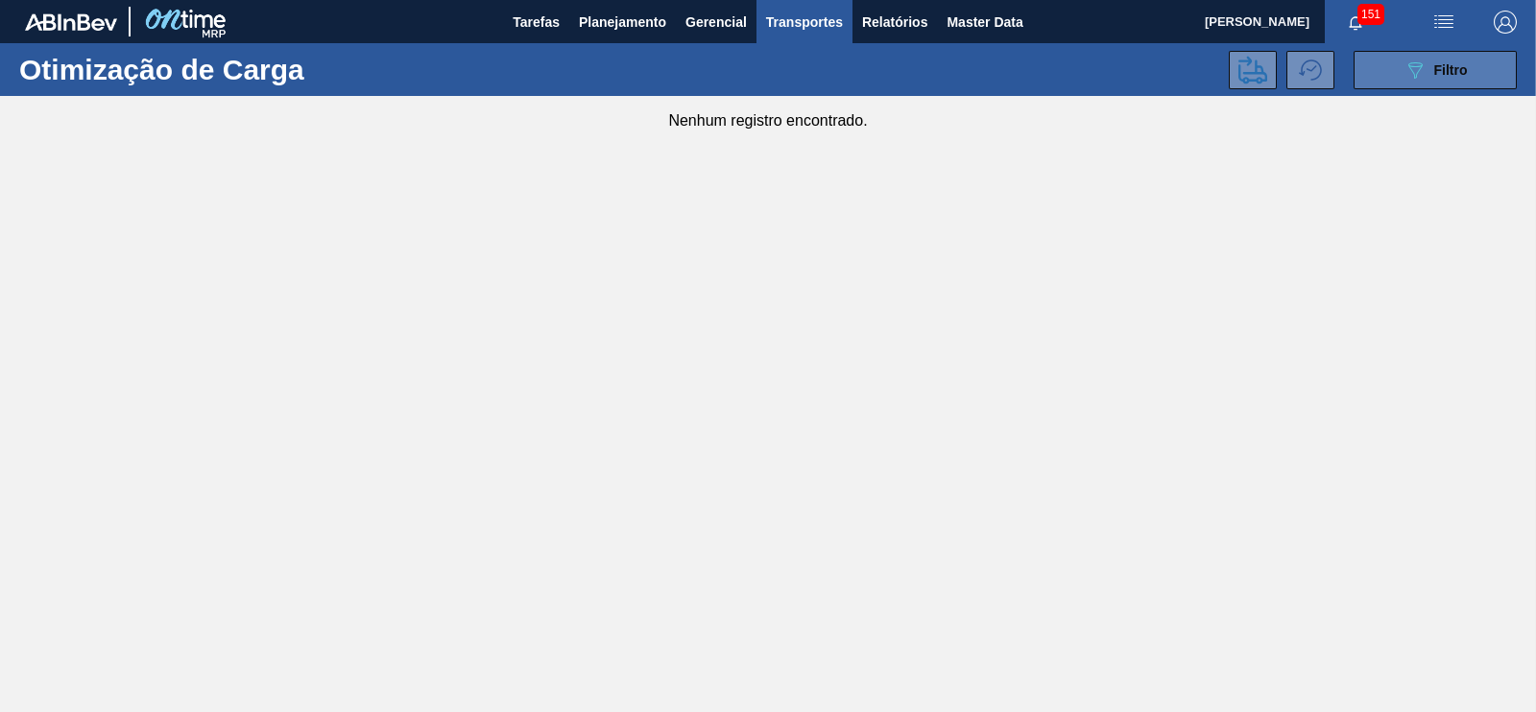
click at [1228, 76] on icon "089F7B8B-B2A5-4AFE-B5C0-19BA573D28AC" at bounding box center [1415, 70] width 23 height 23
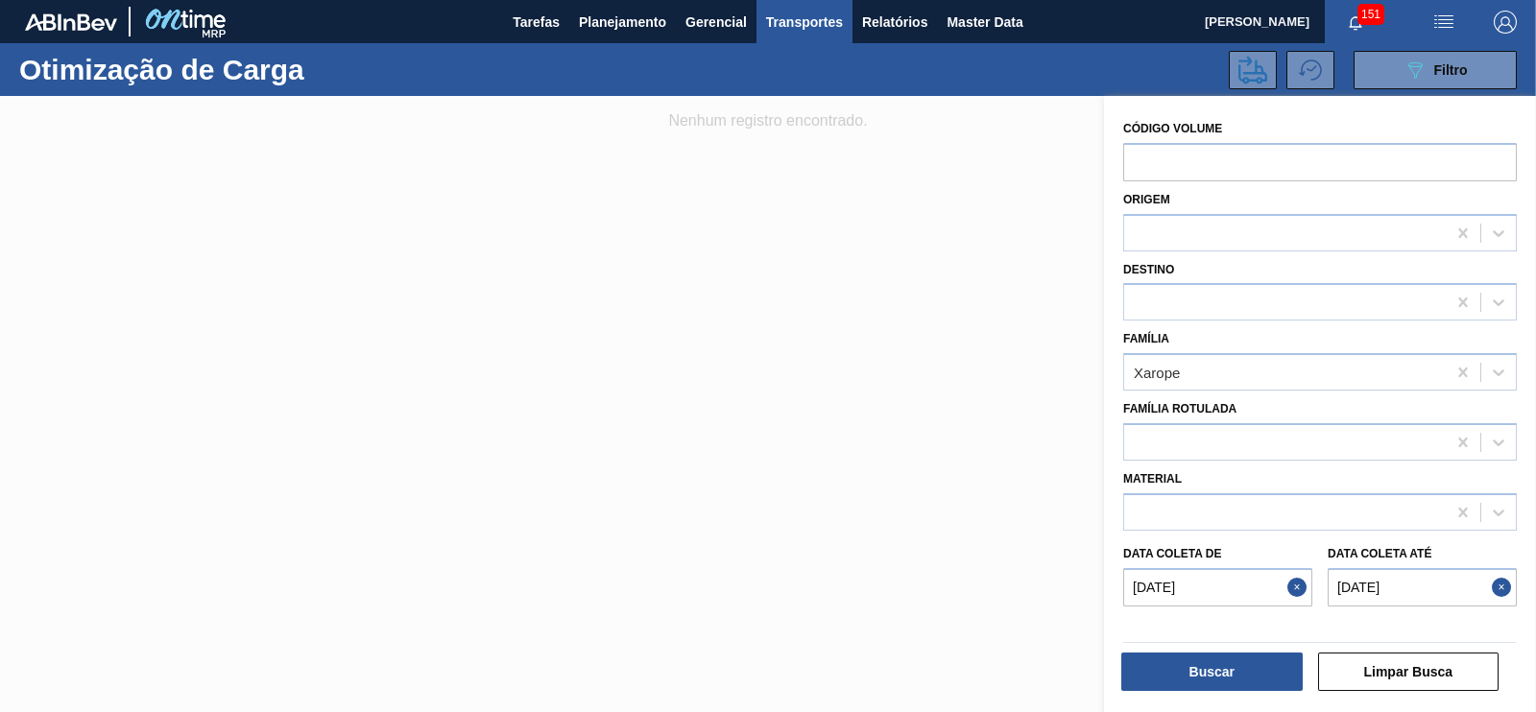
click at [1228, 568] on button "Close" at bounding box center [1504, 587] width 25 height 38
click at [1228, 568] on button "Close" at bounding box center [1299, 587] width 25 height 38
click at [1227, 568] on button "Buscar" at bounding box center [1211, 672] width 181 height 38
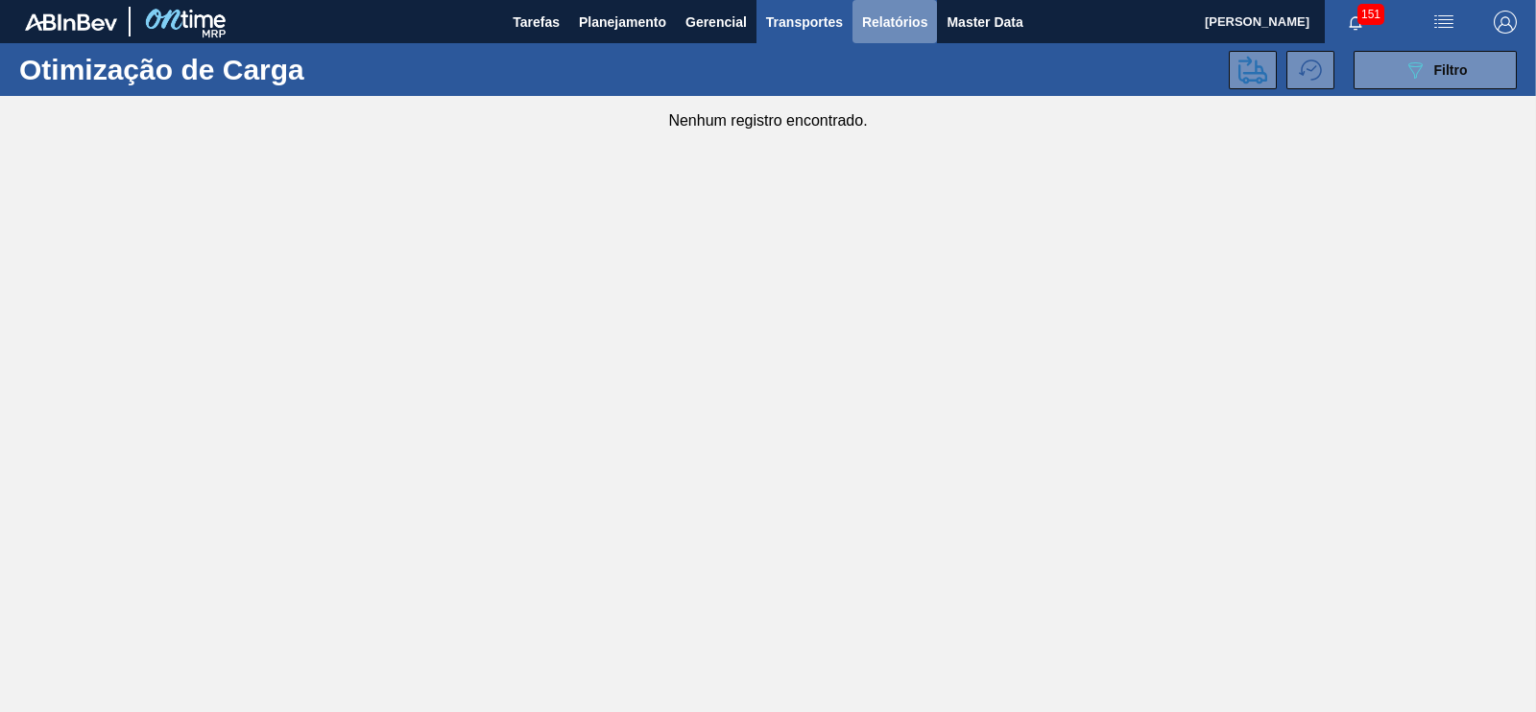
click at [892, 24] on span "Relatórios" at bounding box center [894, 22] width 65 height 23
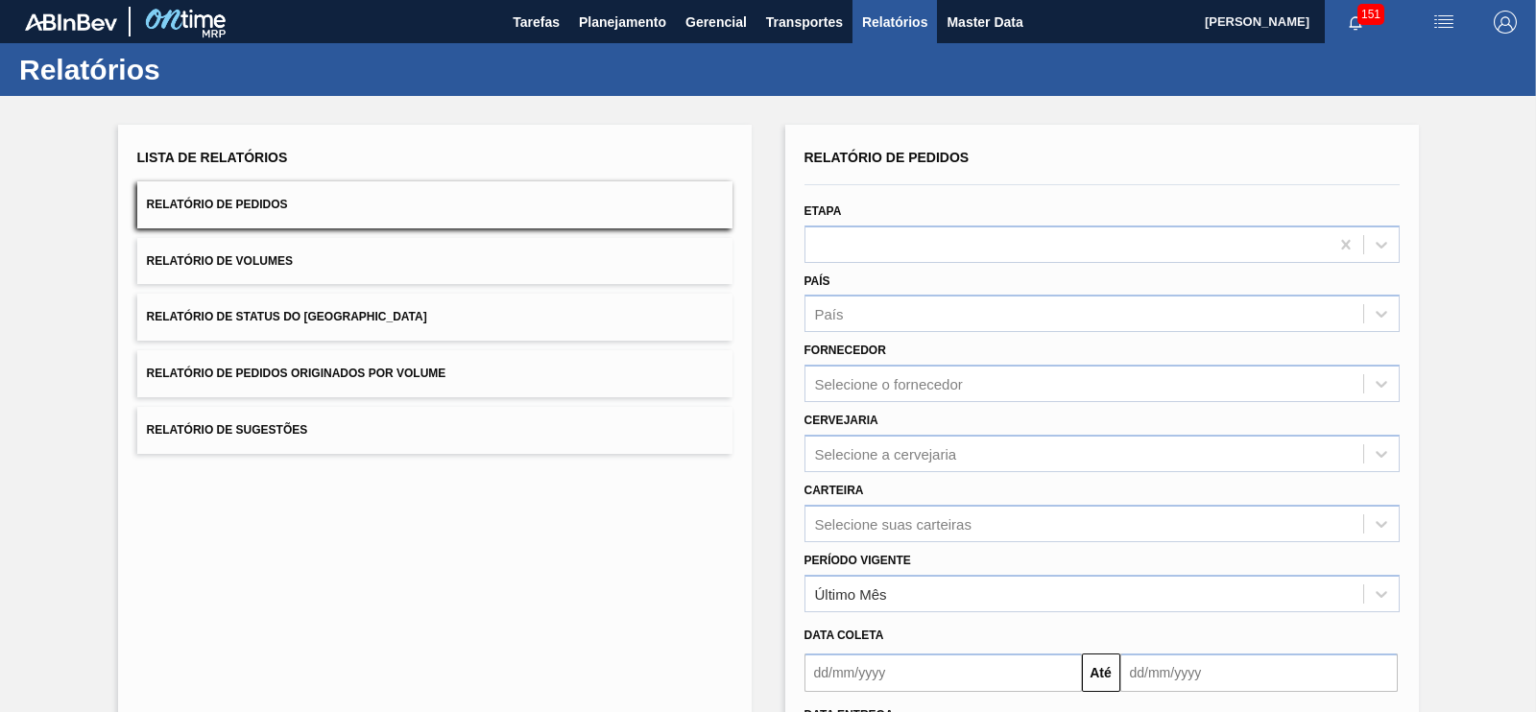
click at [289, 279] on button "Relatório de Volumes" at bounding box center [434, 261] width 595 height 47
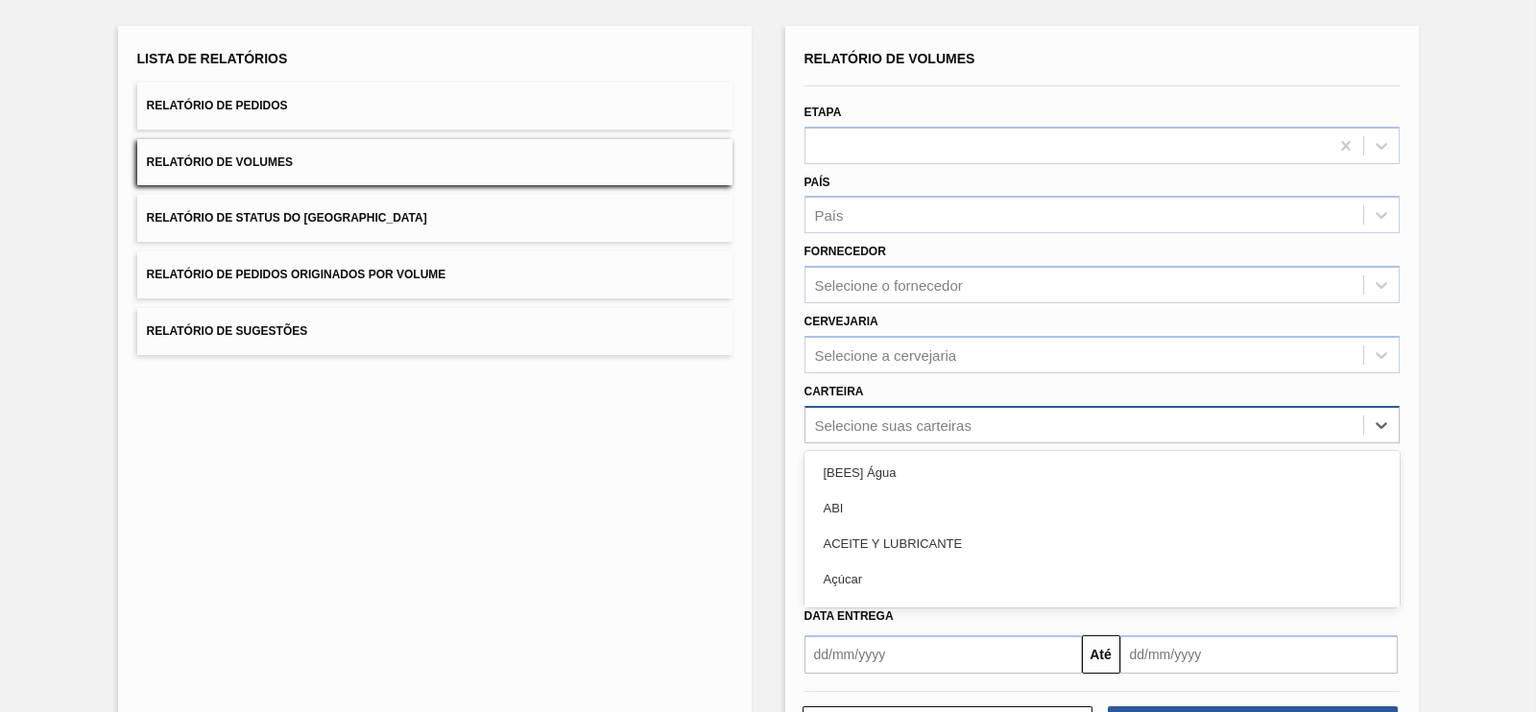
click at [868, 444] on div "option [BEES] Água focused, 1 of 101. 101 results available. Use Up and Down to…" at bounding box center [1101, 424] width 595 height 37
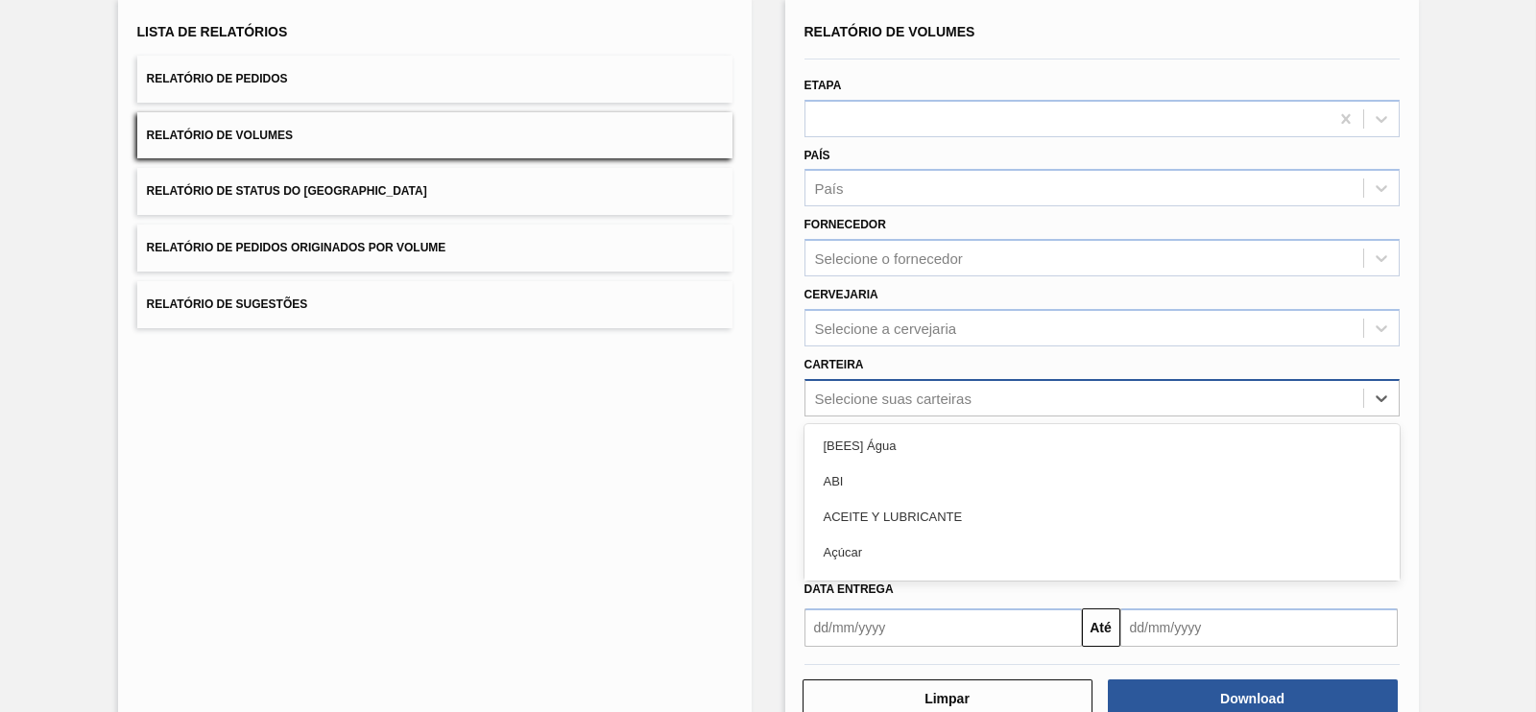
scroll to position [130, 0]
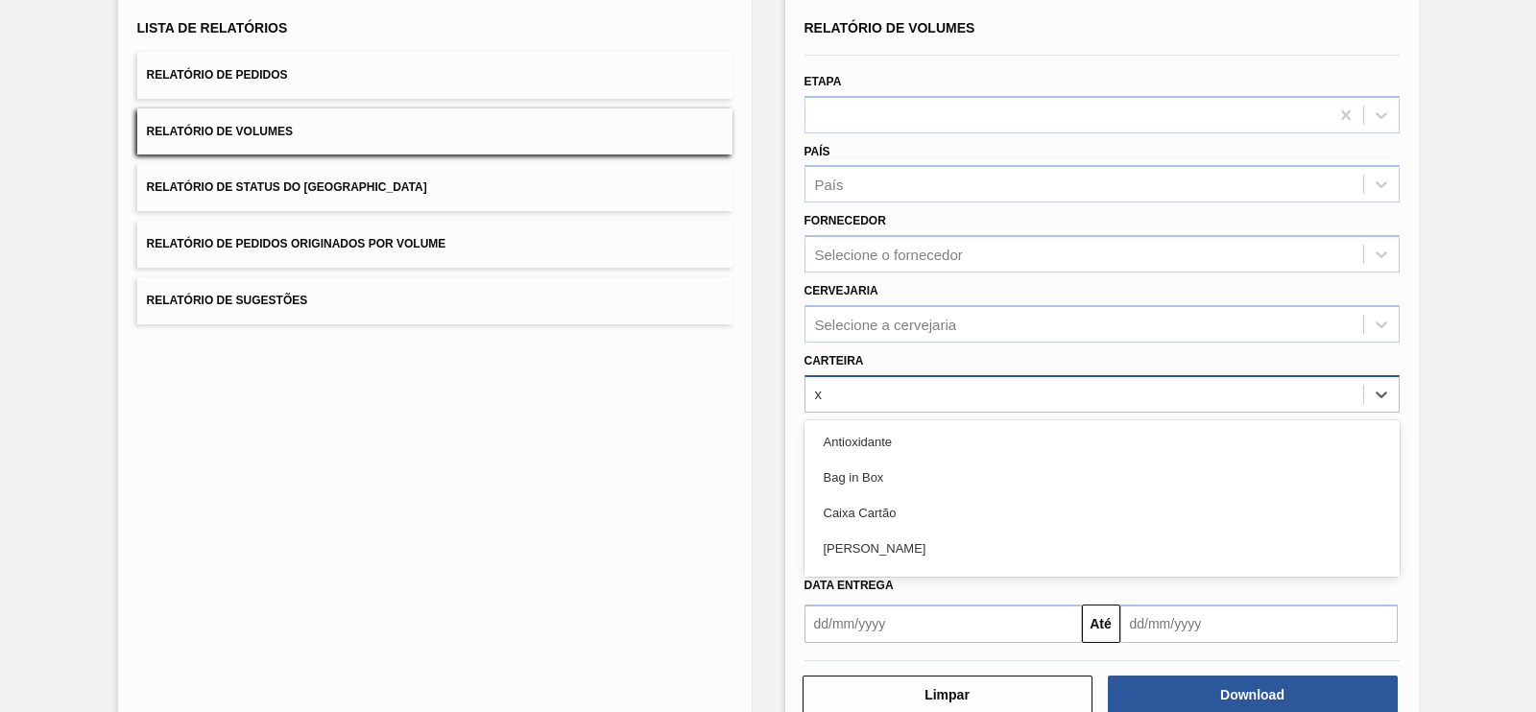
type input "xa"
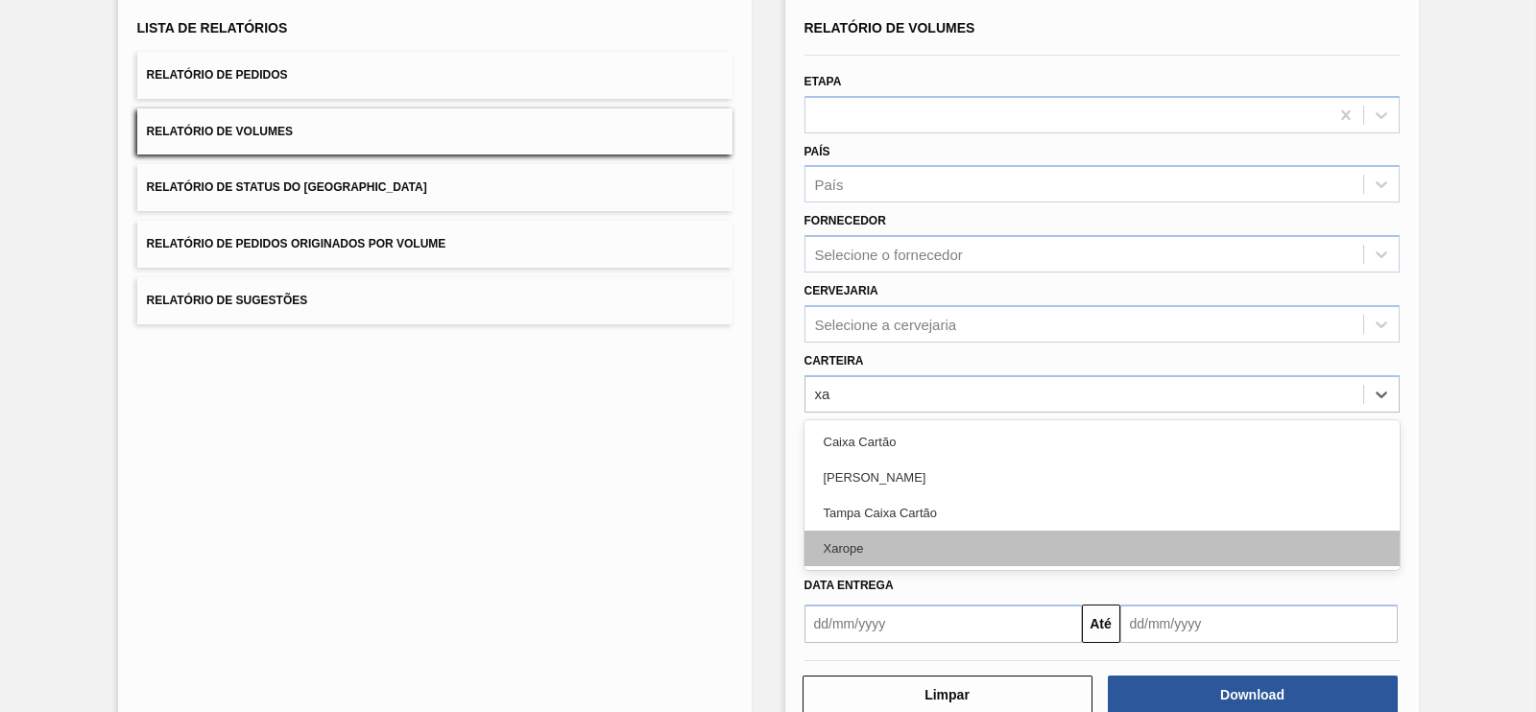
click at [859, 536] on div "Xarope" at bounding box center [1101, 549] width 595 height 36
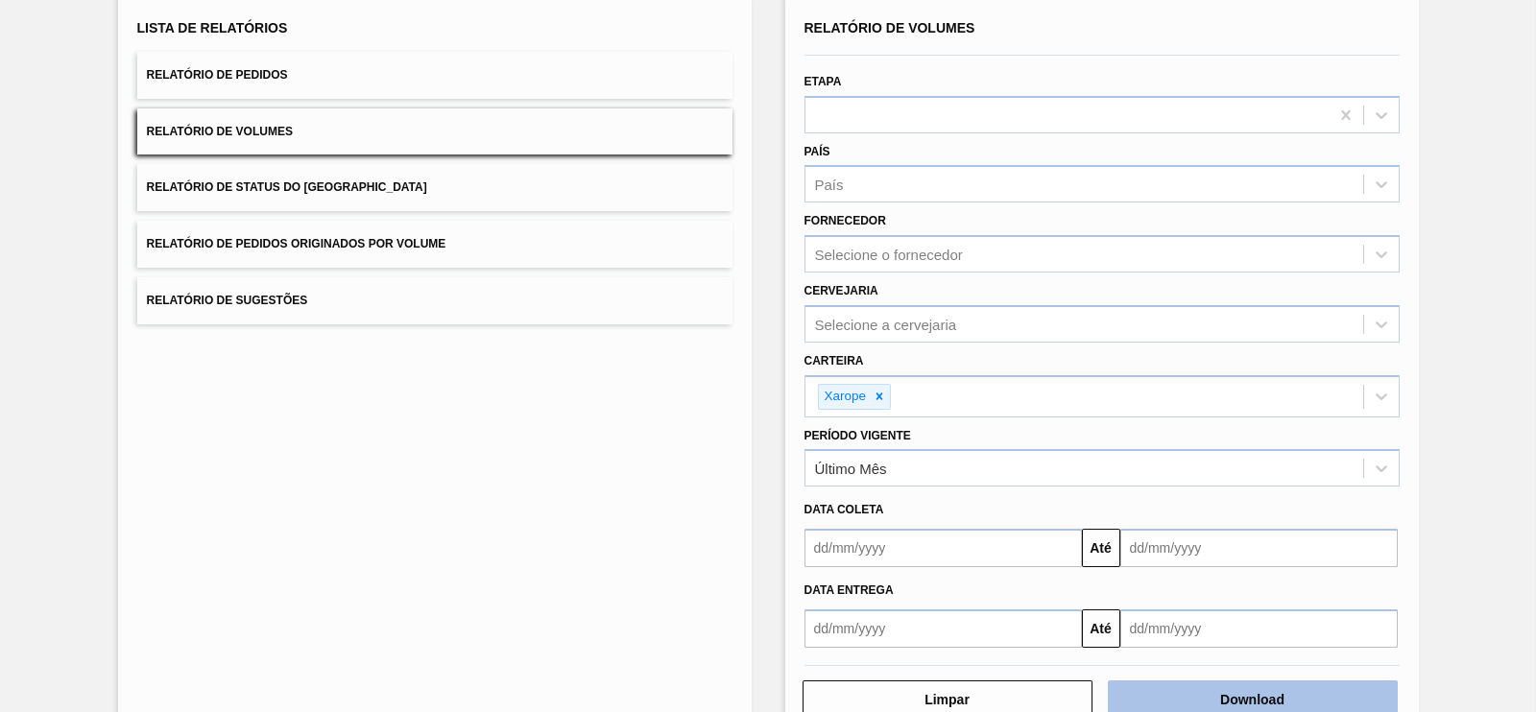
click at [1193, 568] on button "Download" at bounding box center [1253, 700] width 290 height 38
